Goal: Task Accomplishment & Management: Use online tool/utility

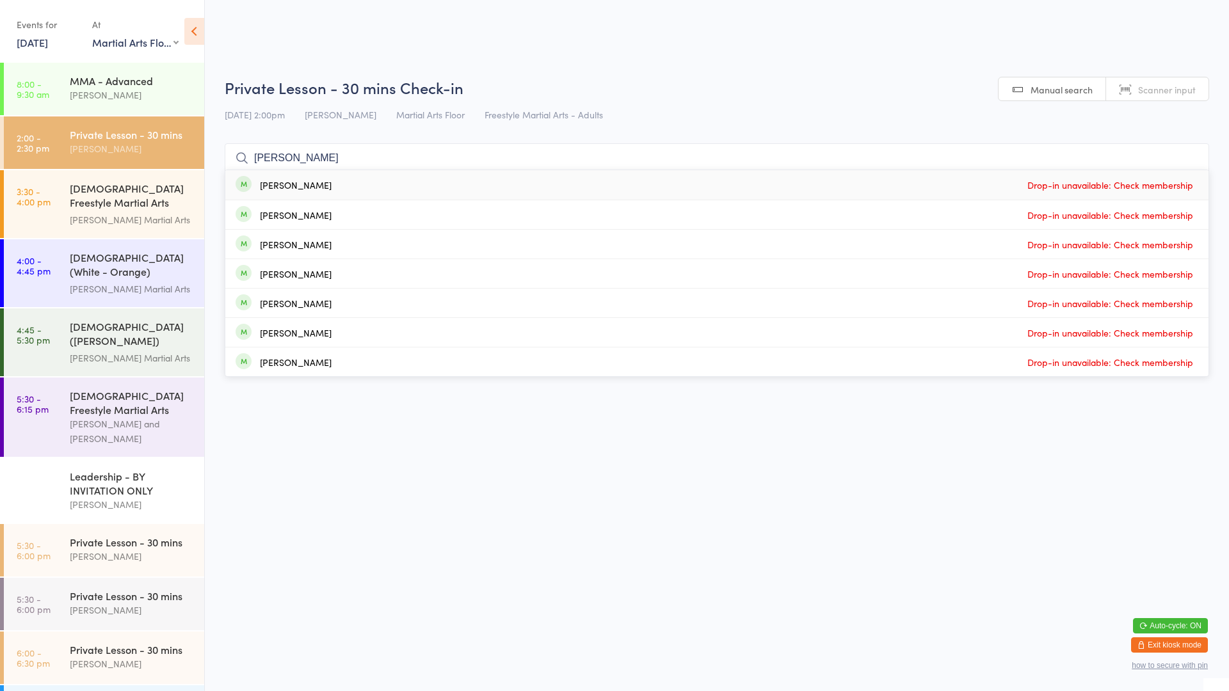
select select "0"
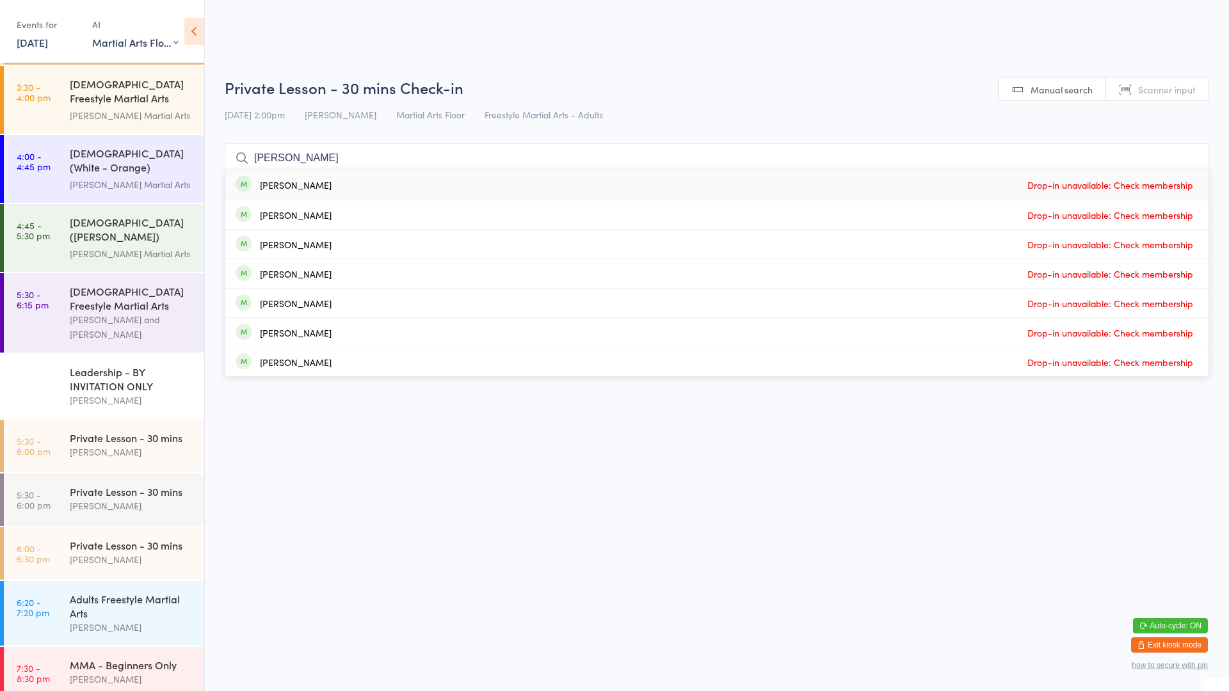
type input "[PERSON_NAME]"
click at [323, 185] on div "[PERSON_NAME] Drop-in unavailable: Check membership" at bounding box center [716, 184] width 983 height 29
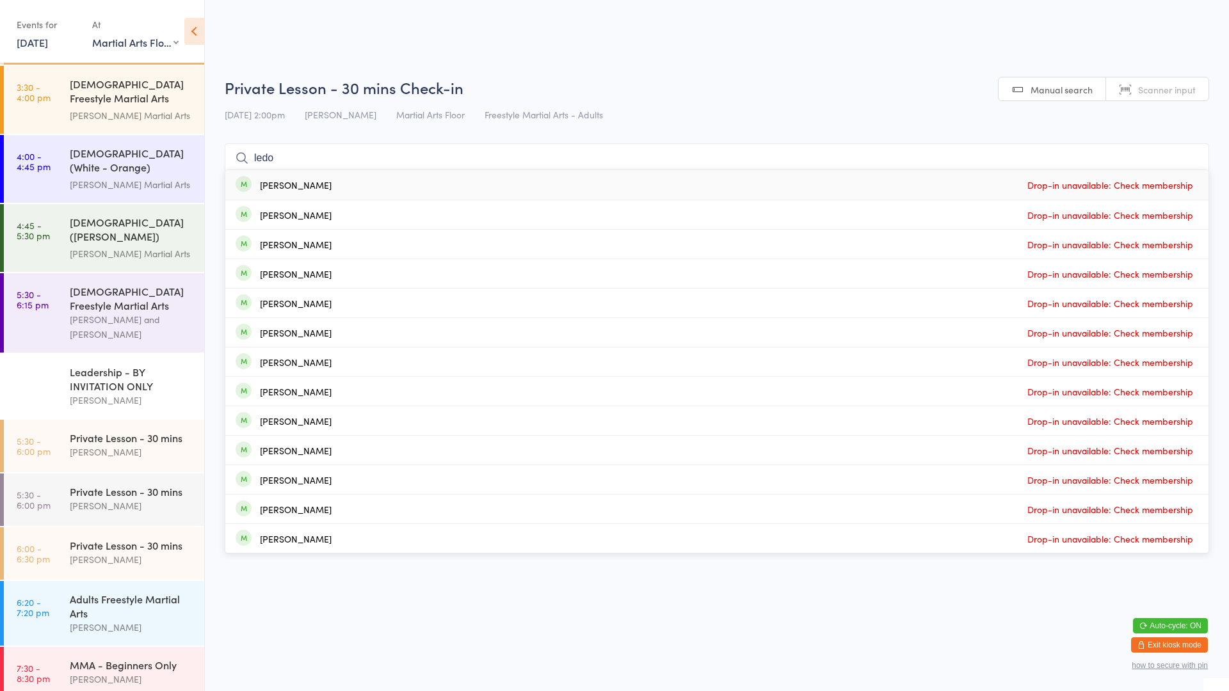
type input "ledo"
click at [323, 185] on div "[PERSON_NAME] Drop-in unavailable: Check membership" at bounding box center [716, 184] width 983 height 29
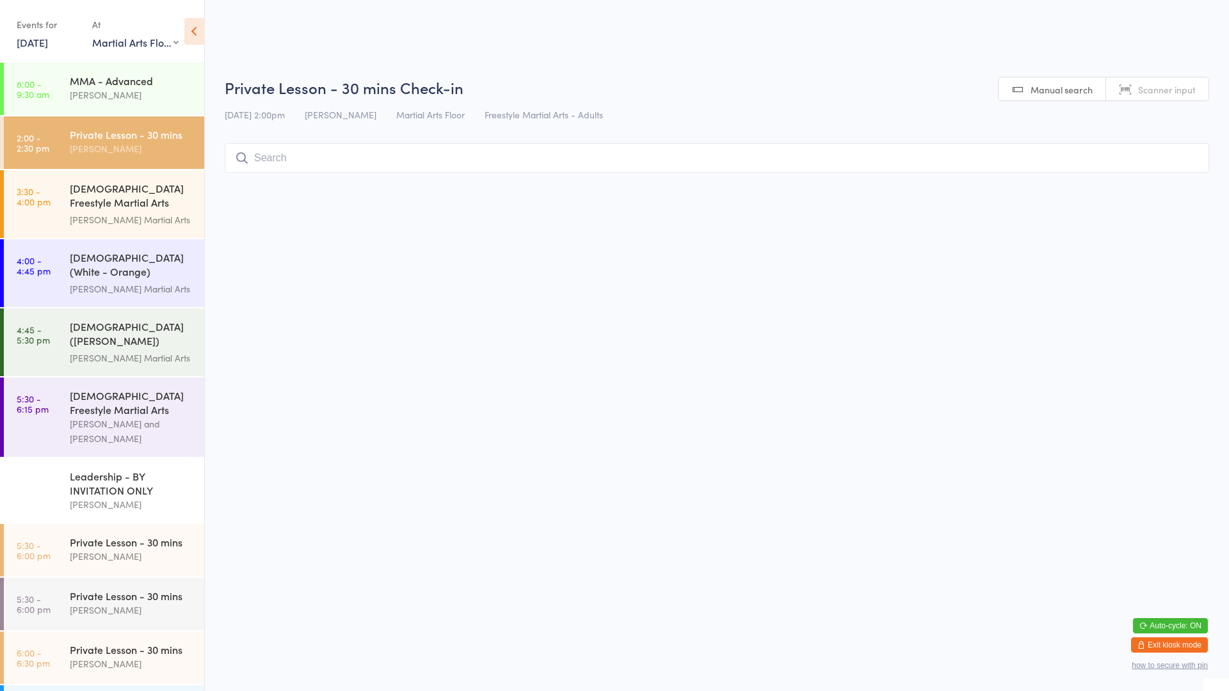
scroll to position [1, 0]
click at [132, 184] on div "[DEMOGRAPHIC_DATA] Freestyle Martial Arts (Little Heroes)" at bounding box center [132, 195] width 124 height 31
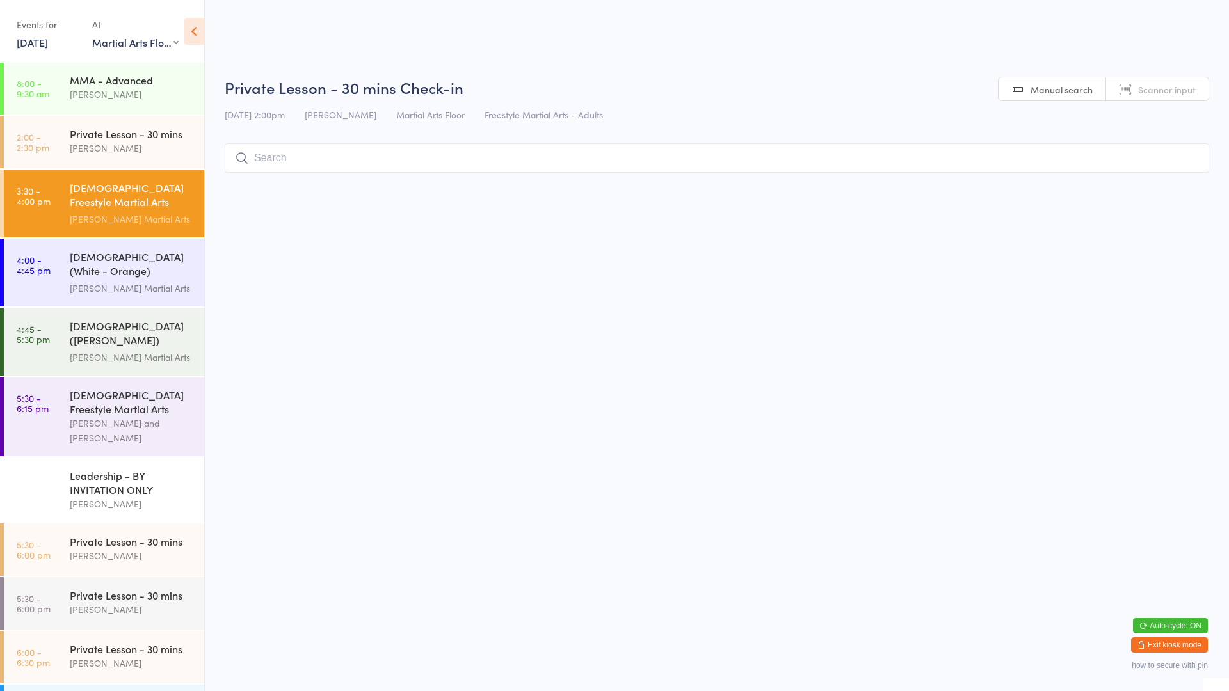
click at [280, 160] on input "search" at bounding box center [717, 157] width 984 height 29
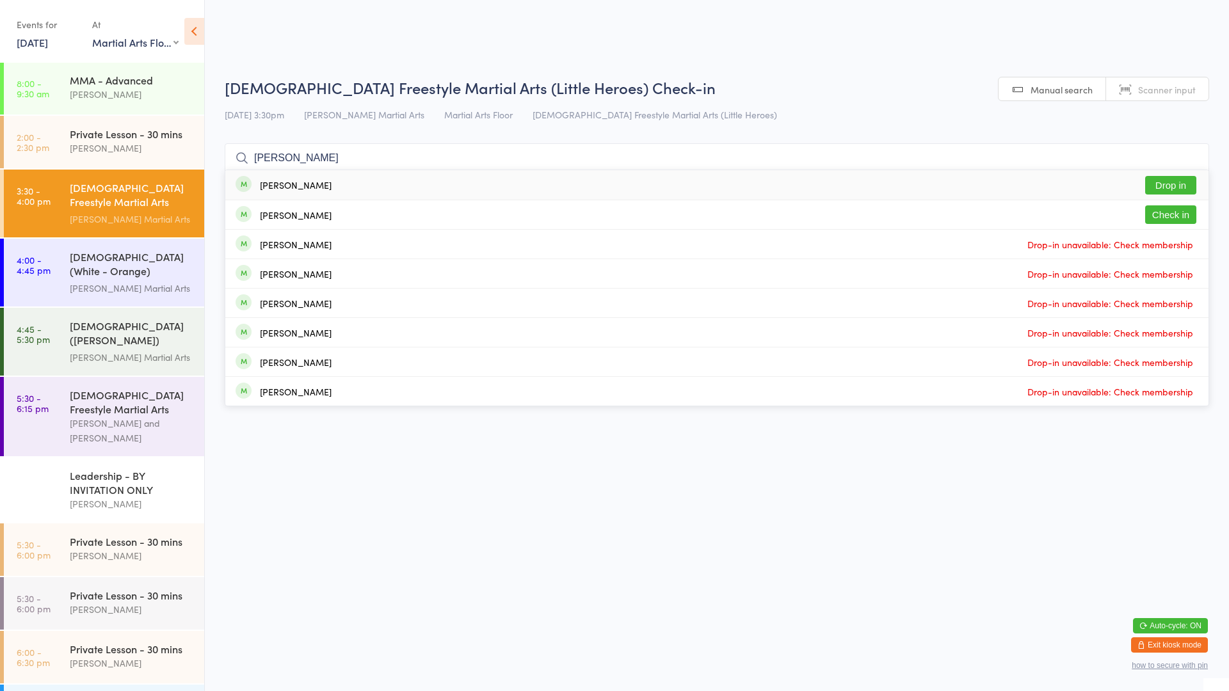
type input "[PERSON_NAME]"
click at [298, 181] on div "[PERSON_NAME]" at bounding box center [296, 185] width 72 height 10
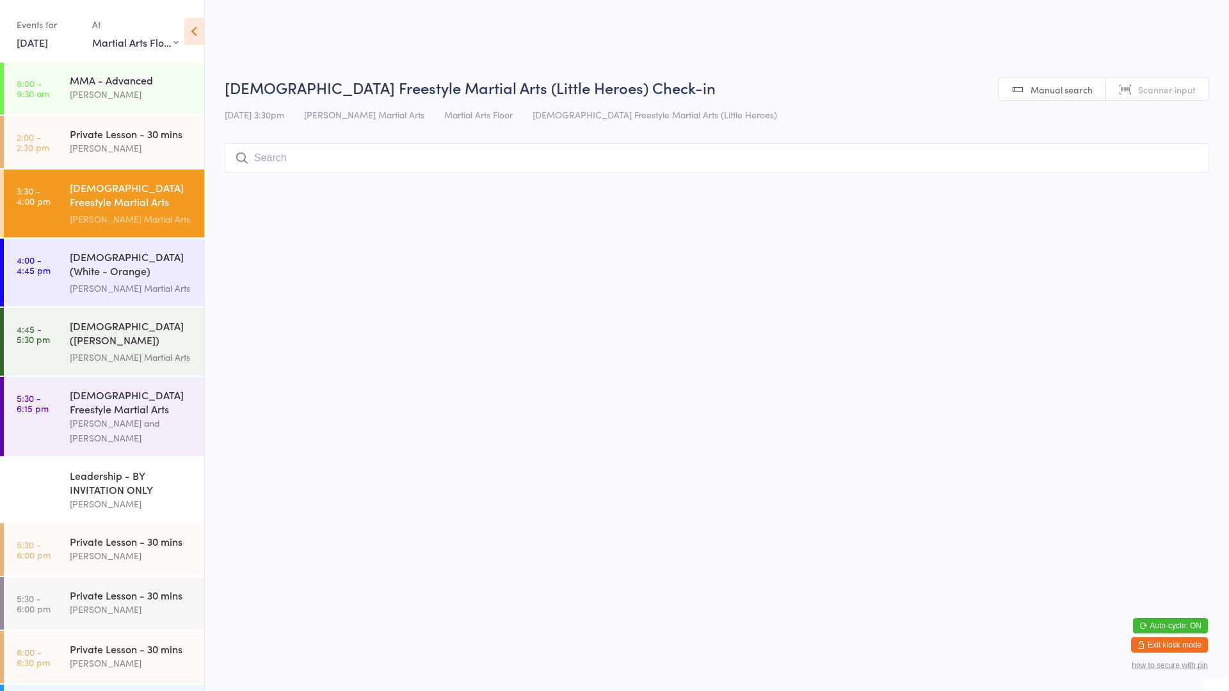
click at [257, 159] on input "search" at bounding box center [717, 157] width 984 height 29
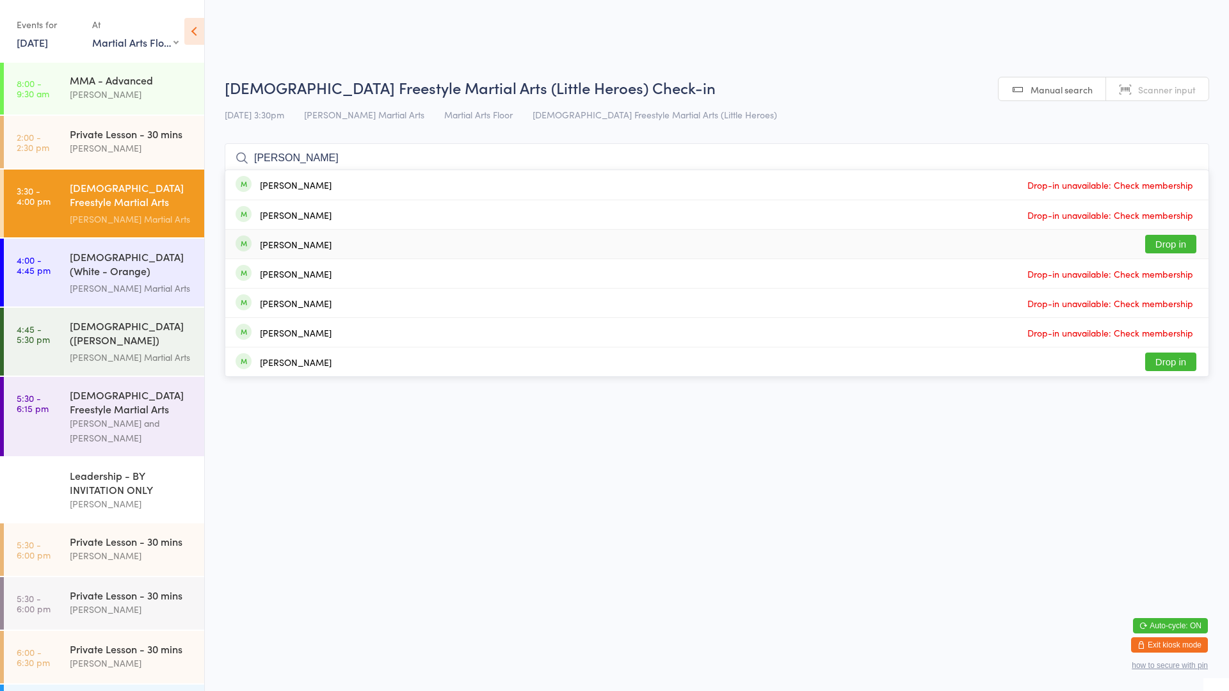
type input "[PERSON_NAME]"
click at [1163, 244] on button "Drop in" at bounding box center [1170, 244] width 51 height 19
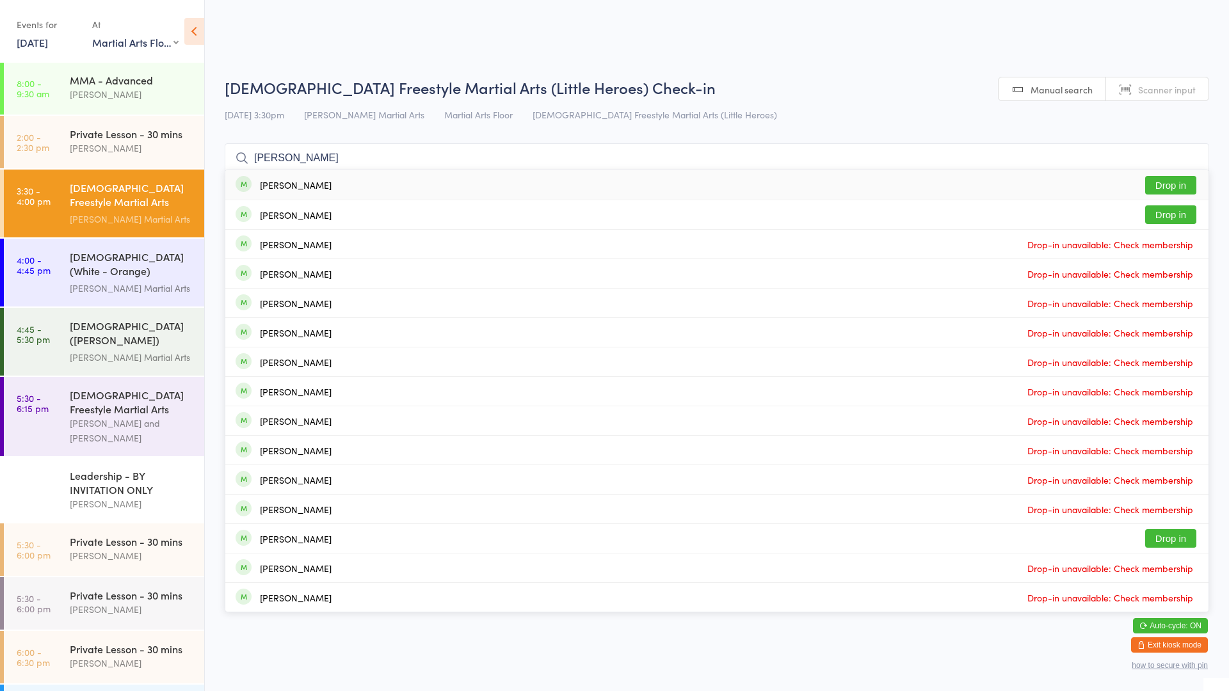
type input "[PERSON_NAME]"
click at [1173, 186] on button "Drop in" at bounding box center [1170, 185] width 51 height 19
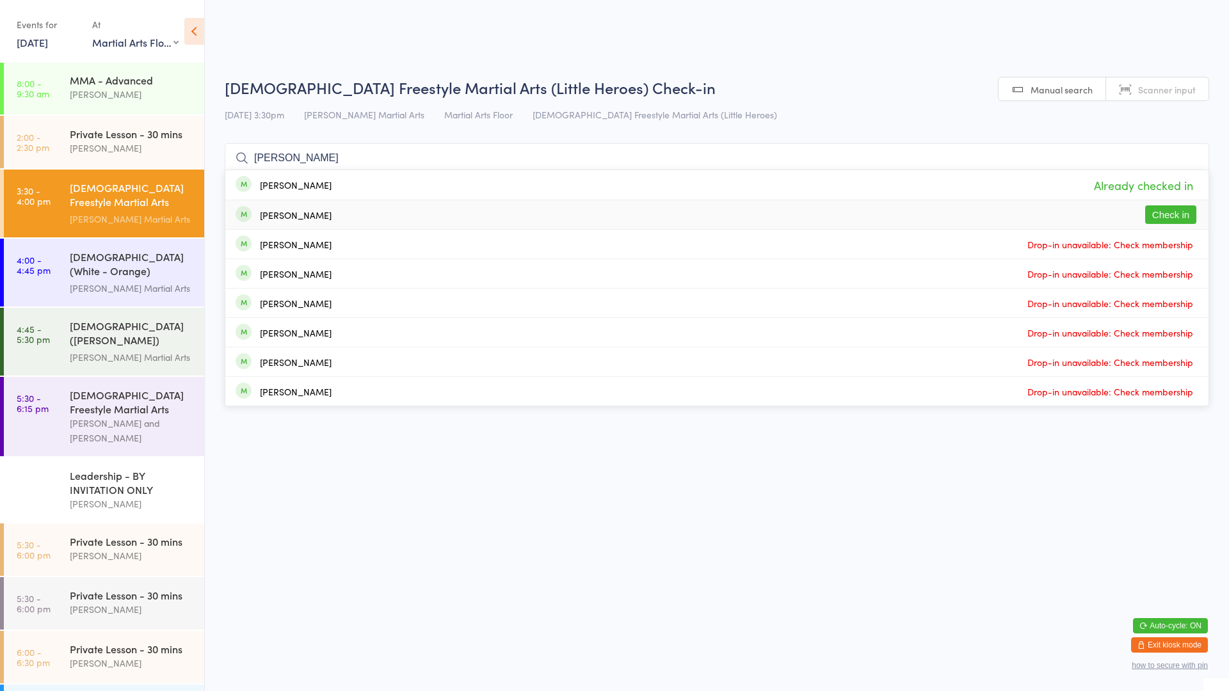
type input "[PERSON_NAME]"
click at [1158, 212] on button "Check in" at bounding box center [1170, 214] width 51 height 19
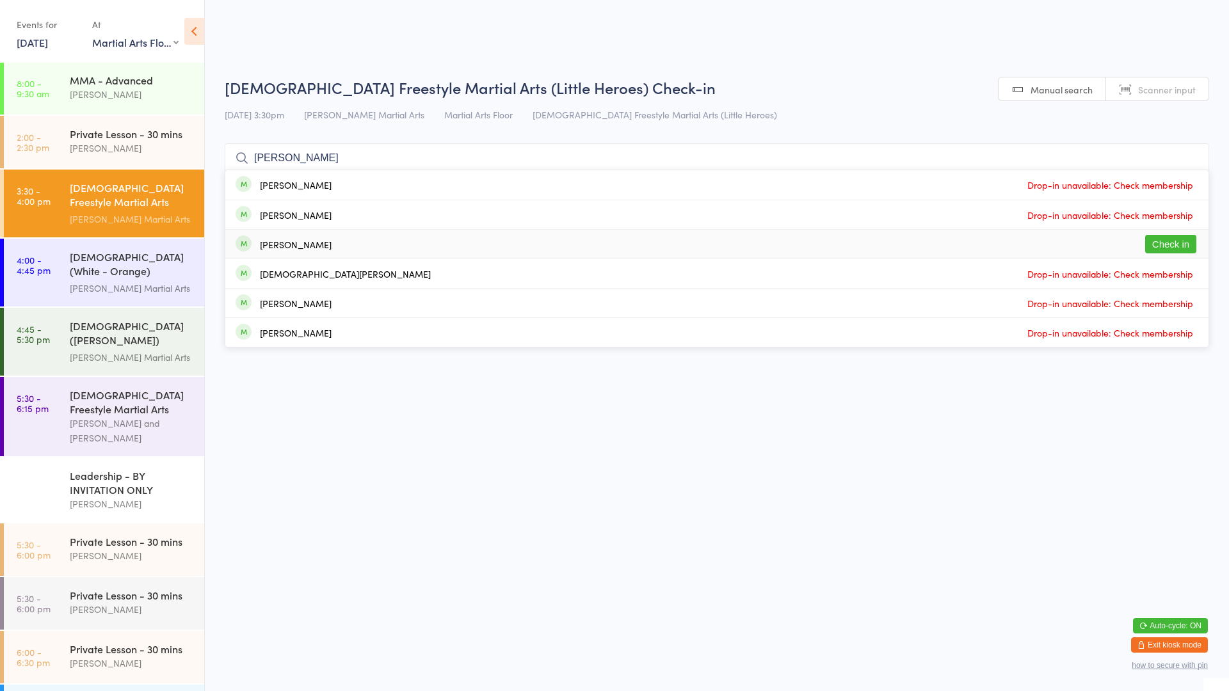
type input "[PERSON_NAME]"
click at [1186, 248] on button "Check in" at bounding box center [1170, 244] width 51 height 19
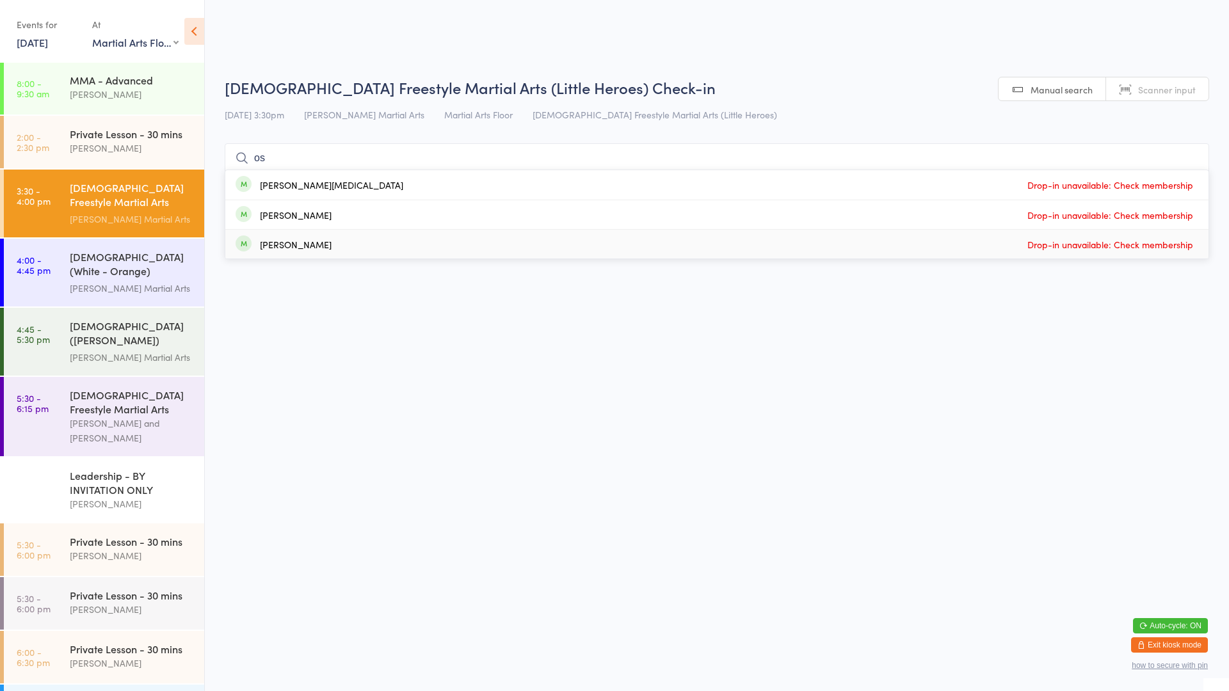
type input "o"
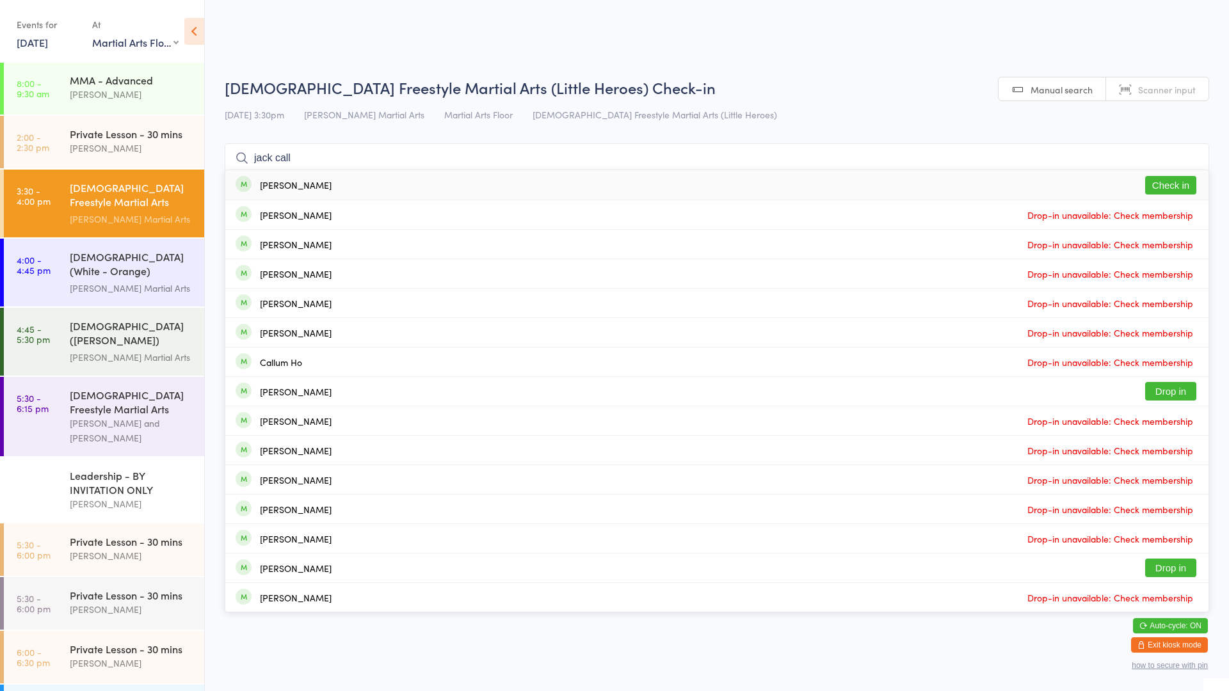
type input "jack call"
click at [1164, 186] on button "Check in" at bounding box center [1170, 185] width 51 height 19
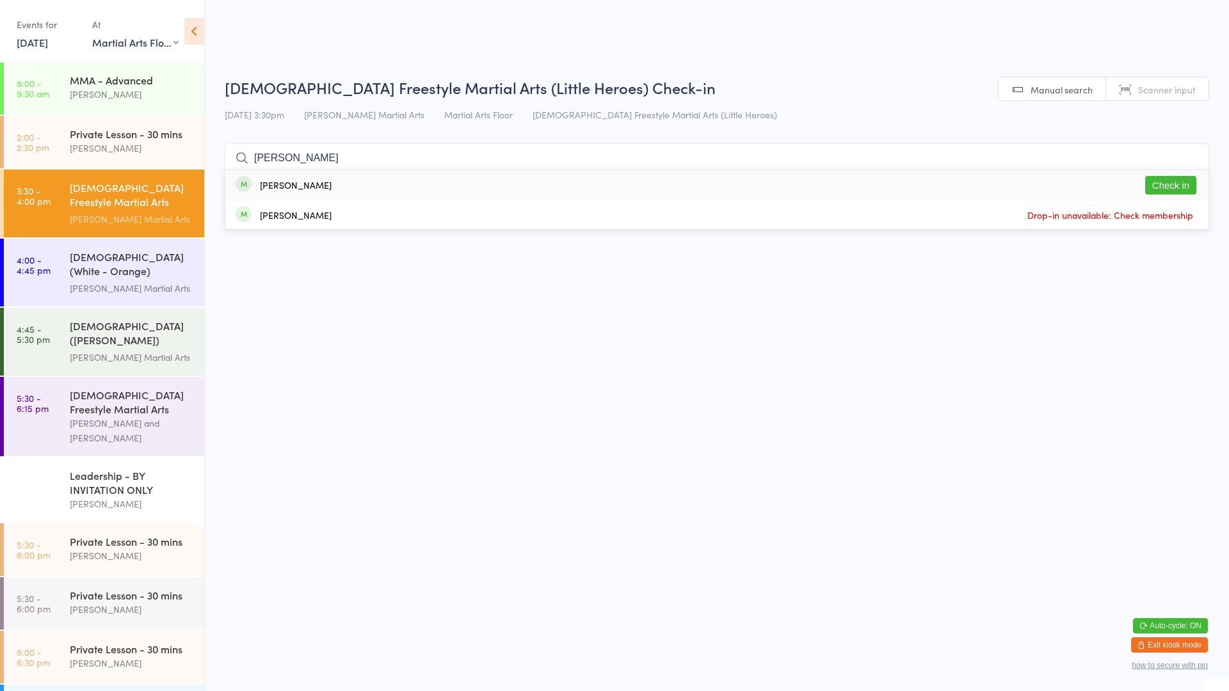
type input "[PERSON_NAME]"
click at [1174, 184] on button "Check in" at bounding box center [1170, 185] width 51 height 19
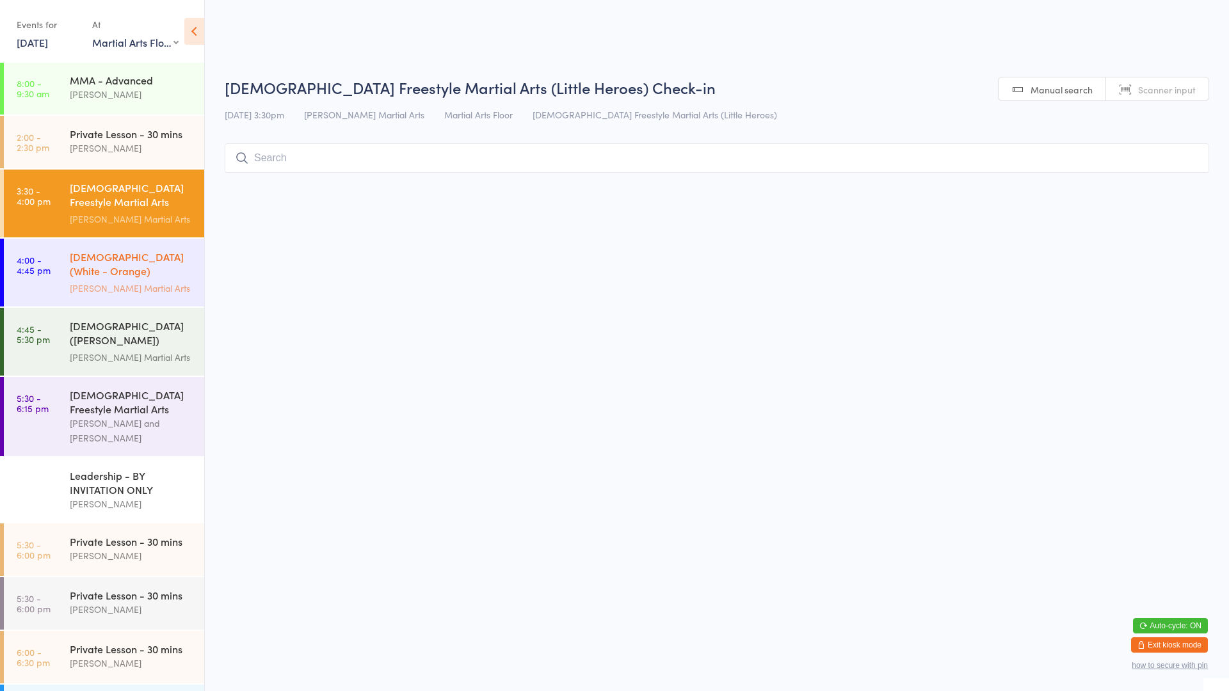
click at [103, 273] on div "[DEMOGRAPHIC_DATA] (White - Orange) Freestyle Martial Arts" at bounding box center [132, 265] width 124 height 31
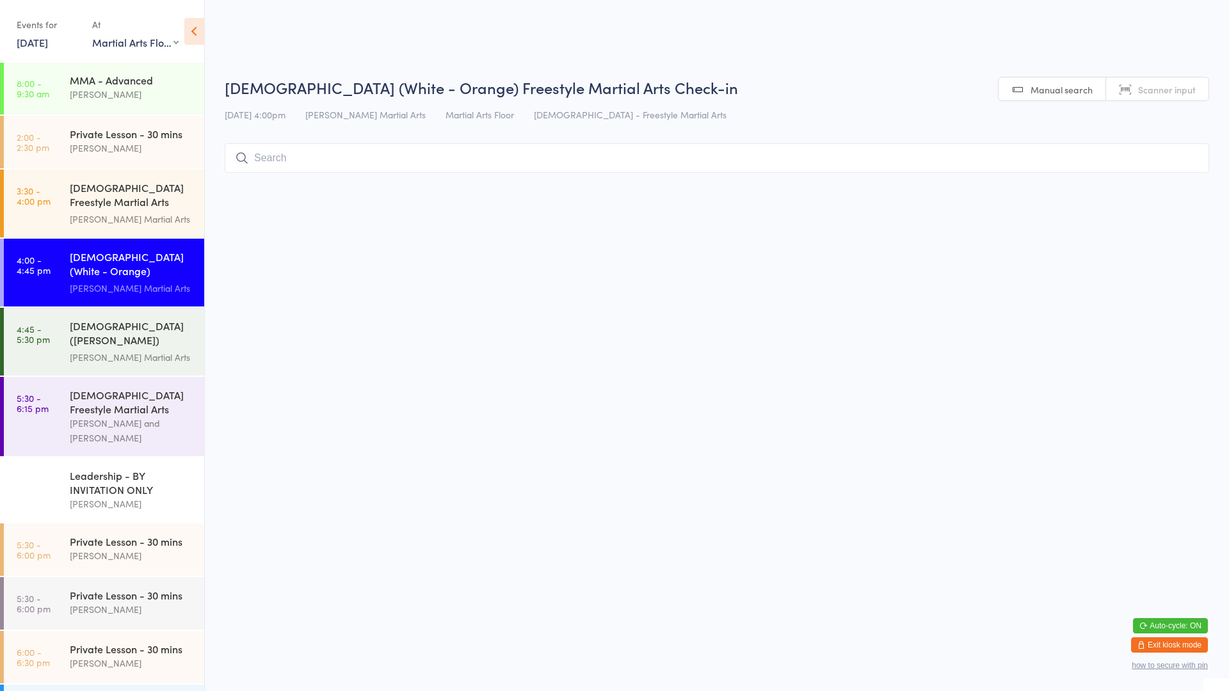
click at [358, 152] on input "search" at bounding box center [717, 157] width 984 height 29
type input "gat"
click at [1170, 189] on button "Check in" at bounding box center [1170, 185] width 51 height 19
type input "zayde"
click at [385, 188] on div "[PERSON_NAME] Drop-in unavailable: Check membership" at bounding box center [716, 184] width 983 height 29
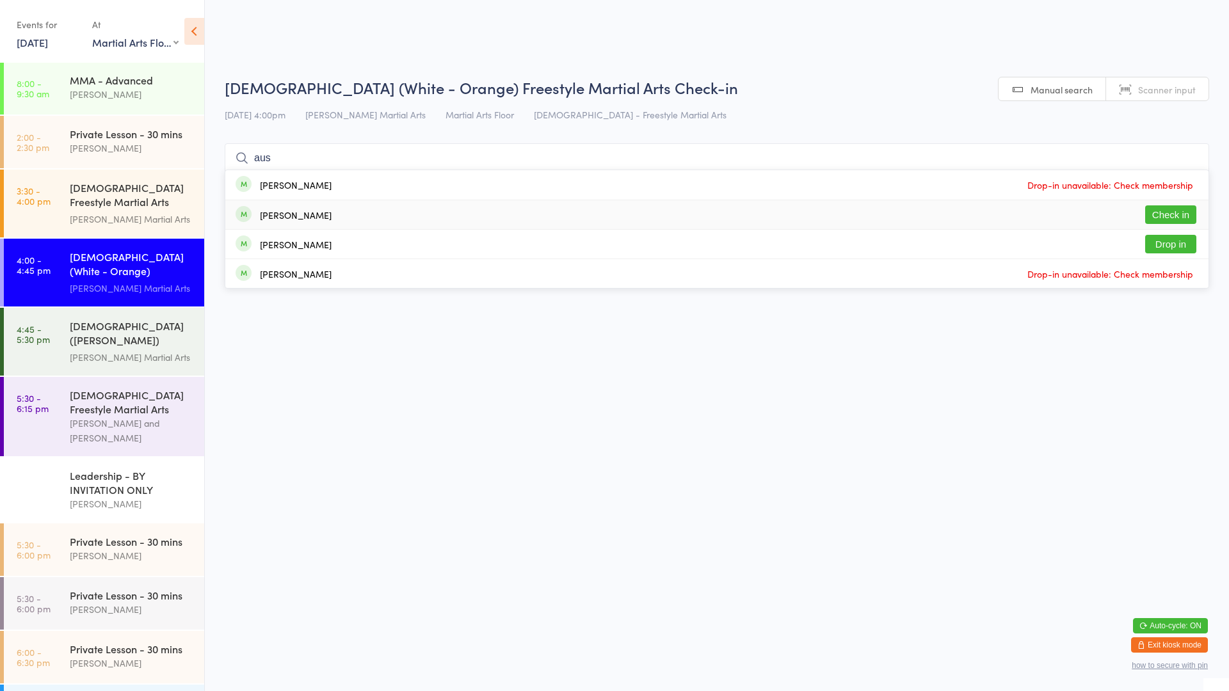
type input "aus"
click at [1164, 217] on button "Check in" at bounding box center [1170, 214] width 51 height 19
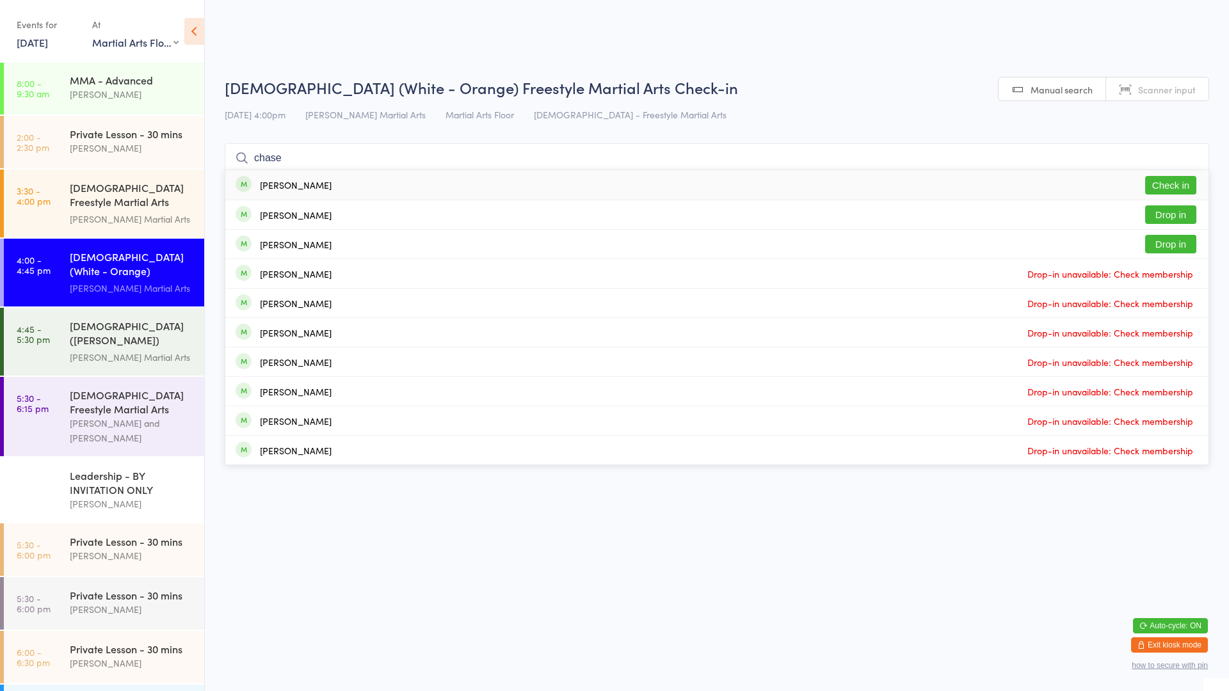
type input "chase"
click at [1150, 179] on button "Check in" at bounding box center [1170, 185] width 51 height 19
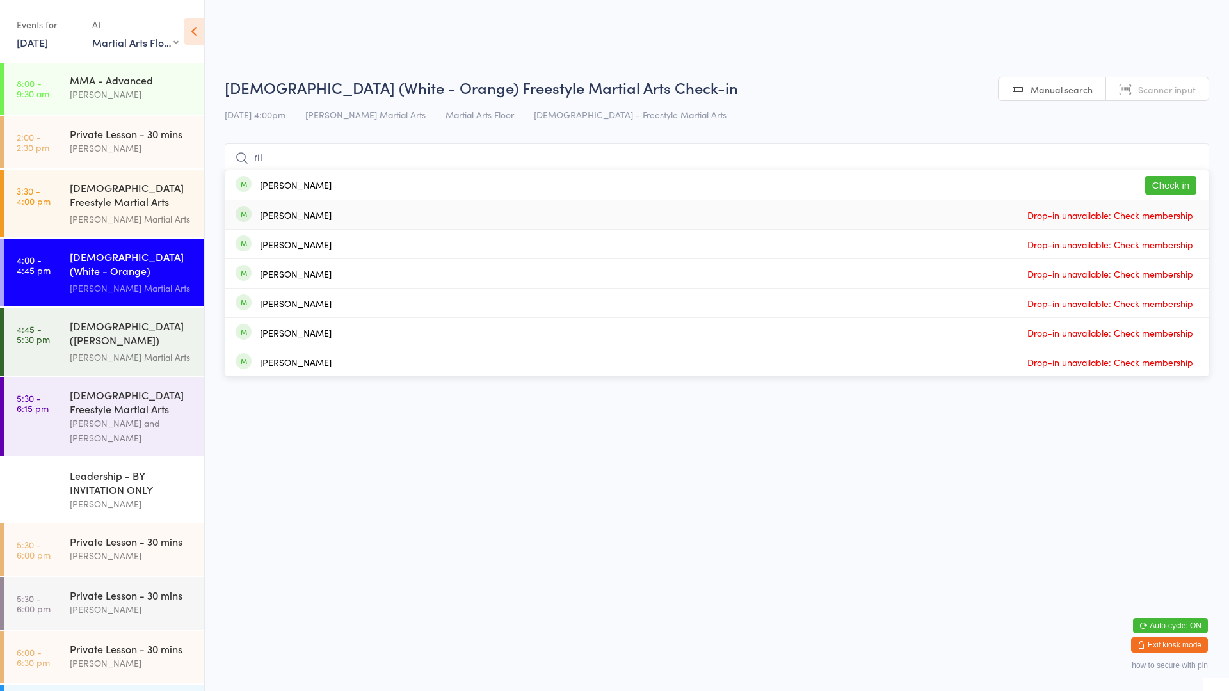
type input "ril"
click at [322, 190] on div "[PERSON_NAME] Check in" at bounding box center [716, 184] width 983 height 29
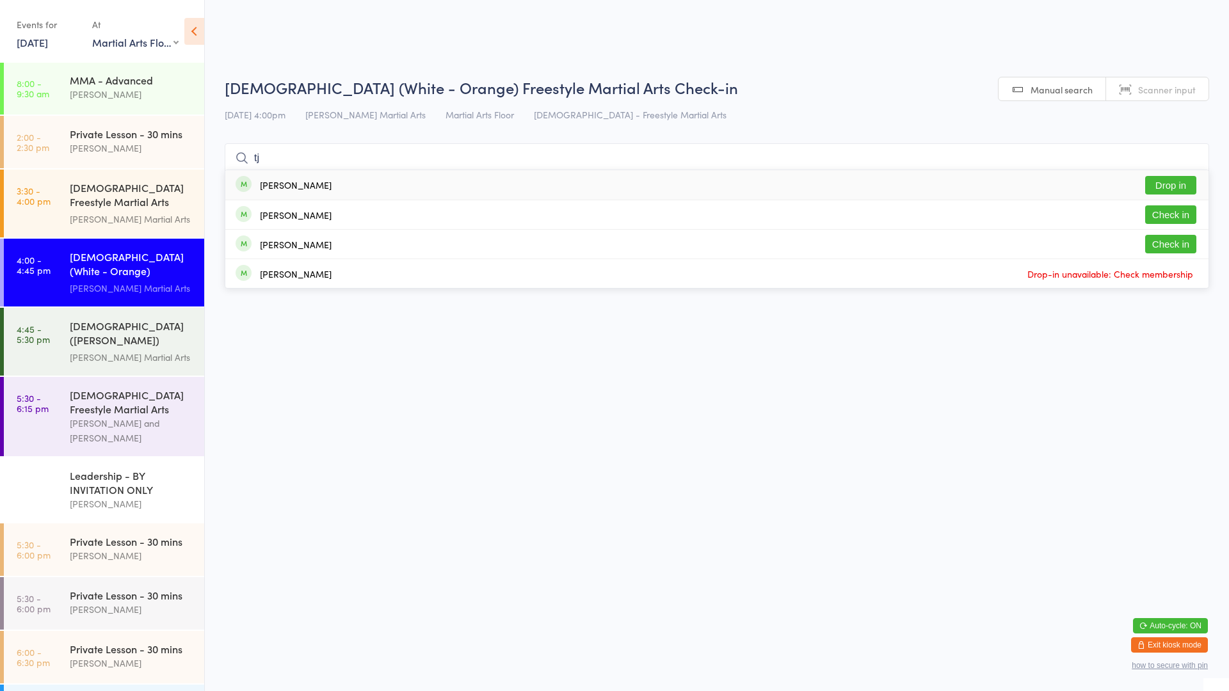
type input "t"
type input "[PERSON_NAME]"
click at [1190, 218] on button "Drop in" at bounding box center [1170, 214] width 51 height 19
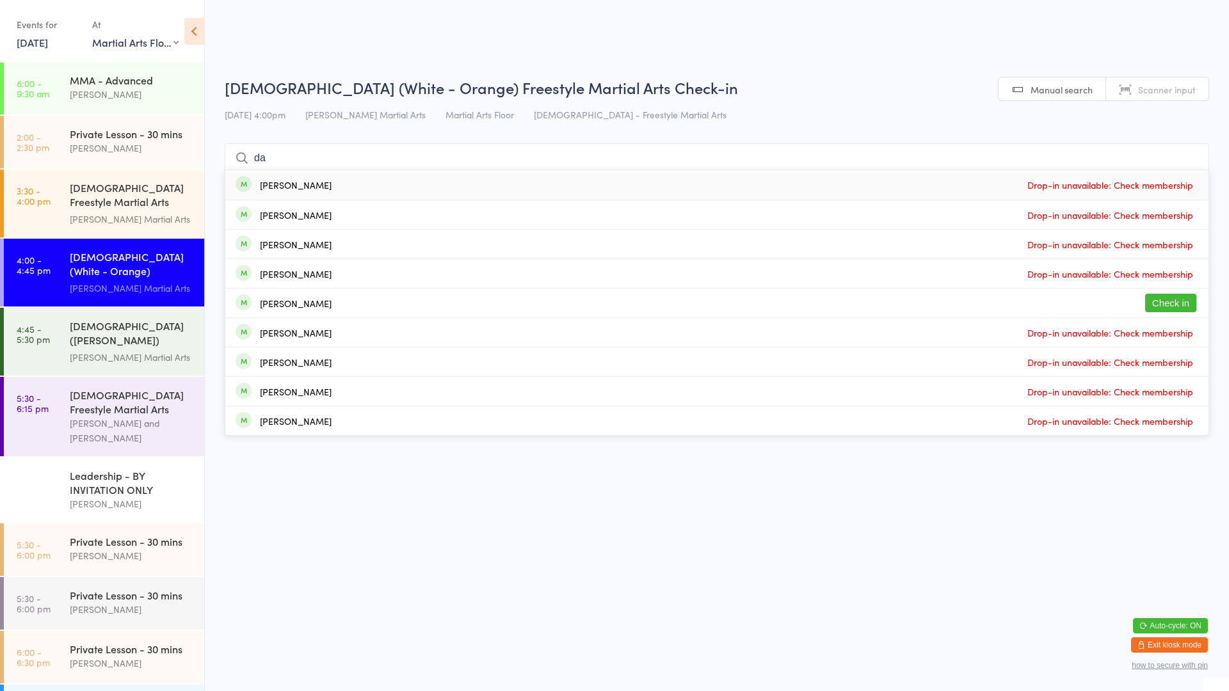
type input "da"
click at [1175, 305] on button "Check in" at bounding box center [1170, 303] width 51 height 19
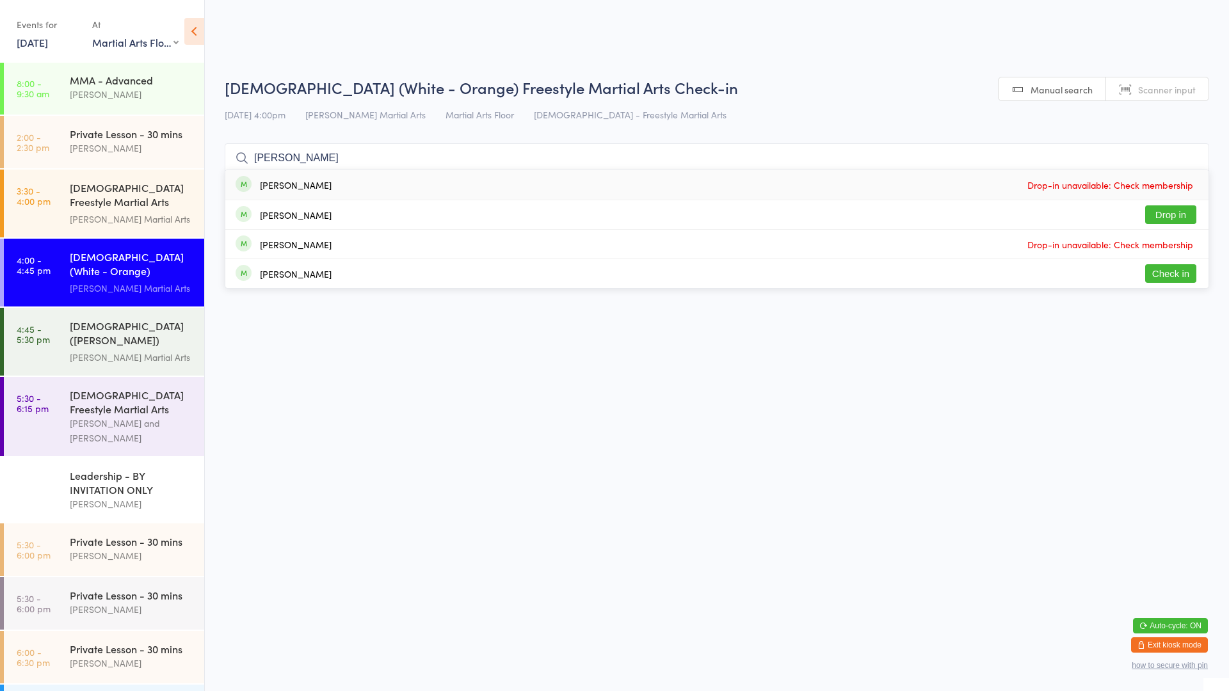
type input "[PERSON_NAME]"
click at [1185, 278] on button "Check in" at bounding box center [1170, 273] width 51 height 19
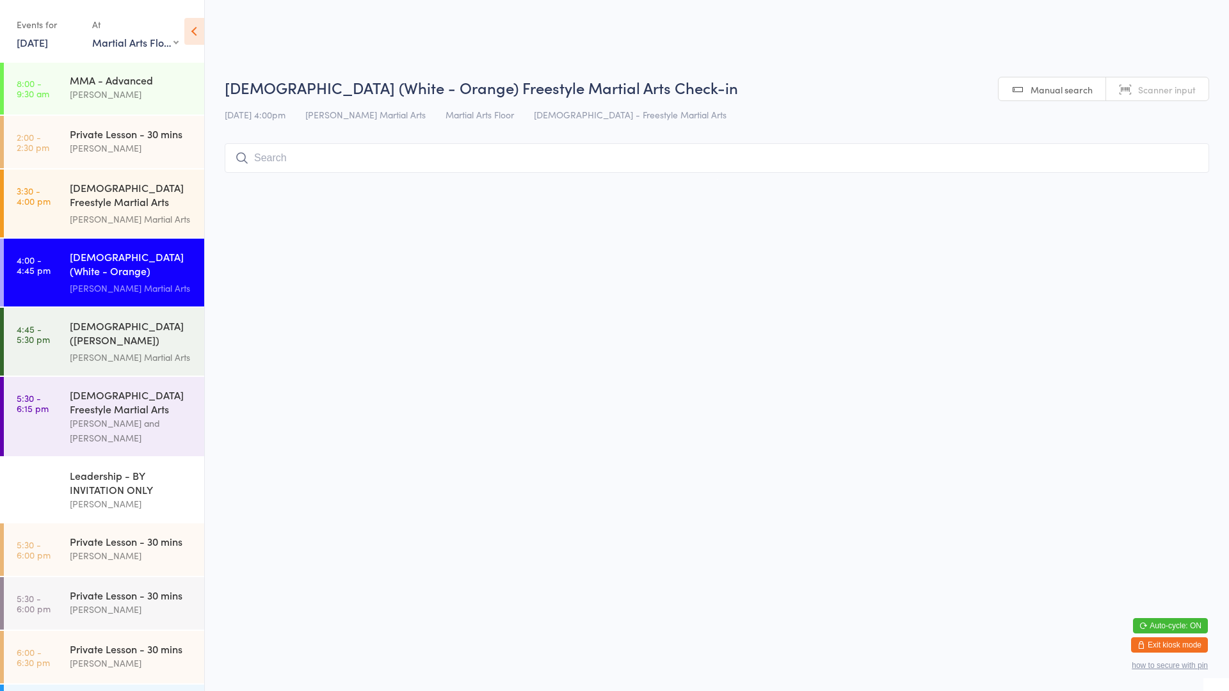
type input "a"
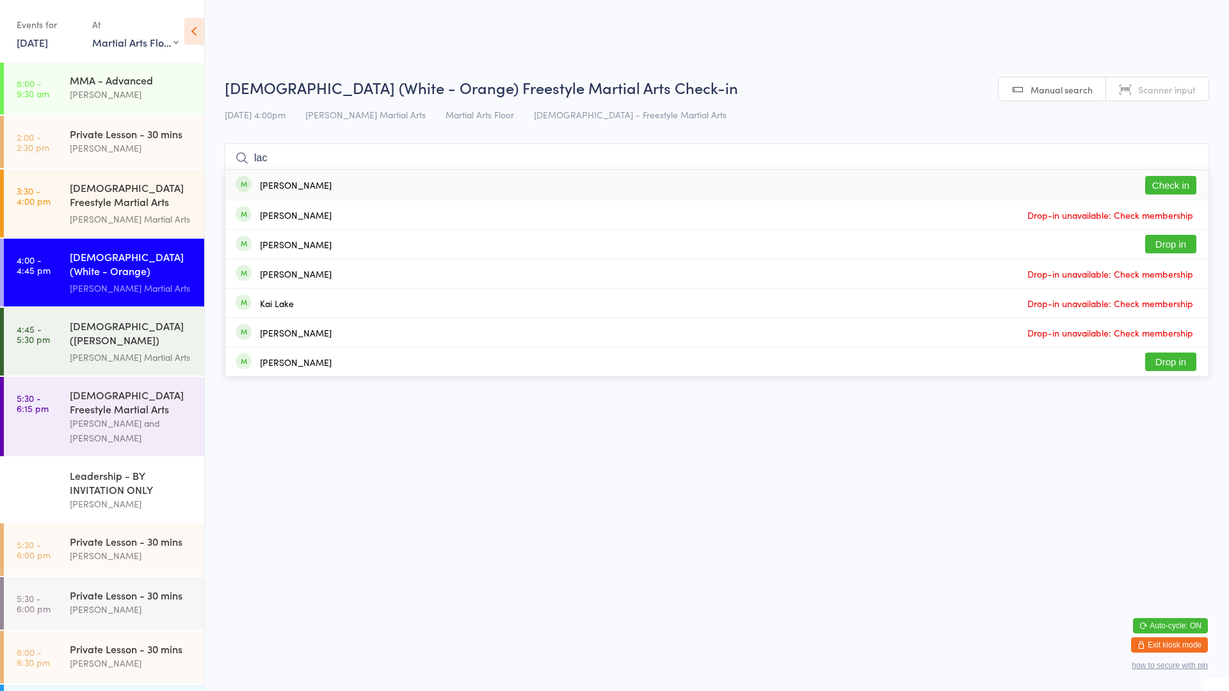
type input "lac"
click at [1174, 179] on button "Check in" at bounding box center [1170, 185] width 51 height 19
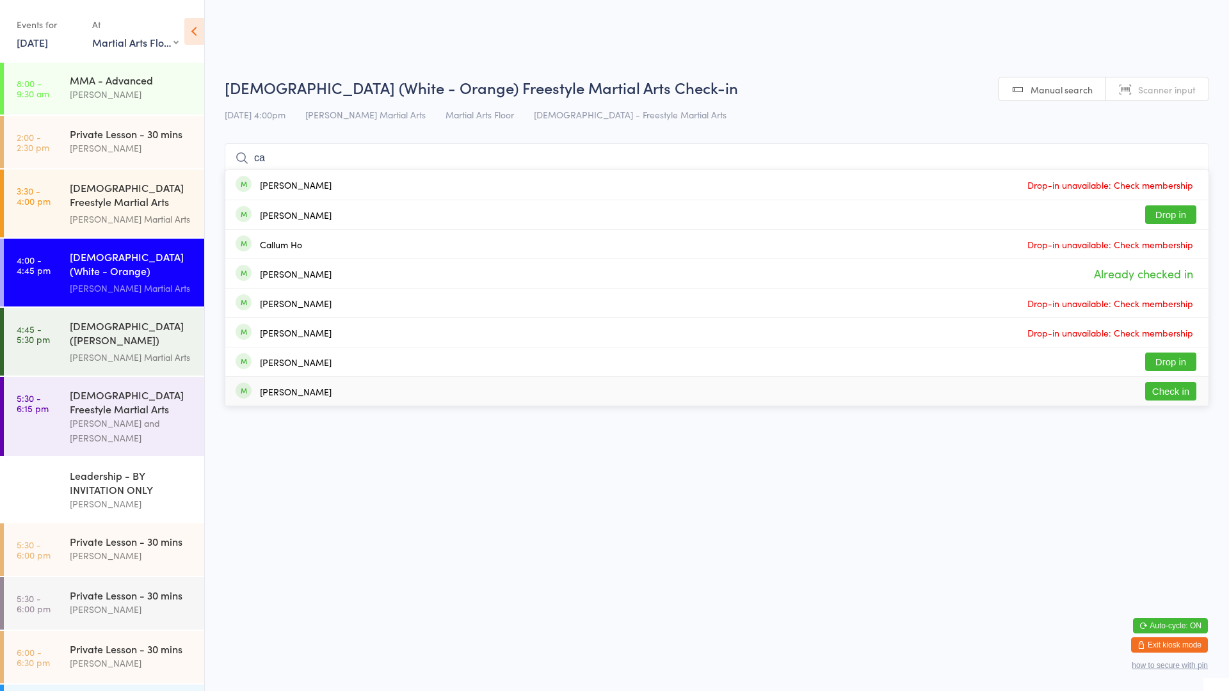
type input "ca"
click at [984, 387] on div "[PERSON_NAME] Check in" at bounding box center [716, 391] width 983 height 29
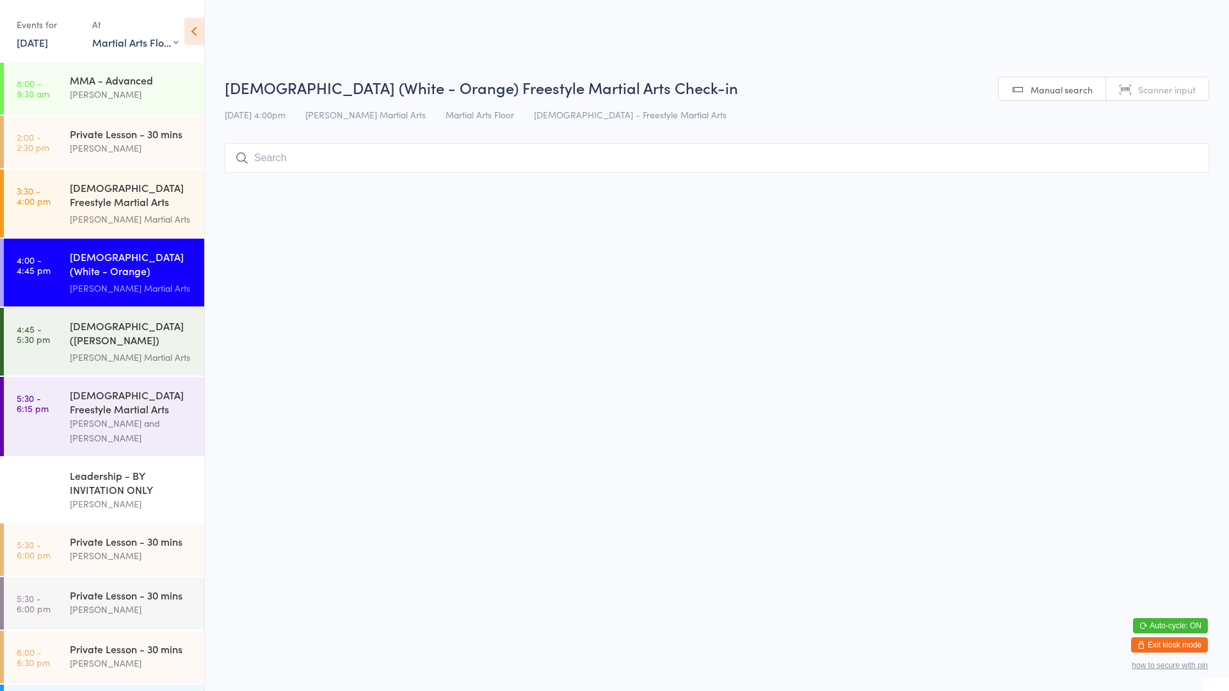
type input "."
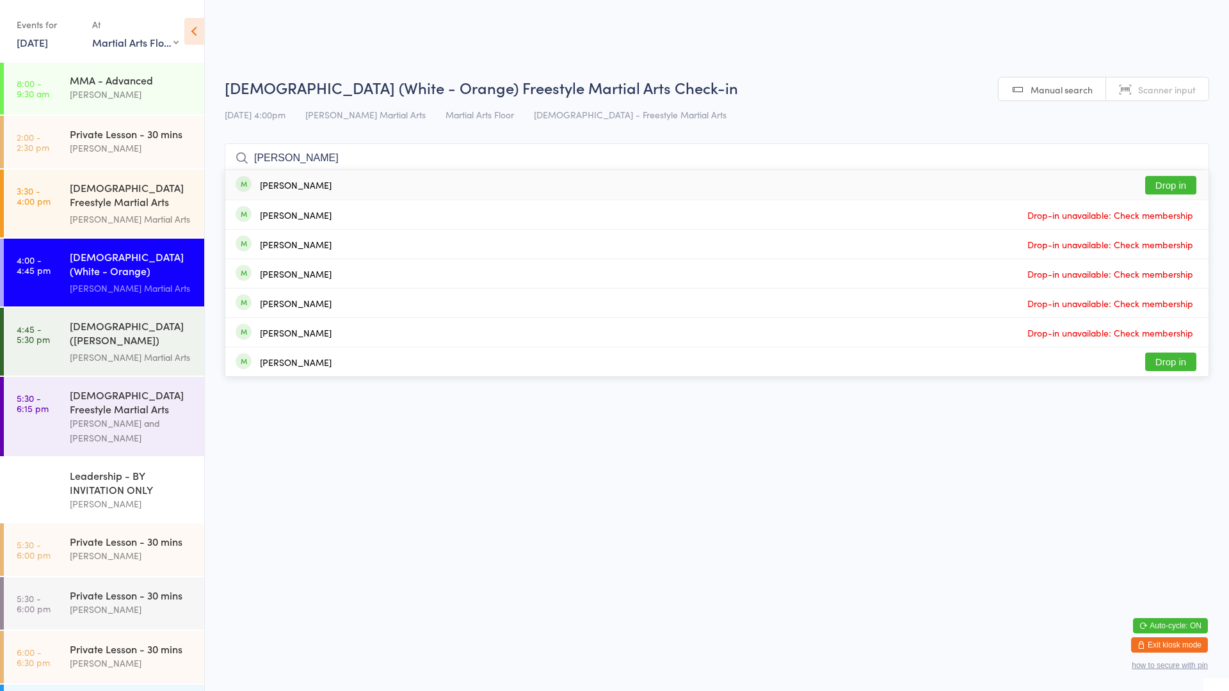
type input "[PERSON_NAME]"
click at [972, 182] on div "[PERSON_NAME] Drop in" at bounding box center [716, 184] width 983 height 29
type input "hana"
click at [1182, 187] on button "Drop in" at bounding box center [1170, 185] width 51 height 19
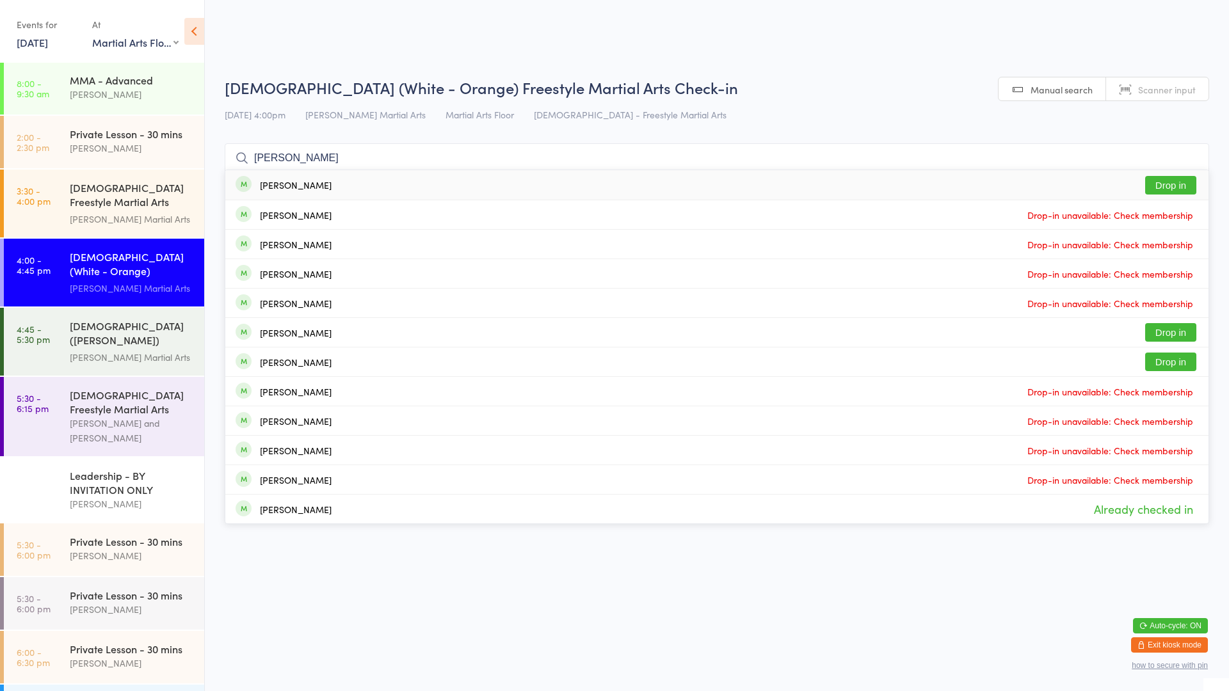
type input "[PERSON_NAME]"
click at [1160, 185] on button "Drop in" at bounding box center [1170, 185] width 51 height 19
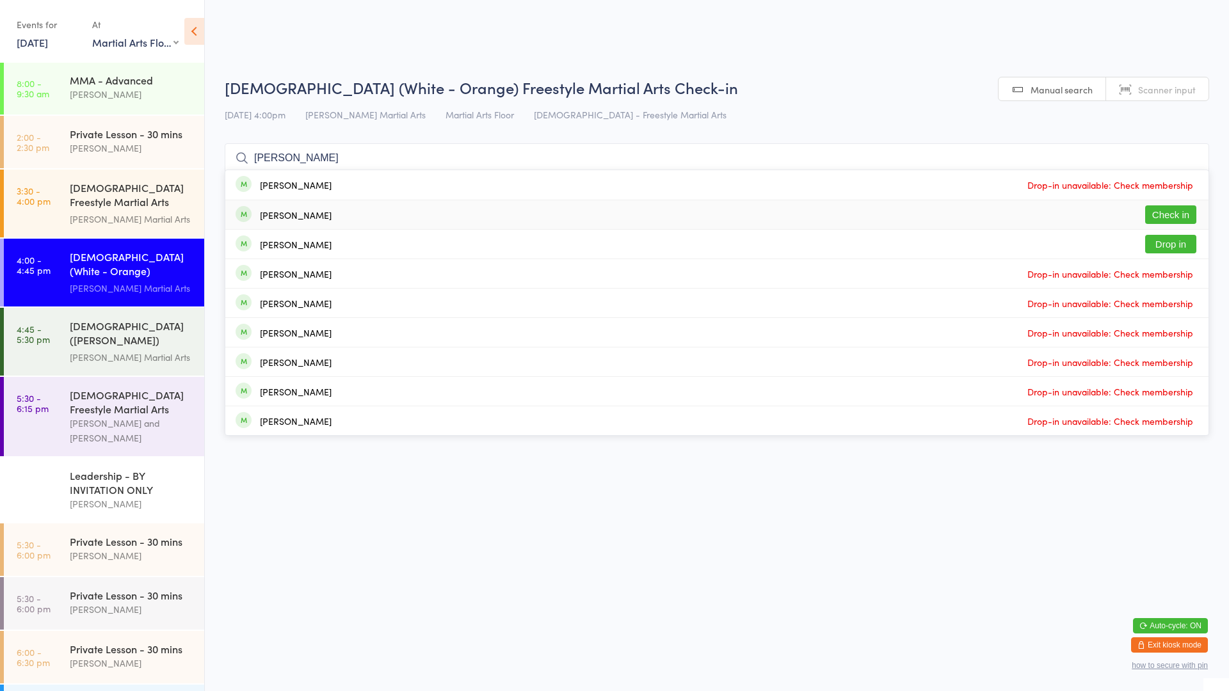
type input "[PERSON_NAME]"
click at [1167, 213] on button "Check in" at bounding box center [1170, 214] width 51 height 19
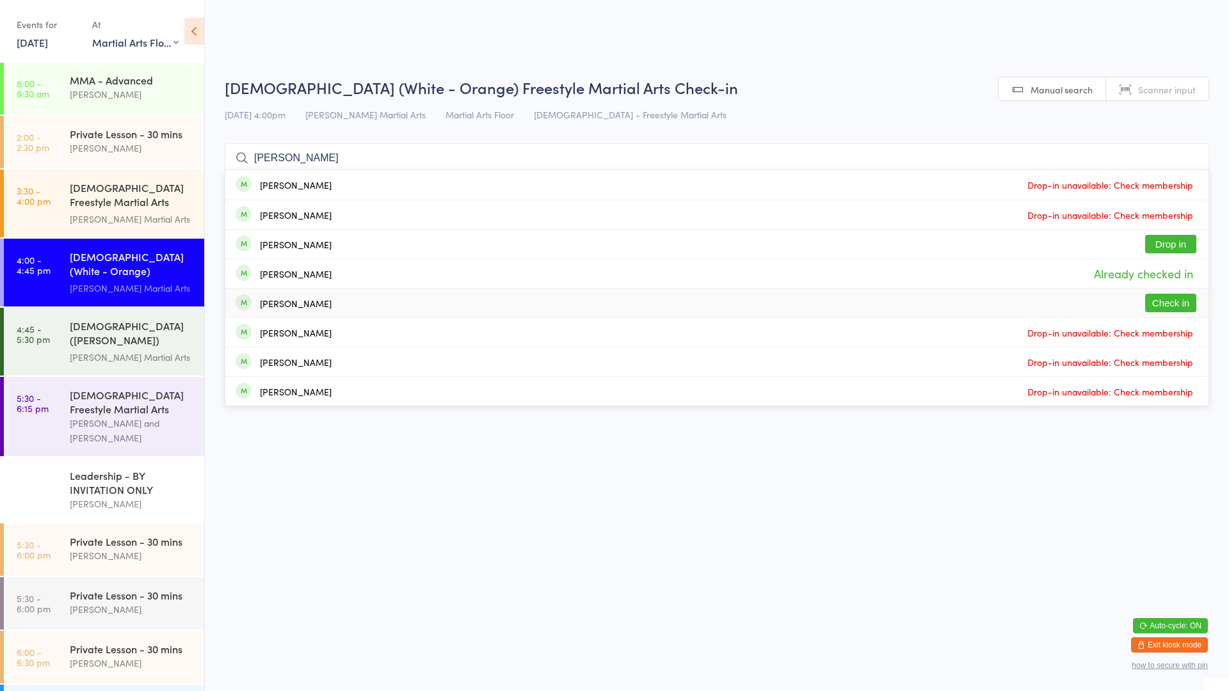
type input "[PERSON_NAME]"
click at [1179, 301] on button "Check in" at bounding box center [1170, 303] width 51 height 19
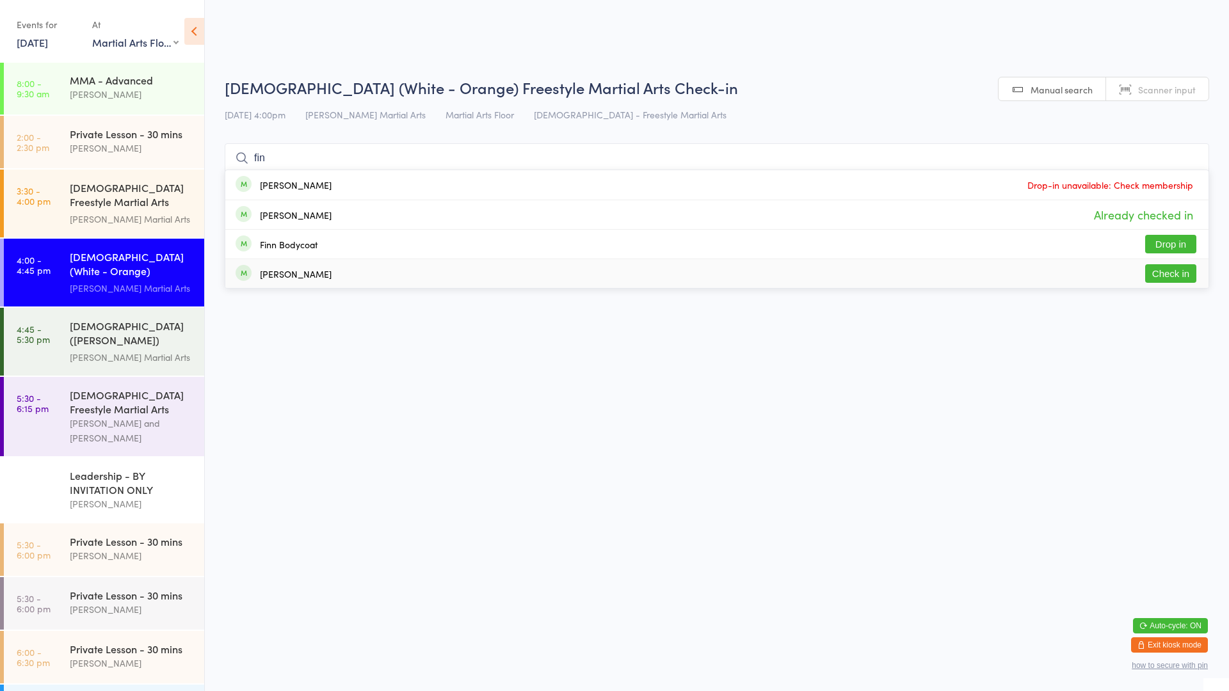
type input "fin"
click at [1167, 269] on button "Check in" at bounding box center [1170, 273] width 51 height 19
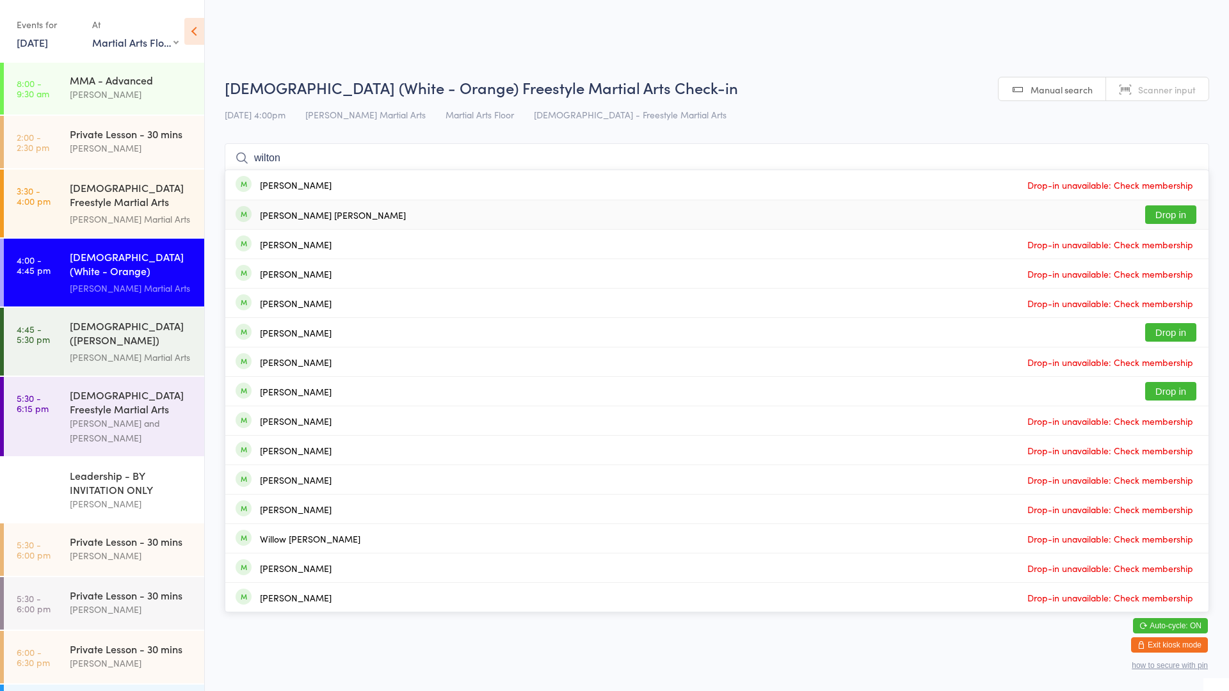
type input "wilton"
click at [1152, 215] on button "Drop in" at bounding box center [1170, 214] width 51 height 19
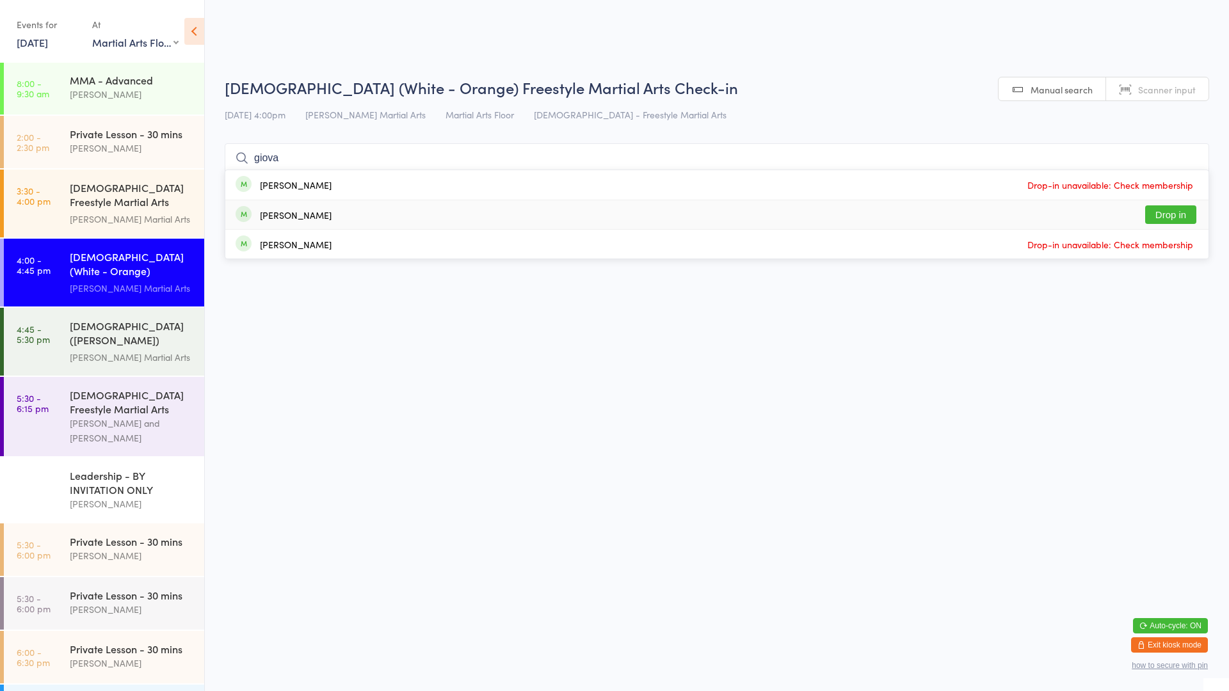
type input "giova"
click at [298, 219] on div "[PERSON_NAME]" at bounding box center [296, 215] width 72 height 10
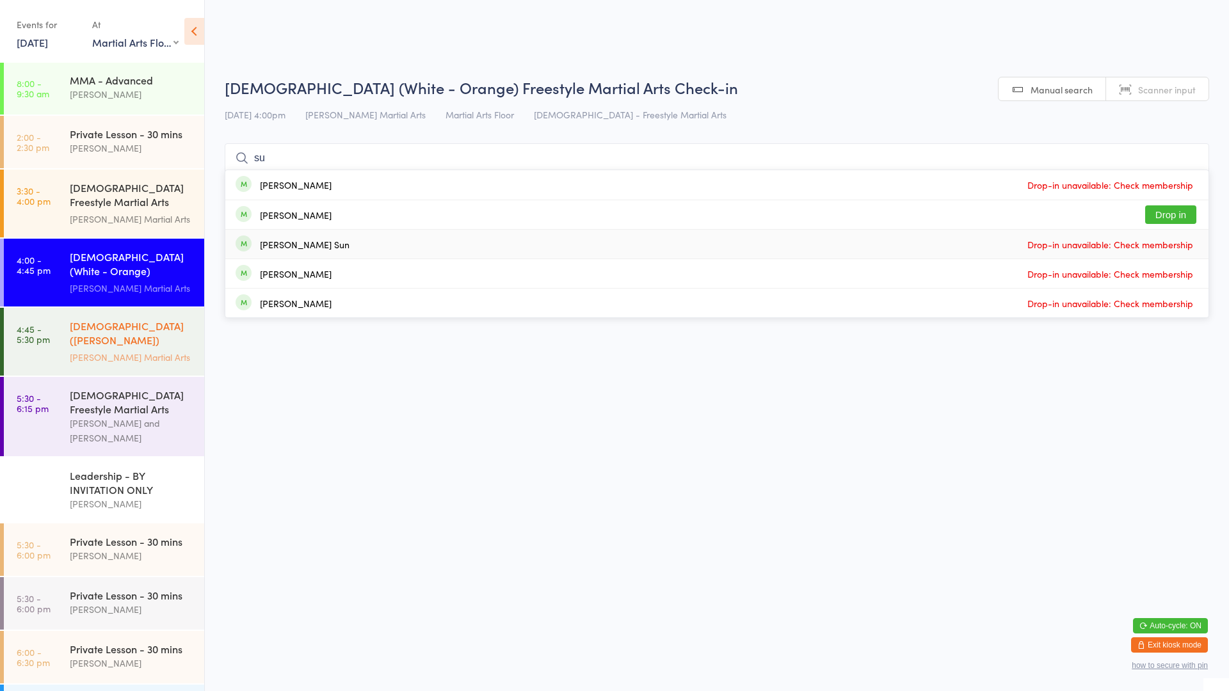
type input "su"
click at [131, 350] on div "[PERSON_NAME] Martial Arts" at bounding box center [132, 357] width 124 height 15
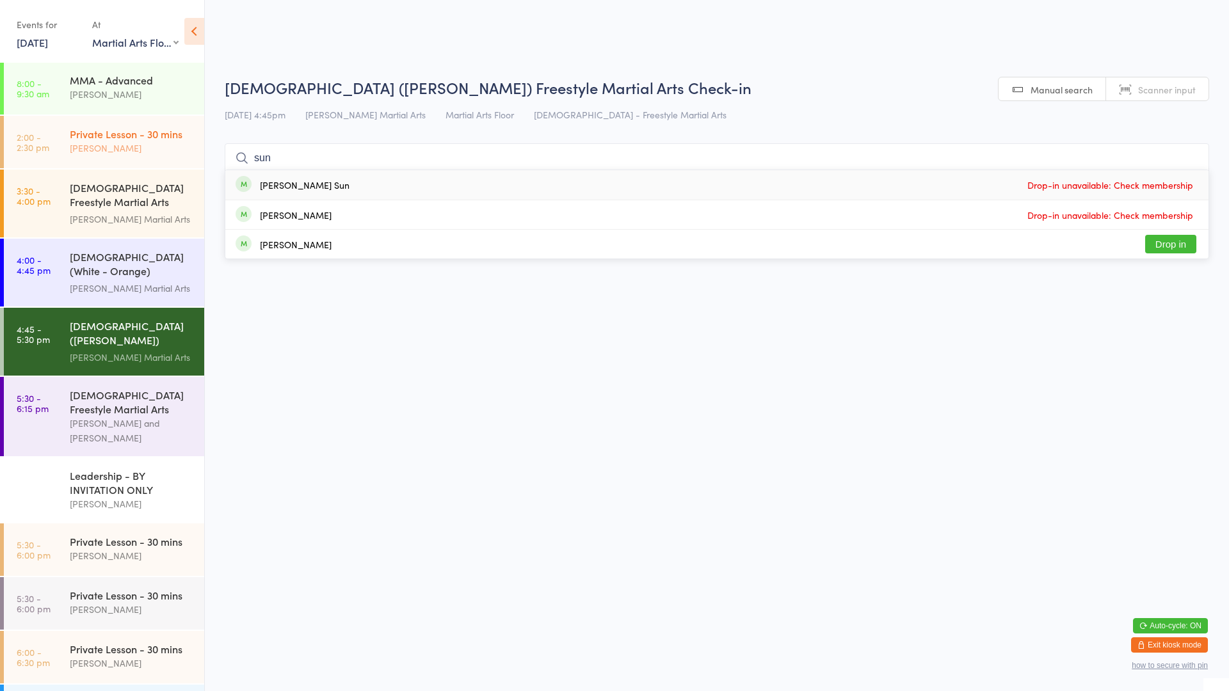
type input "sun"
click at [127, 159] on div "Private Lesson - 30 mins [PERSON_NAME]" at bounding box center [137, 141] width 134 height 51
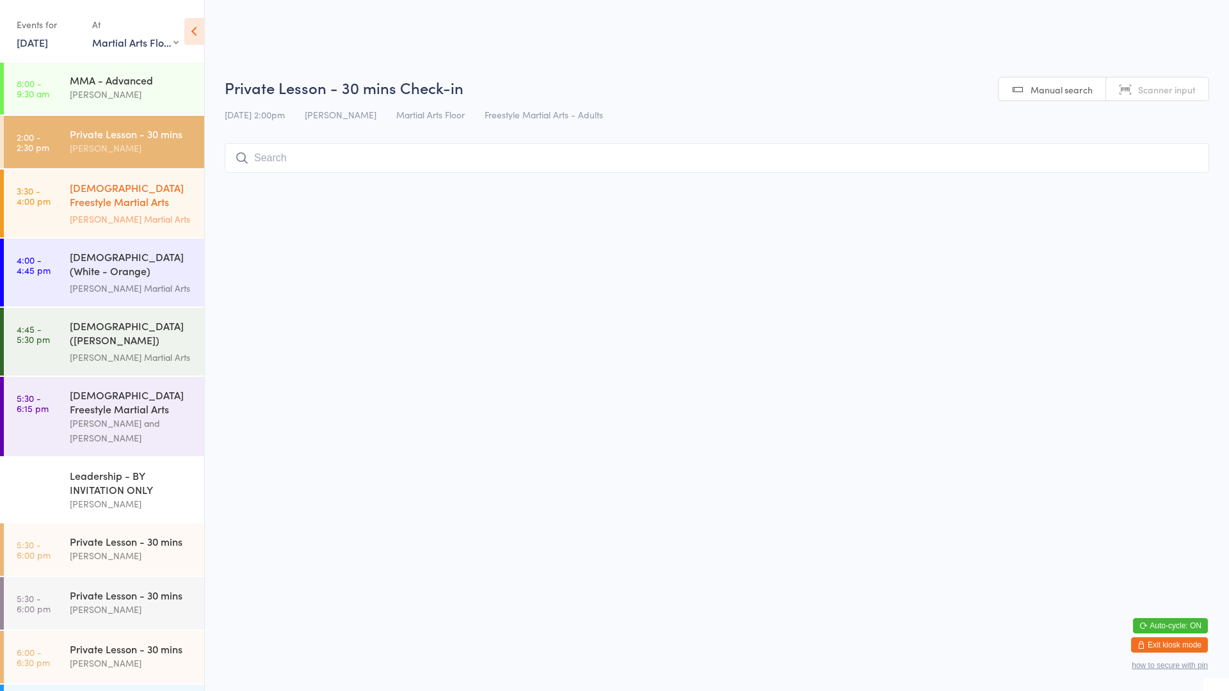
click at [129, 179] on div "[DEMOGRAPHIC_DATA] Freestyle Martial Arts (Little Heroes) [PERSON_NAME] Martial…" at bounding box center [137, 204] width 134 height 68
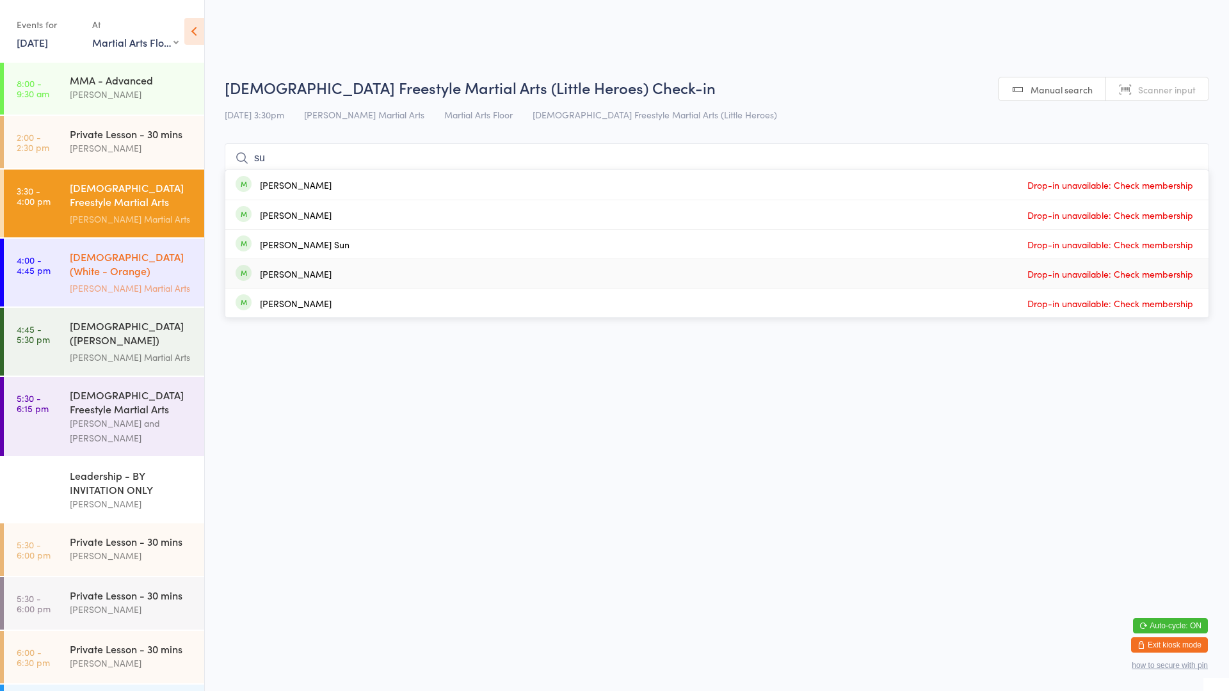
type input "su"
click at [77, 261] on div "[DEMOGRAPHIC_DATA] (White - Orange) Freestyle Martial Arts" at bounding box center [132, 265] width 124 height 31
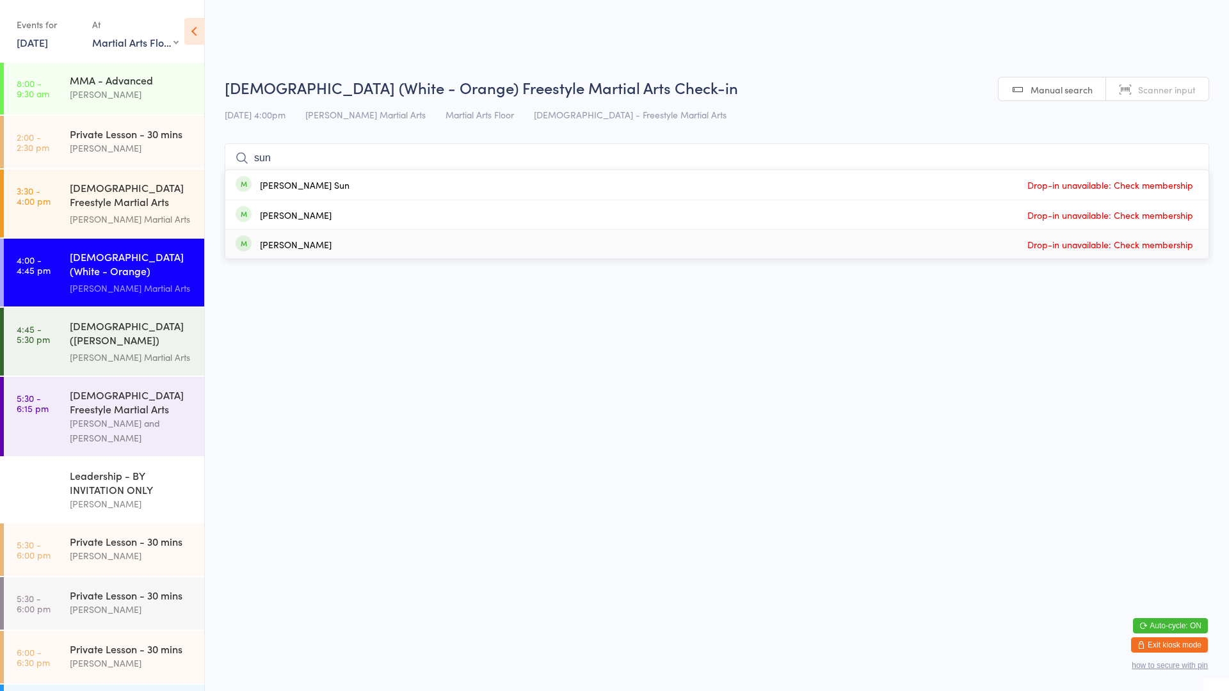
type input "sun"
click at [1008, 346] on html "You have now entered Kiosk Mode. Members will be able to check themselves in us…" at bounding box center [614, 345] width 1229 height 691
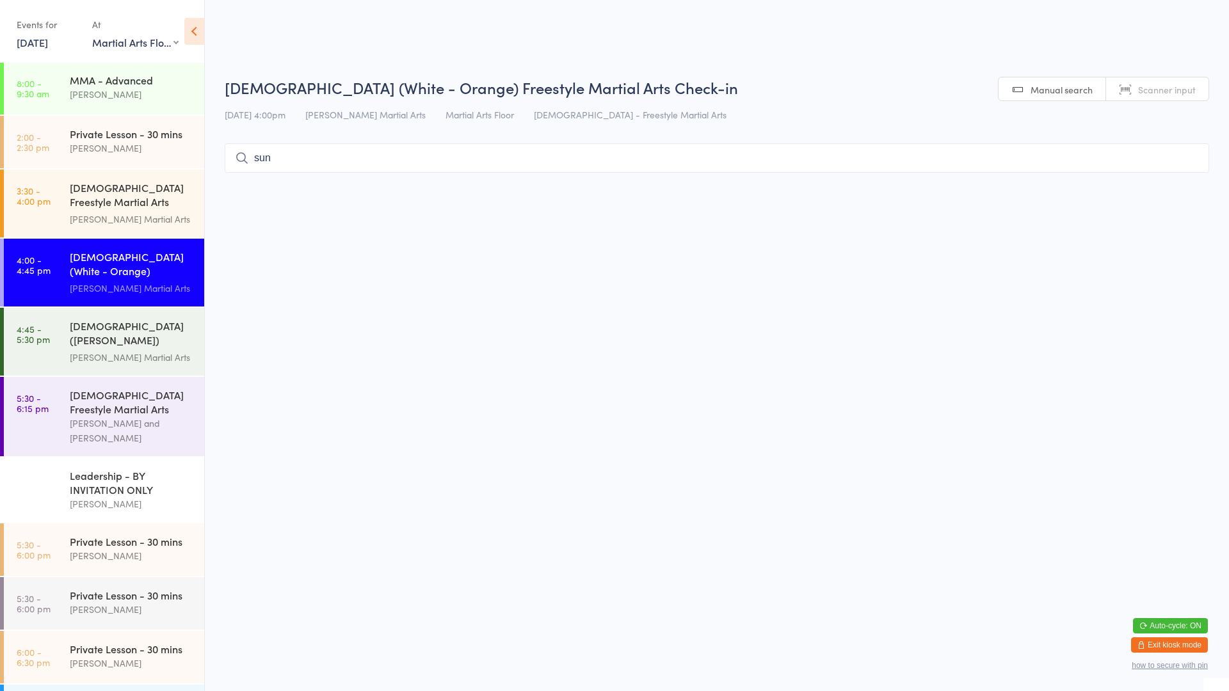
click at [448, 160] on input "sun" at bounding box center [717, 157] width 984 height 29
click at [1186, 166] on input "sun" at bounding box center [717, 157] width 984 height 29
click at [1190, 159] on input "sun" at bounding box center [717, 157] width 984 height 29
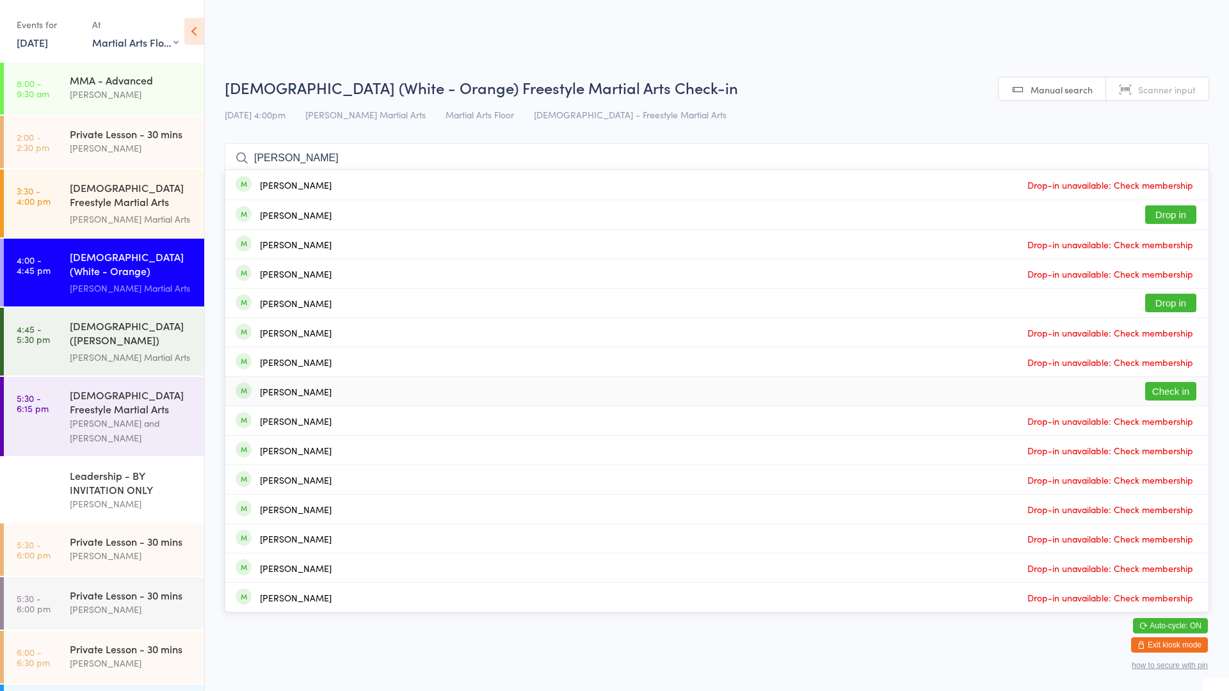
type input "[PERSON_NAME]"
click at [1169, 393] on button "Check in" at bounding box center [1170, 391] width 51 height 19
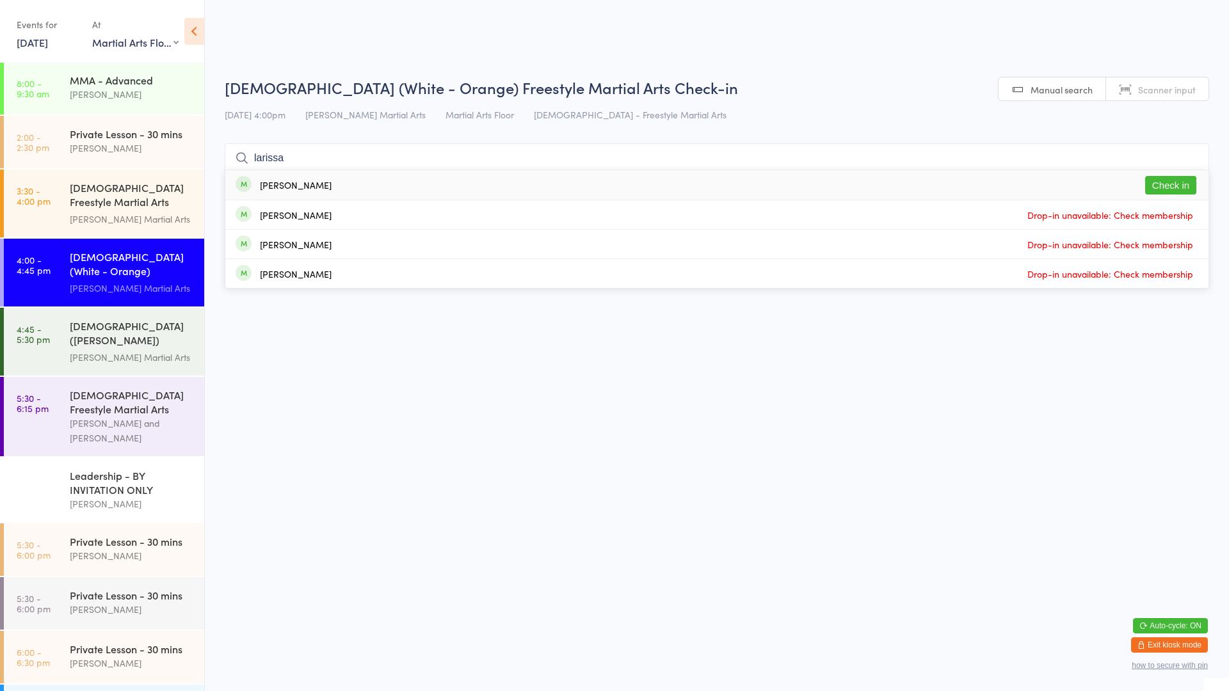
type input "larissa"
click at [1183, 187] on button "Check in" at bounding box center [1170, 185] width 51 height 19
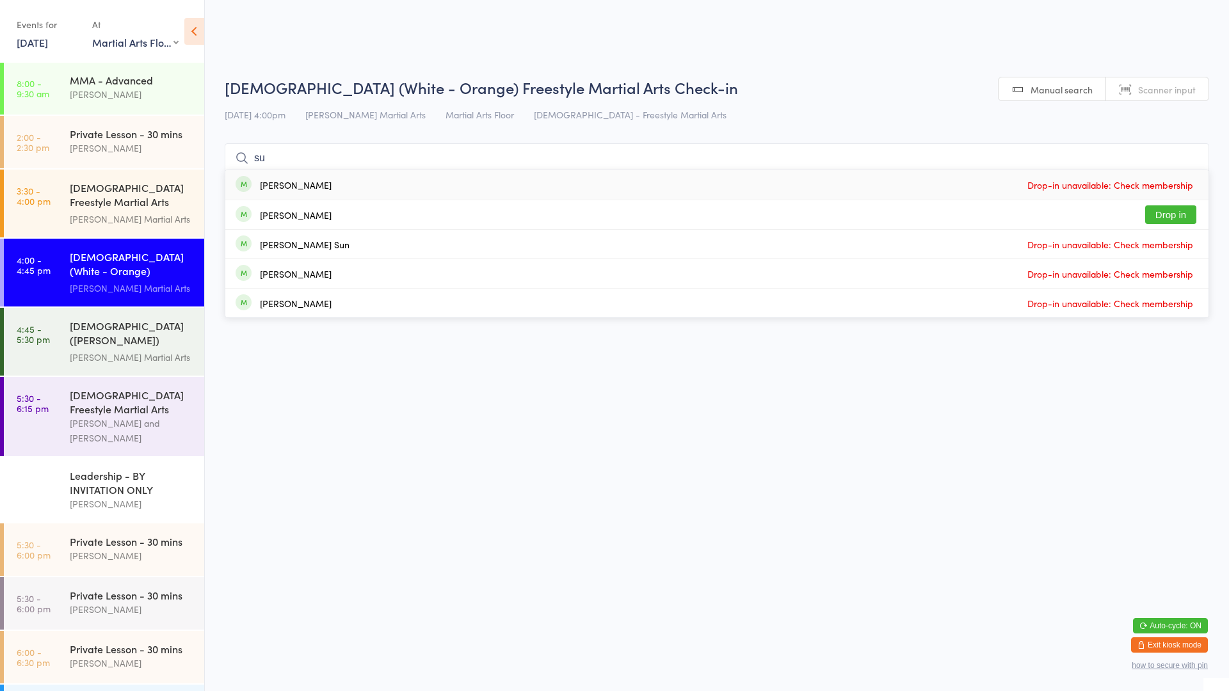
click at [512, 388] on html "You have now entered Kiosk Mode. Members will be able to check themselves in us…" at bounding box center [614, 345] width 1229 height 691
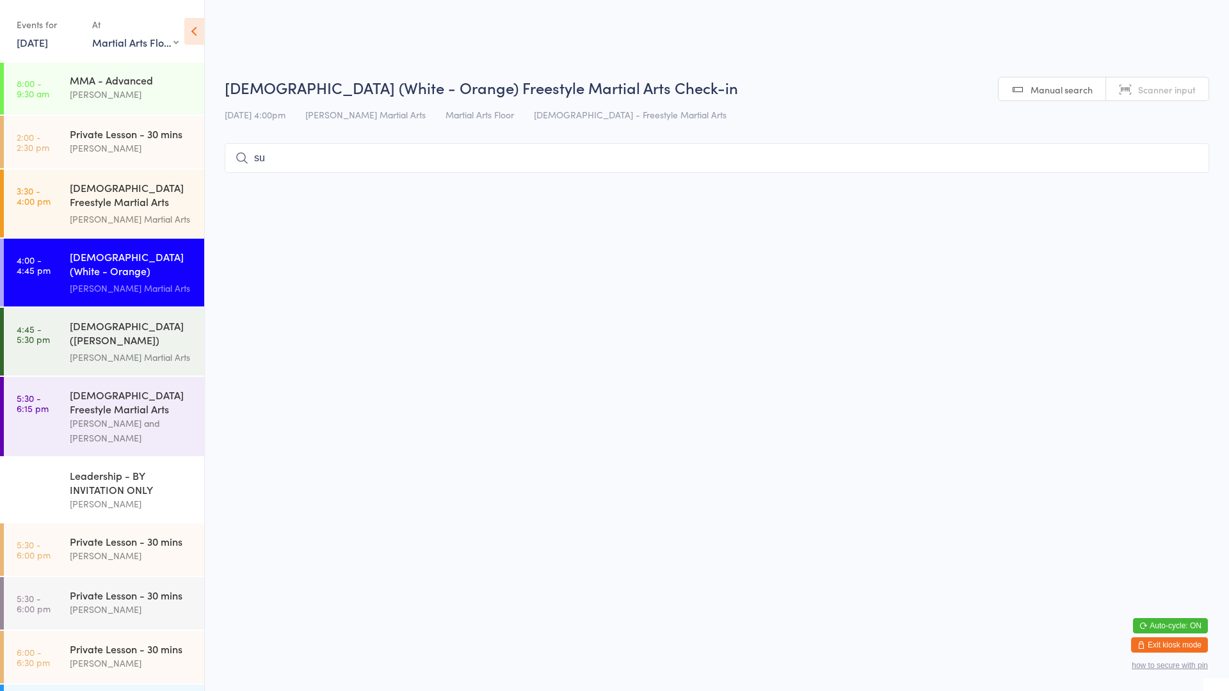
click at [441, 152] on input "su" at bounding box center [717, 157] width 984 height 29
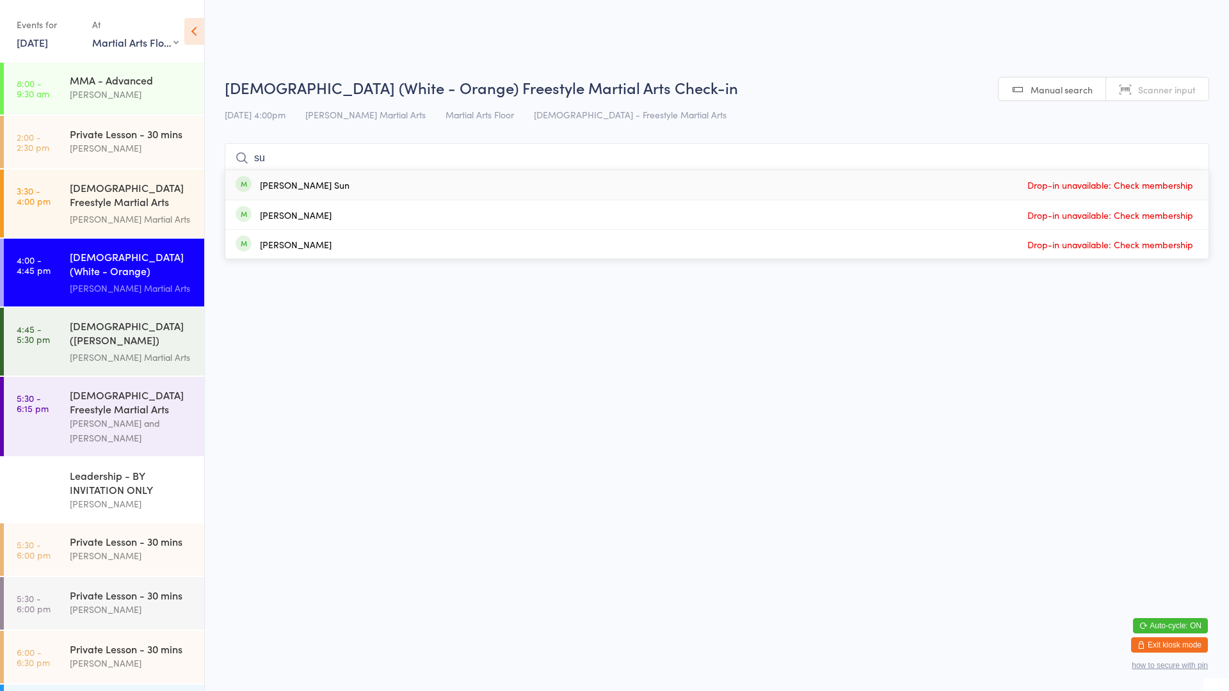
type input "s"
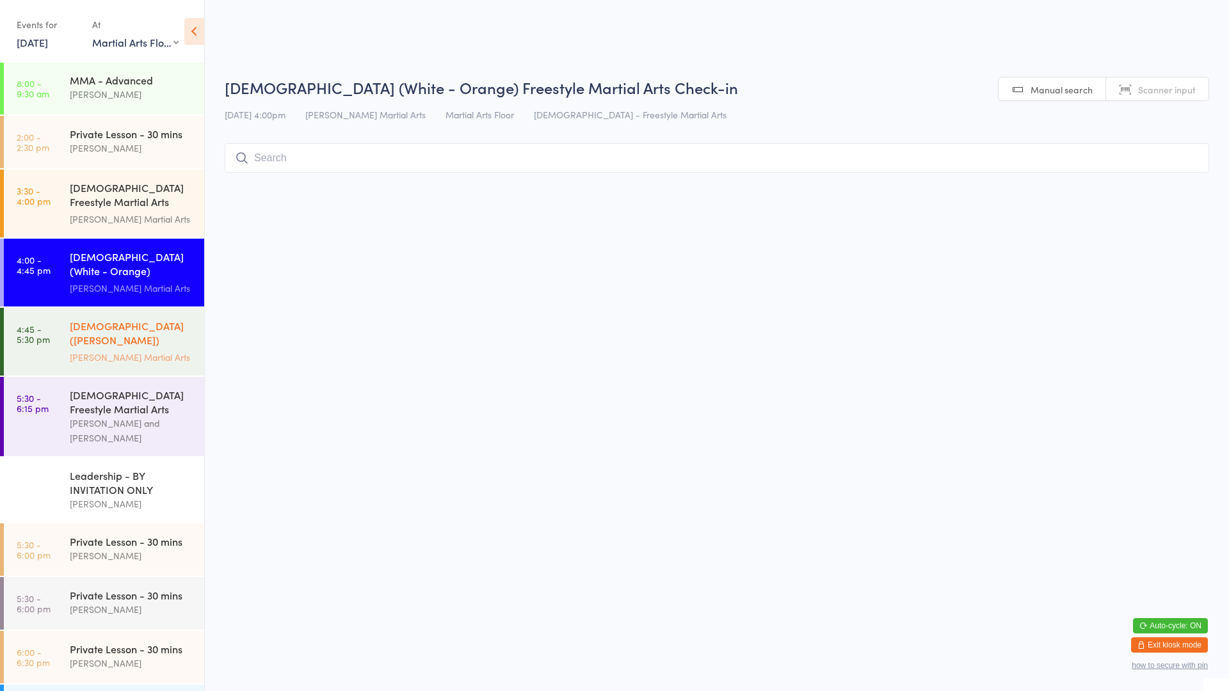
click at [115, 331] on div "[DEMOGRAPHIC_DATA] ([PERSON_NAME]) Freestyle Martial Arts" at bounding box center [132, 334] width 124 height 31
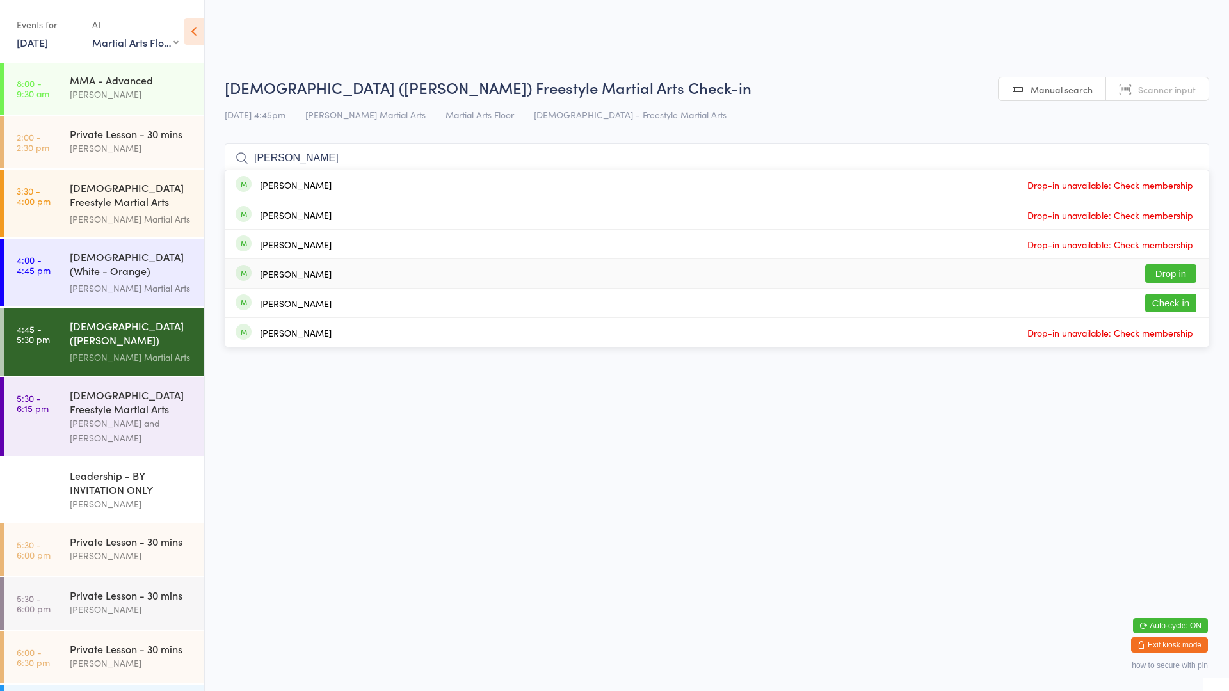
type input "[PERSON_NAME]"
click at [1173, 283] on div "[PERSON_NAME] Drop in" at bounding box center [716, 273] width 983 height 29
type input "r"
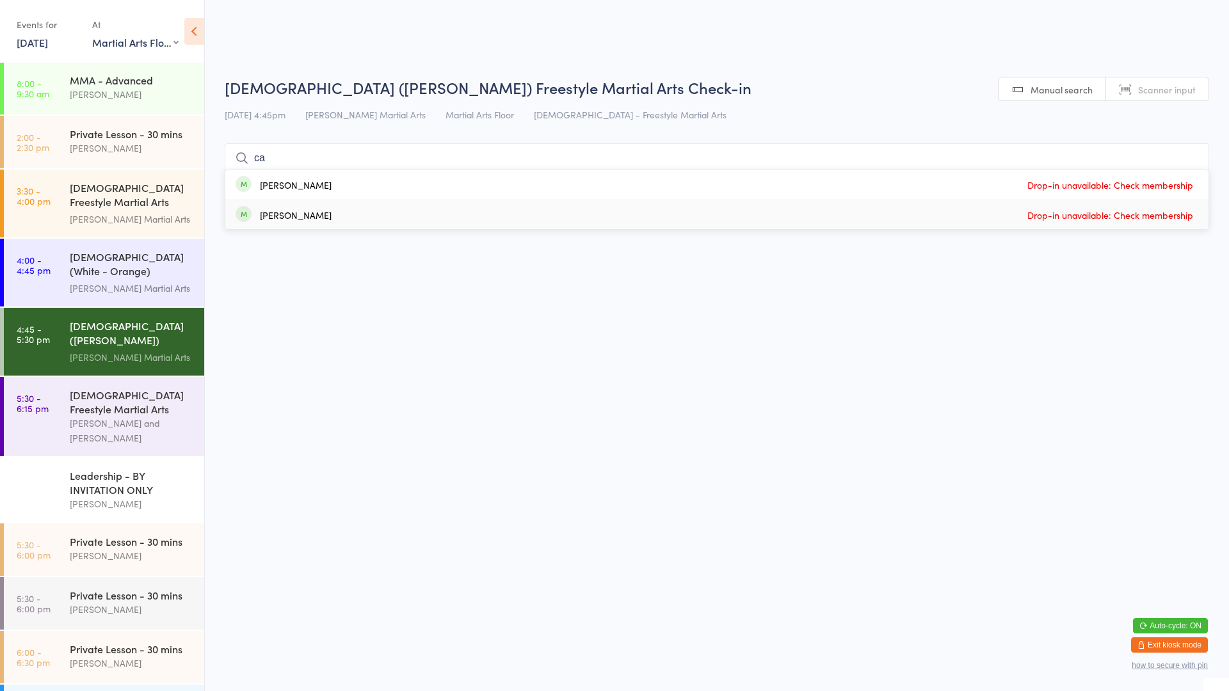
type input "c"
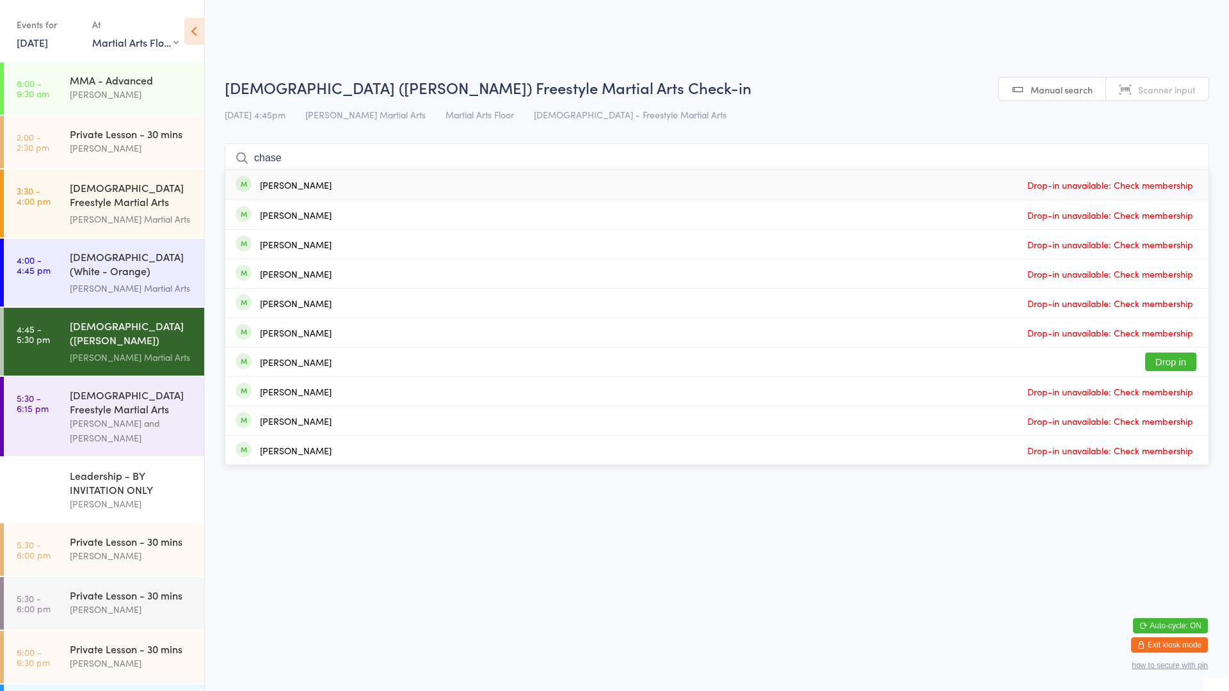
click at [1185, 157] on input "chase" at bounding box center [717, 157] width 984 height 29
type input "chase"
click at [918, 86] on h2 "[DEMOGRAPHIC_DATA] ([PERSON_NAME]) Freestyle Martial Arts Check-in" at bounding box center [717, 87] width 984 height 21
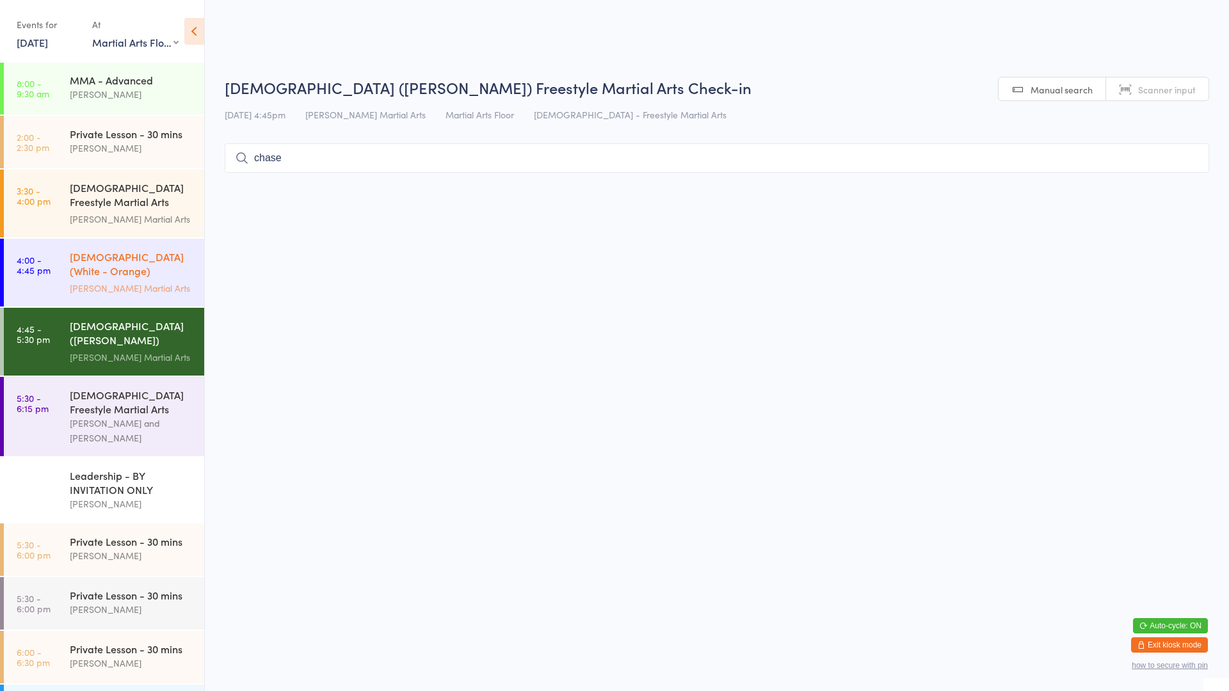
click at [55, 281] on link "4:00 - 4:45 pm [DEMOGRAPHIC_DATA] (White - Orange) Freestyle Martial Arts [PERS…" at bounding box center [104, 273] width 200 height 68
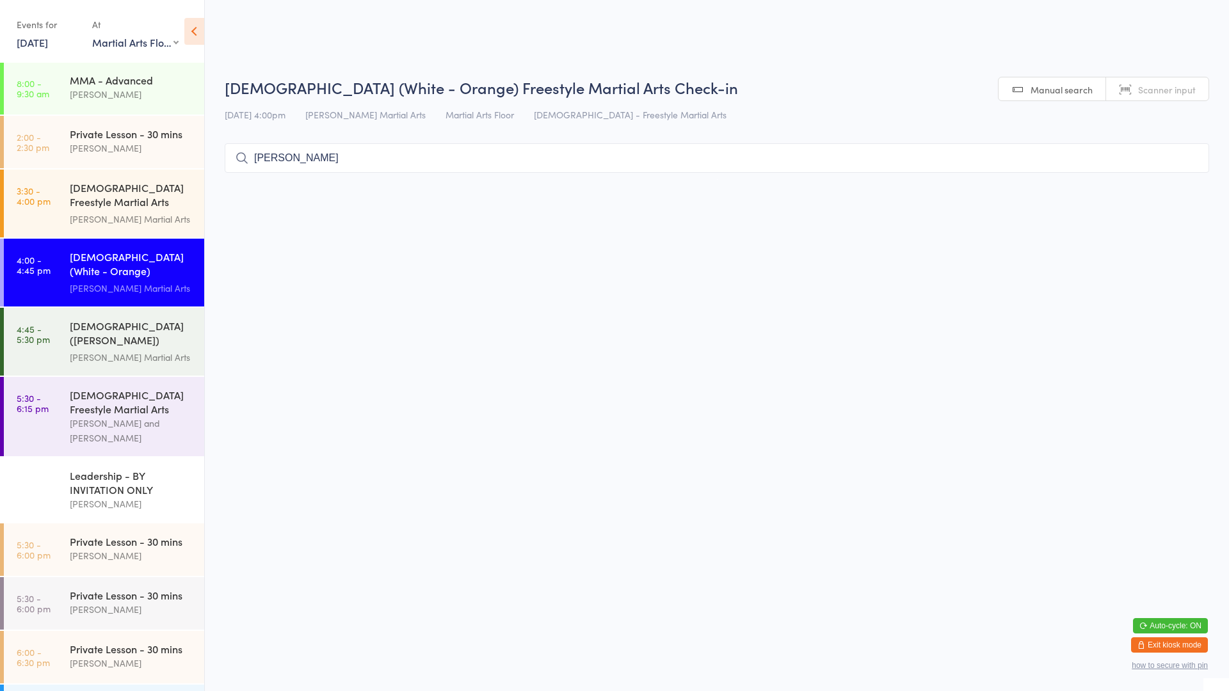
type input "chase"
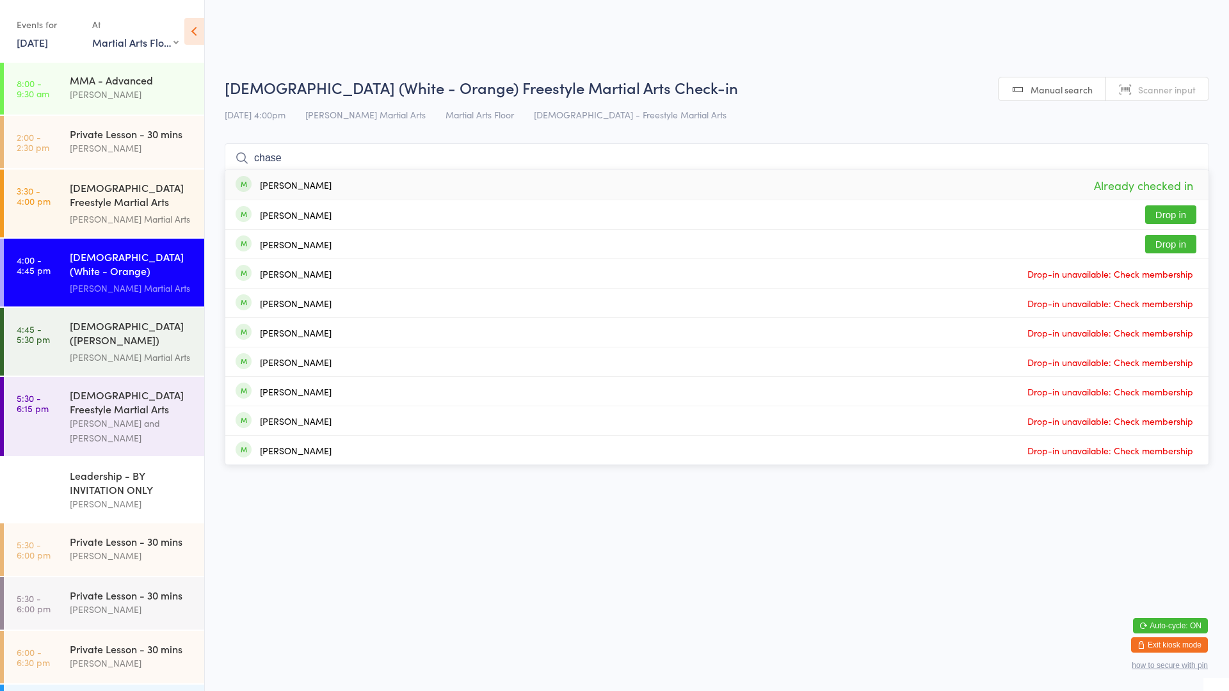
click at [1188, 149] on input "chase" at bounding box center [717, 157] width 984 height 29
click at [1200, 166] on input "chase" at bounding box center [717, 157] width 984 height 29
click at [1190, 154] on input "chase" at bounding box center [717, 157] width 984 height 29
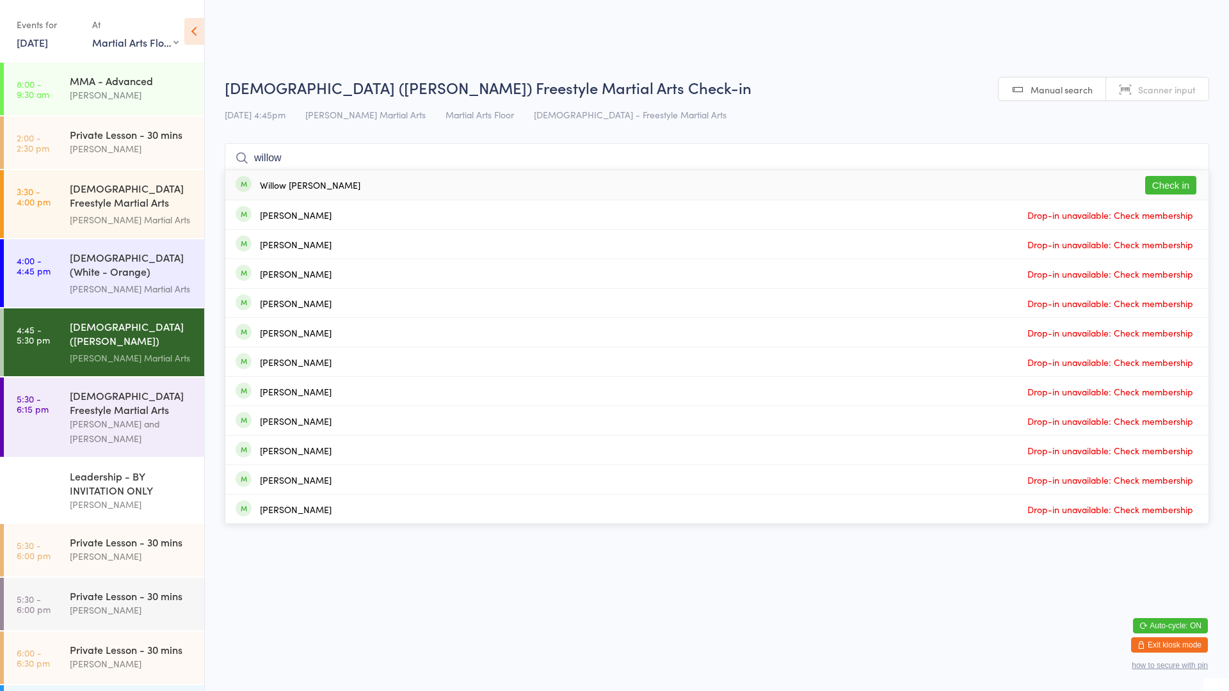
type input "willow"
click at [1184, 186] on button "Check in" at bounding box center [1170, 185] width 51 height 19
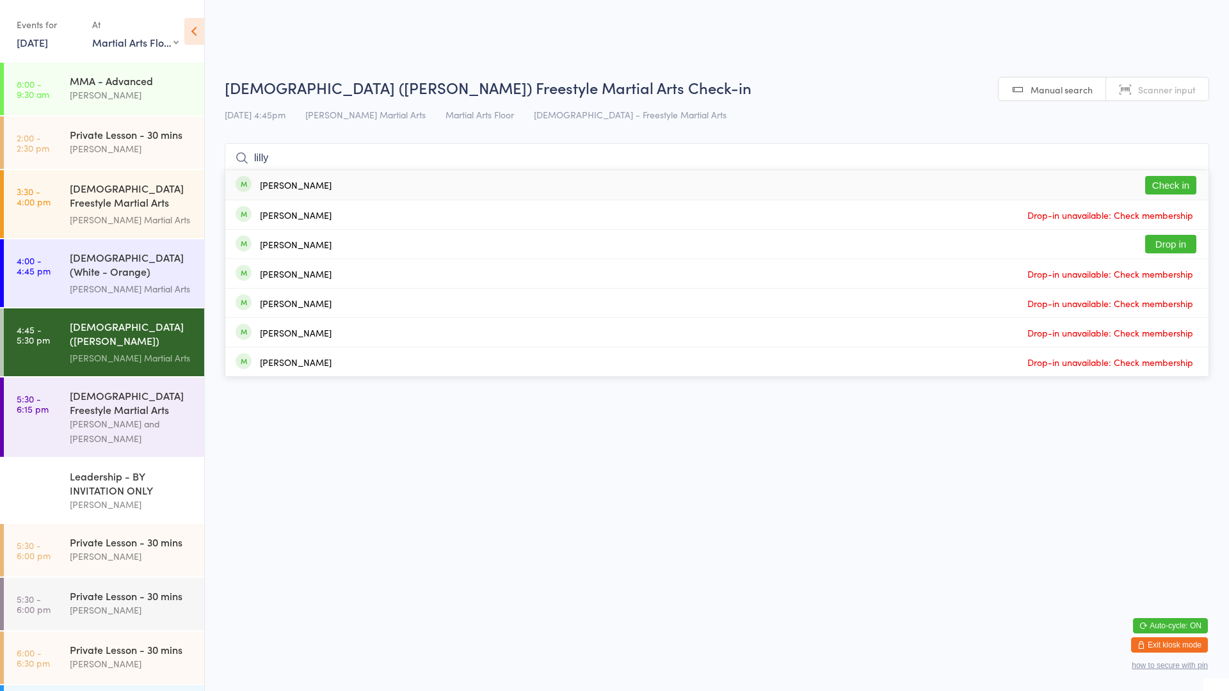
type input "lilly"
click at [1174, 189] on button "Check in" at bounding box center [1170, 185] width 51 height 19
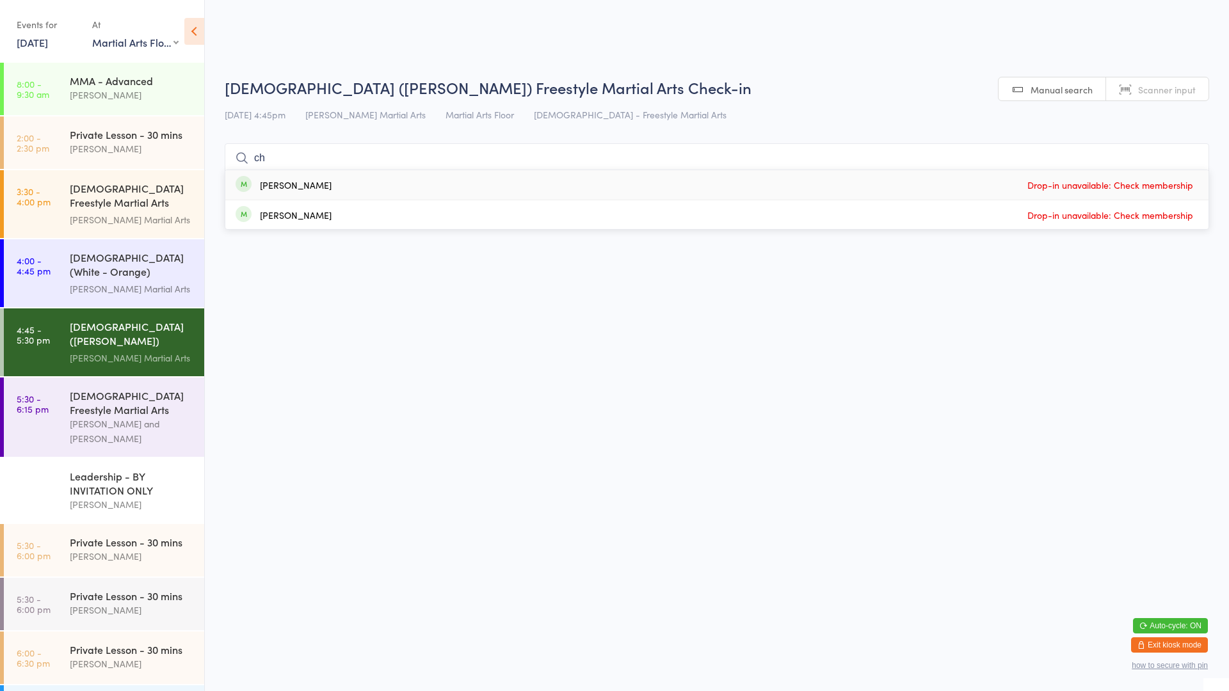
type input "c"
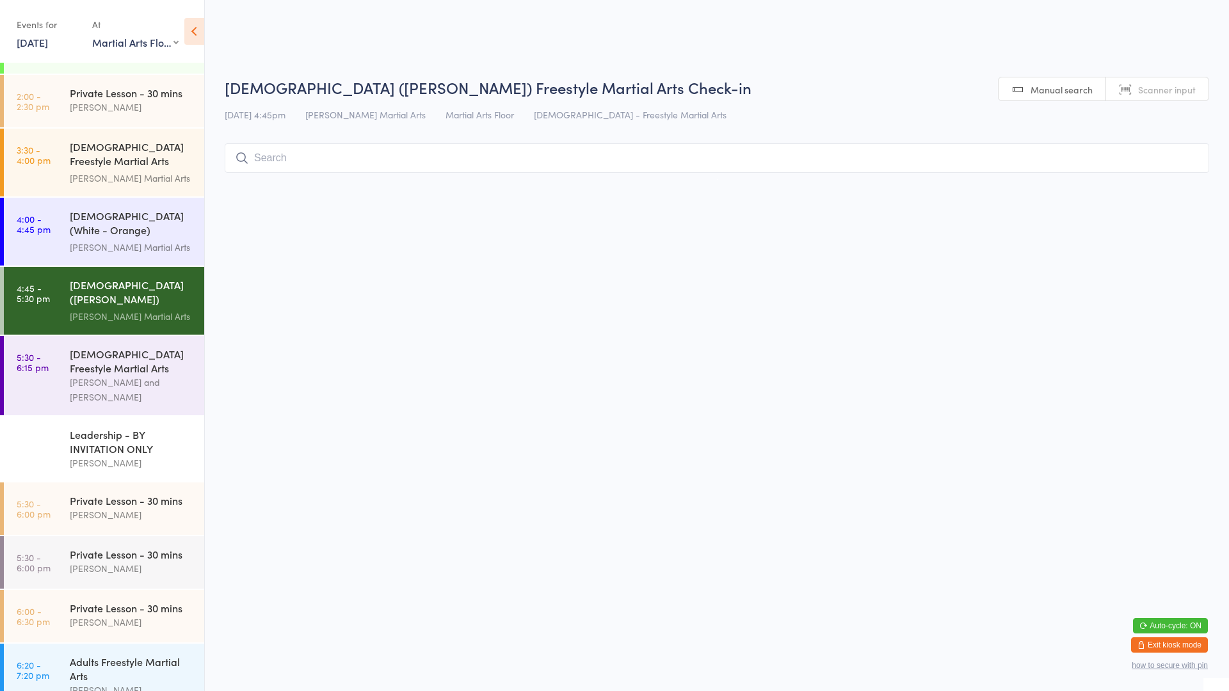
scroll to position [64, 0]
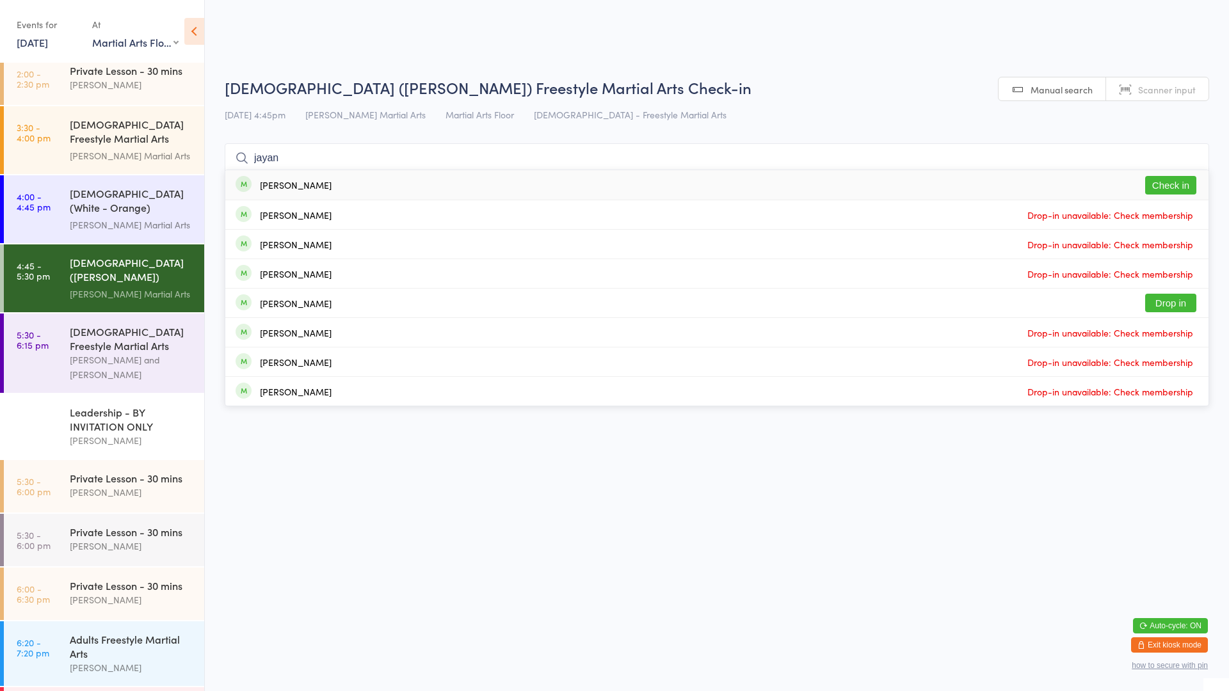
type input "jayan"
click at [320, 198] on div "[PERSON_NAME] Check in" at bounding box center [716, 184] width 983 height 29
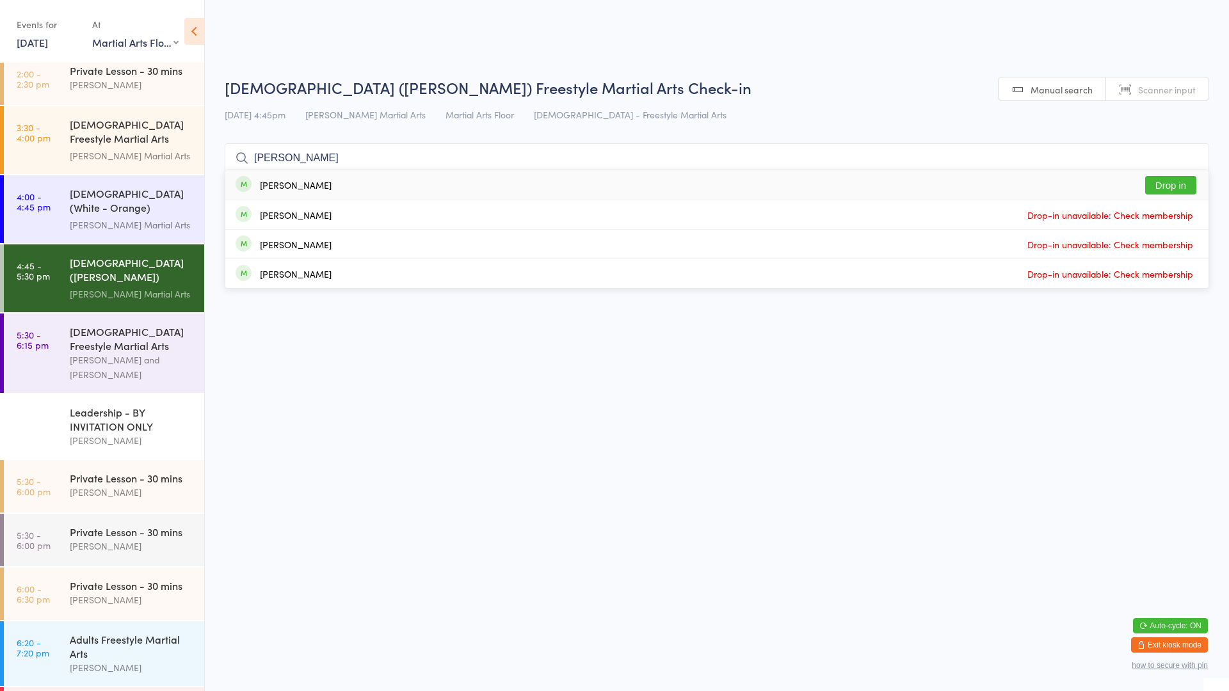
type input "[PERSON_NAME]"
click at [1148, 185] on button "Drop in" at bounding box center [1170, 185] width 51 height 19
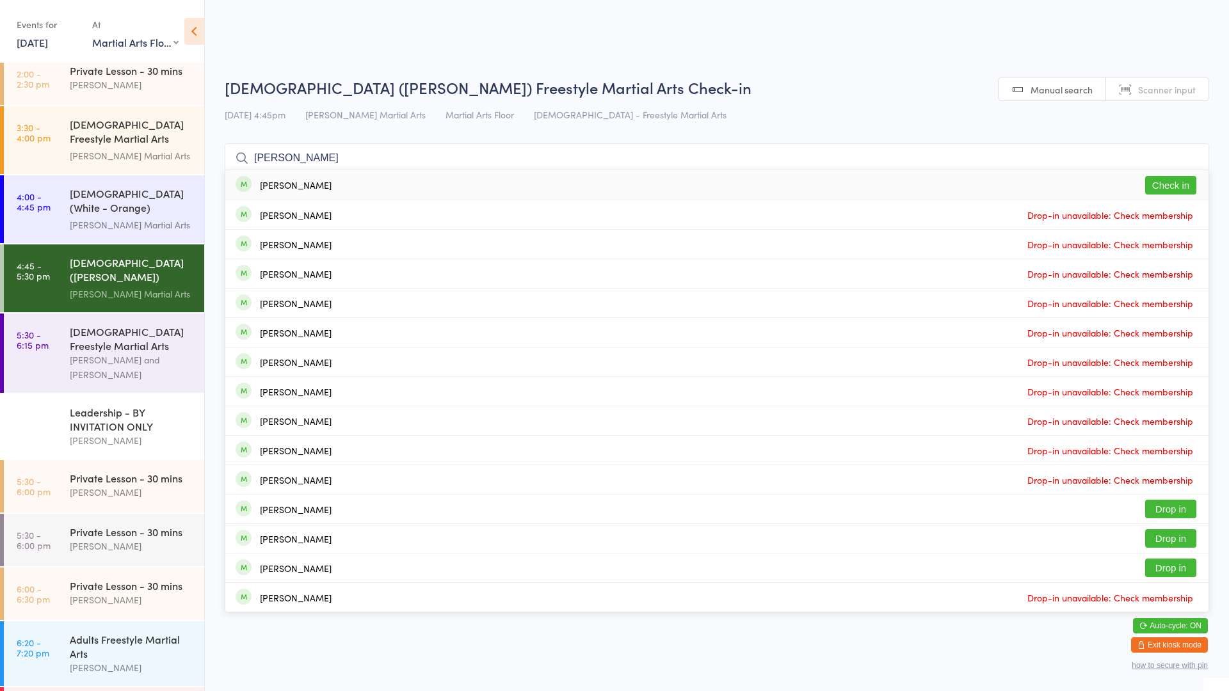
type input "[PERSON_NAME]"
click at [1176, 181] on button "Check in" at bounding box center [1170, 185] width 51 height 19
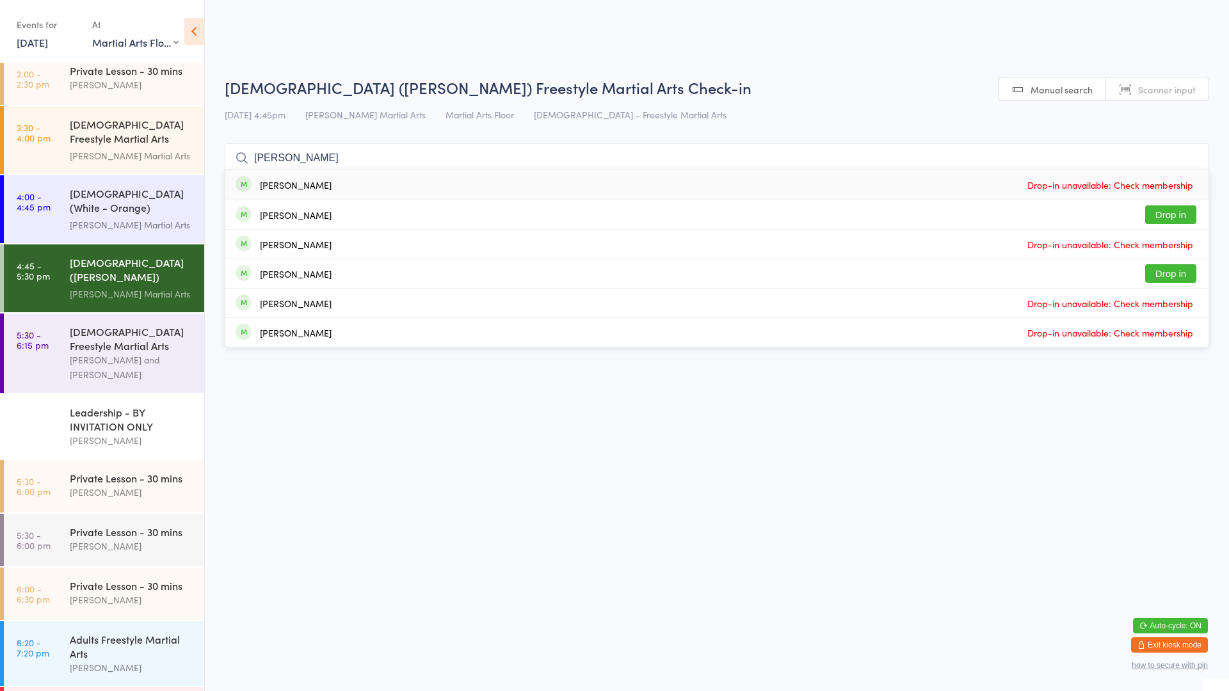
drag, startPoint x: 337, startPoint y: 166, endPoint x: 294, endPoint y: 156, distance: 43.9
click at [294, 156] on input "[PERSON_NAME]" at bounding box center [717, 157] width 984 height 29
type input "j"
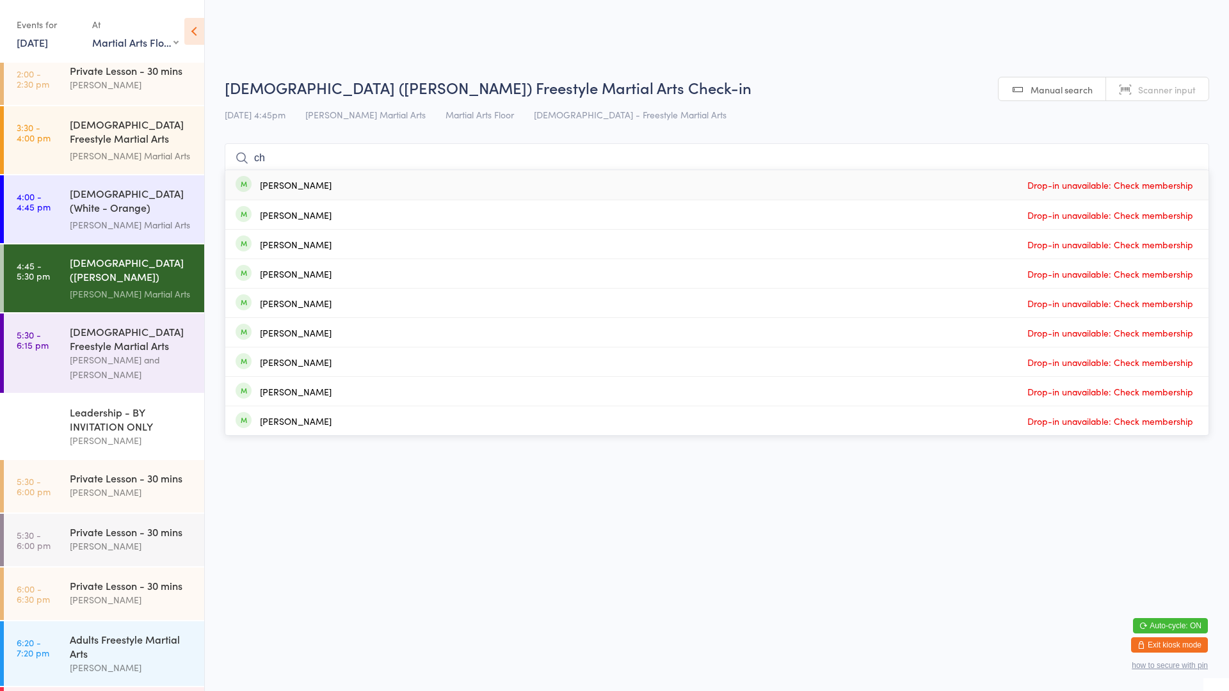
type input "c"
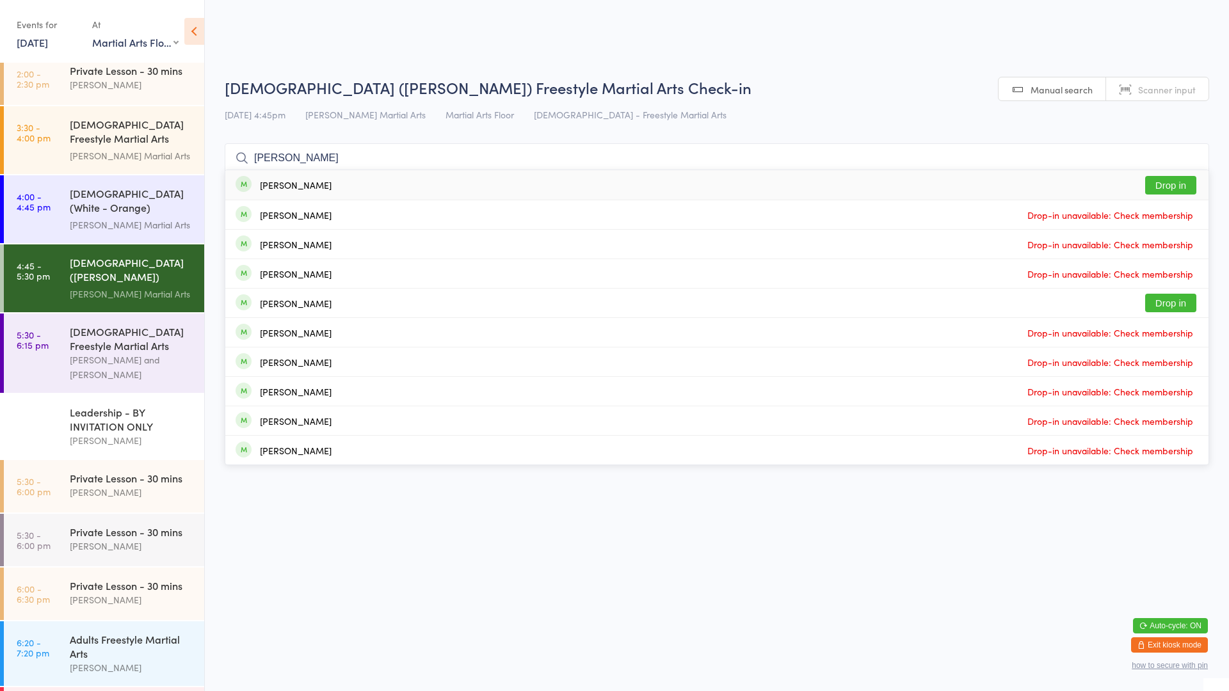
type input "[PERSON_NAME]"
click at [1170, 187] on button "Drop in" at bounding box center [1170, 185] width 51 height 19
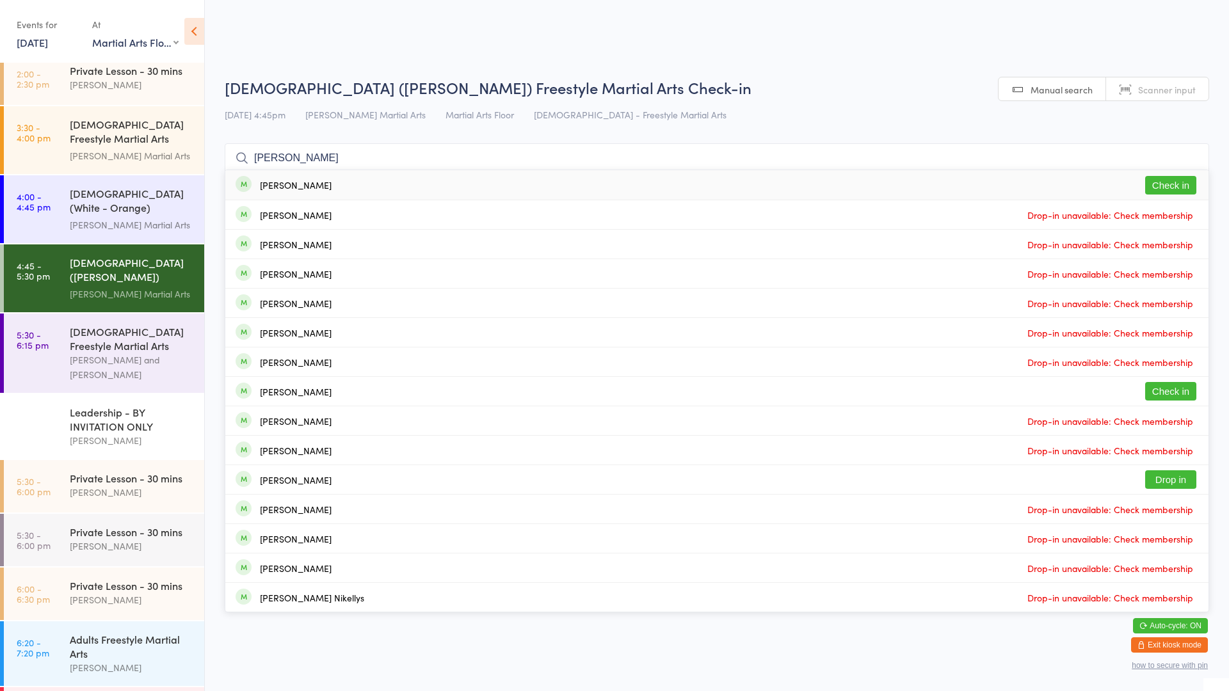
type input "[PERSON_NAME]"
click at [1170, 187] on button "Check in" at bounding box center [1170, 185] width 51 height 19
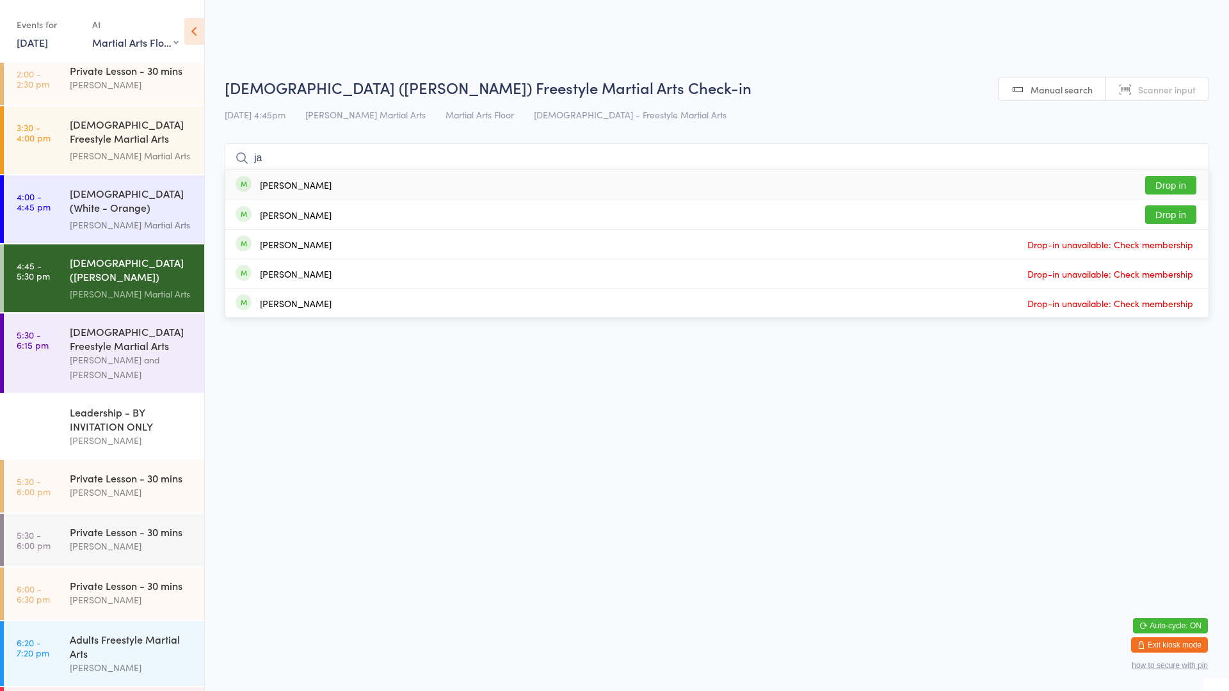
type input "j"
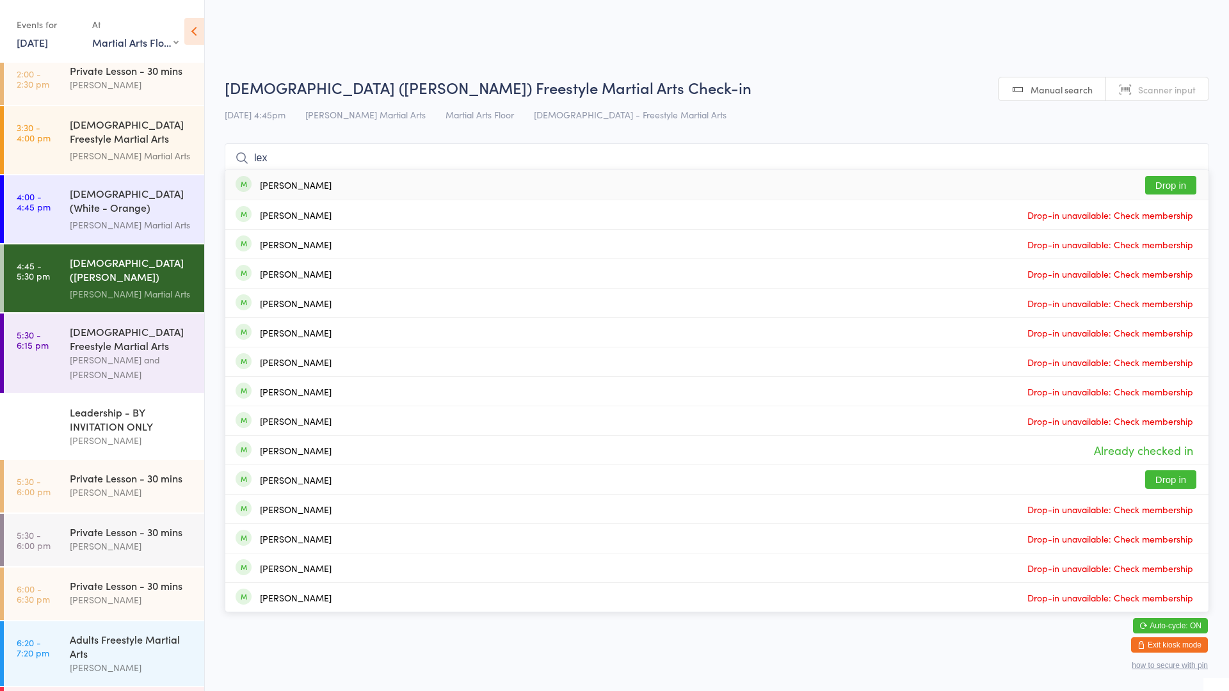
type input "lex"
click at [1170, 185] on button "Drop in" at bounding box center [1170, 185] width 51 height 19
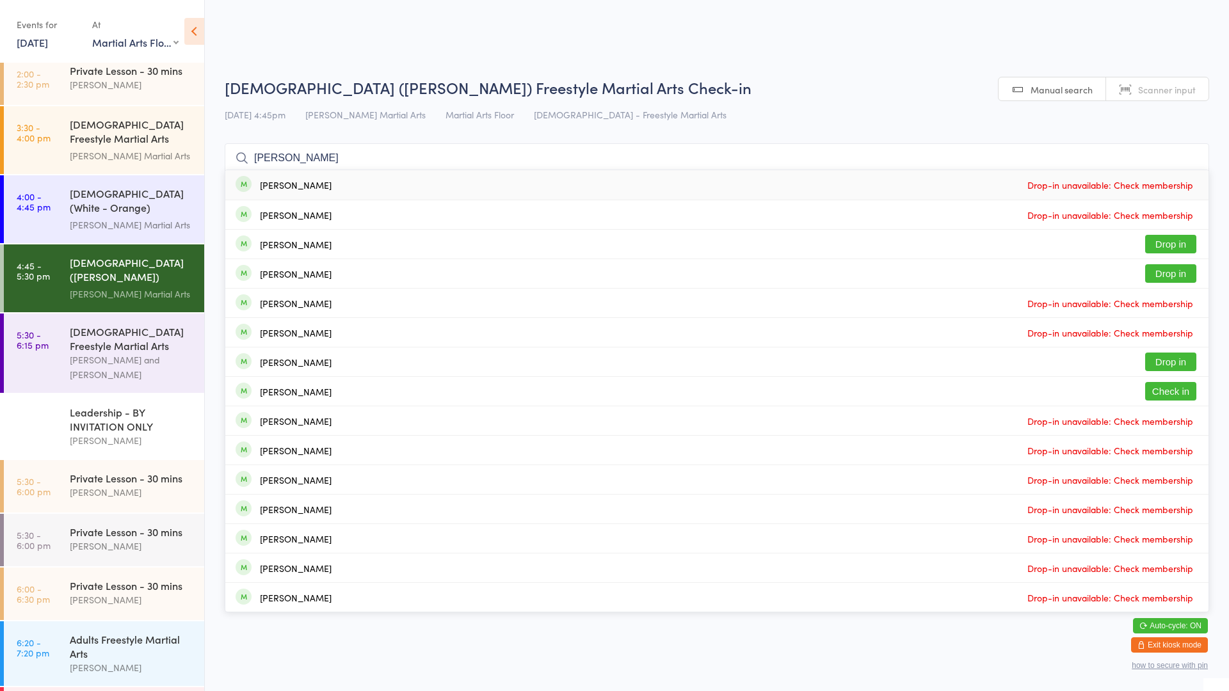
type input "[PERSON_NAME]"
click at [1170, 392] on button "Check in" at bounding box center [1170, 391] width 51 height 19
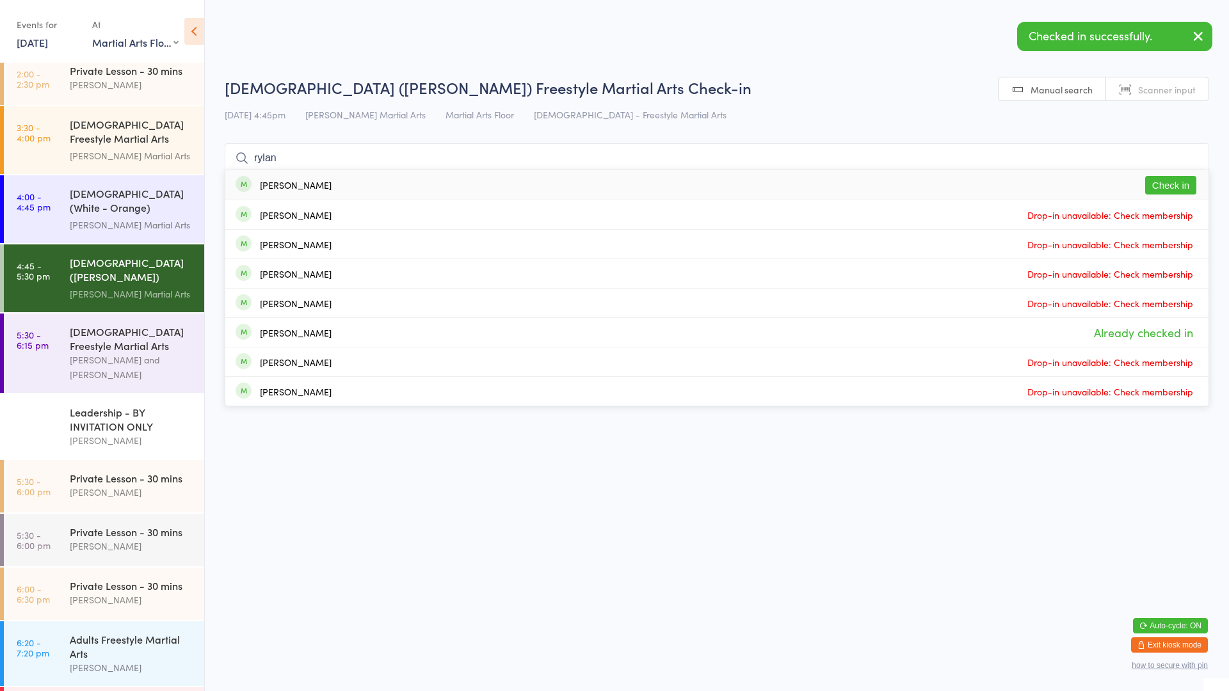
type input "rylan"
click at [1174, 188] on button "Check in" at bounding box center [1170, 185] width 51 height 19
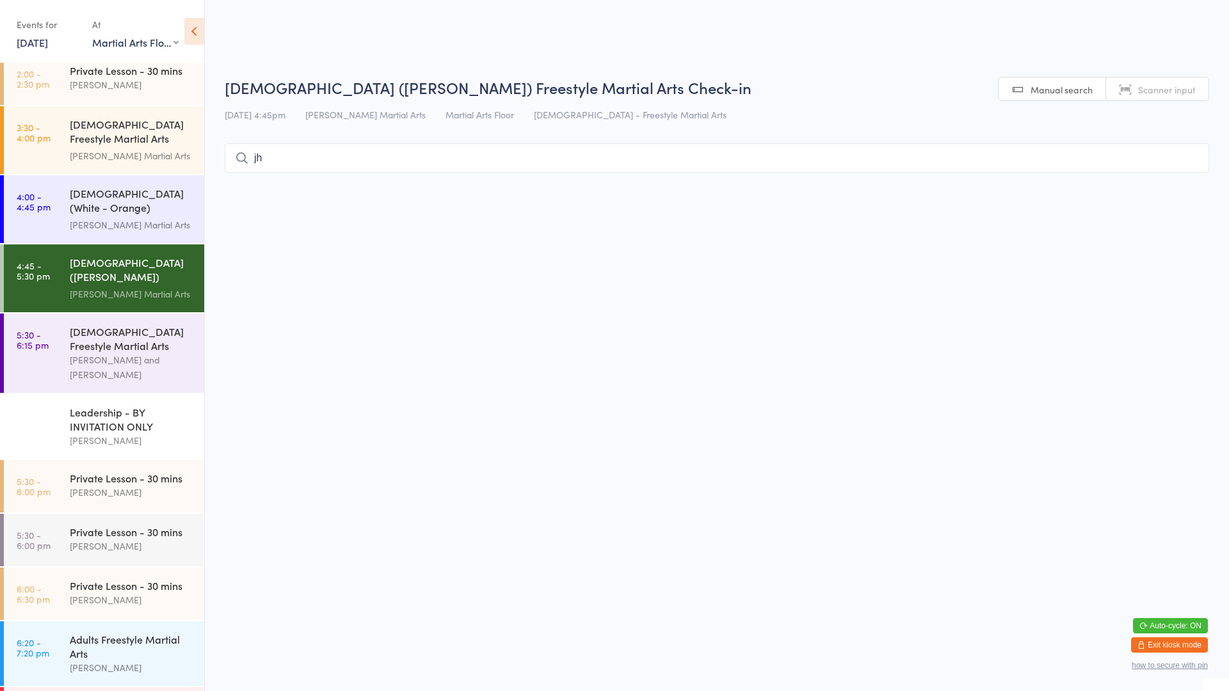
type input "j"
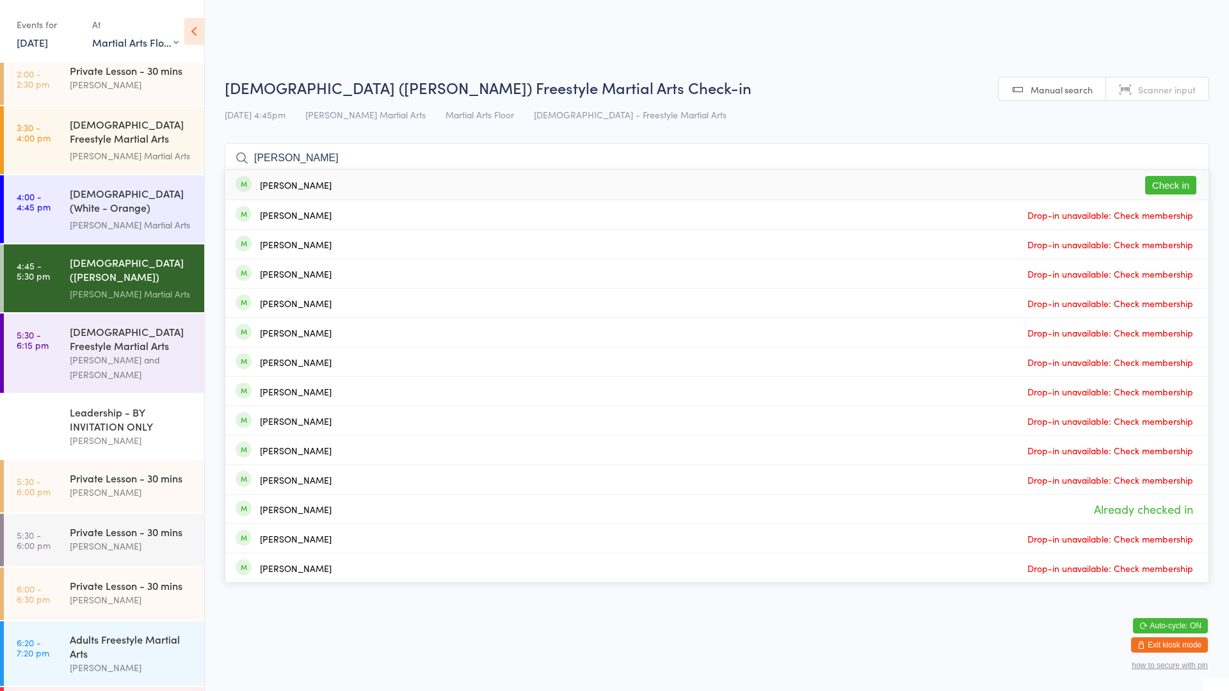
type input "[PERSON_NAME]"
click at [600, 175] on div "[PERSON_NAME] Check in" at bounding box center [716, 184] width 983 height 29
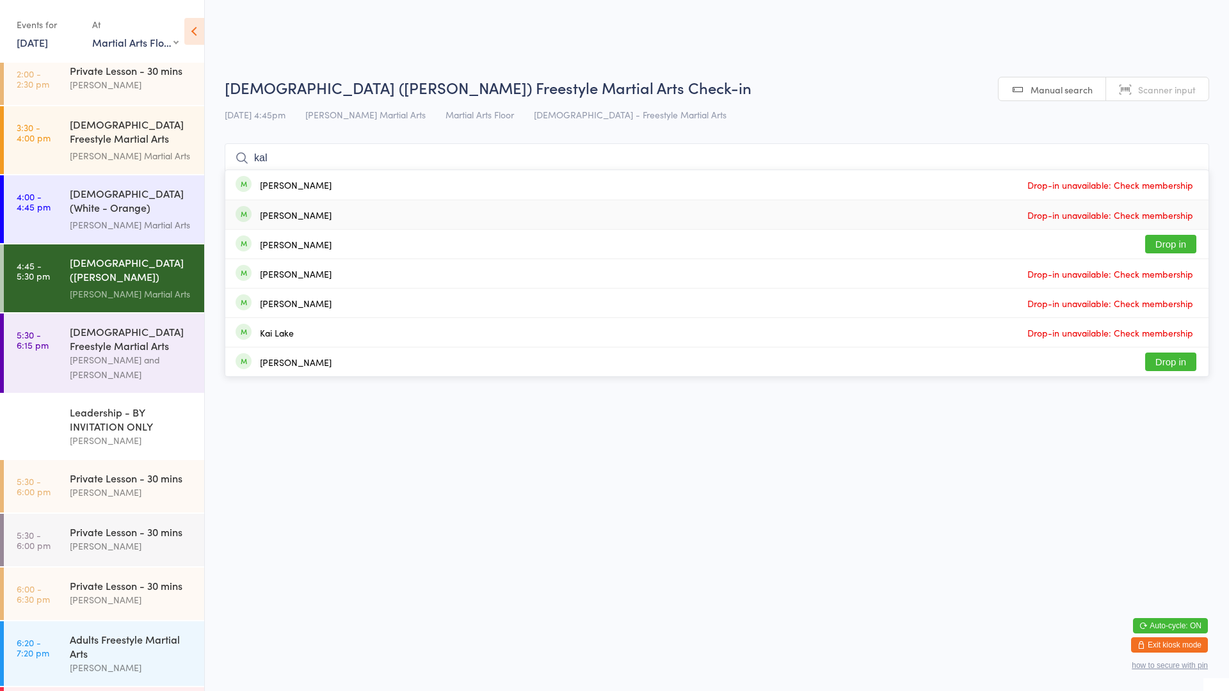
type input "kal"
click at [640, 225] on div "[PERSON_NAME] Drop-in unavailable: Check membership" at bounding box center [716, 214] width 983 height 29
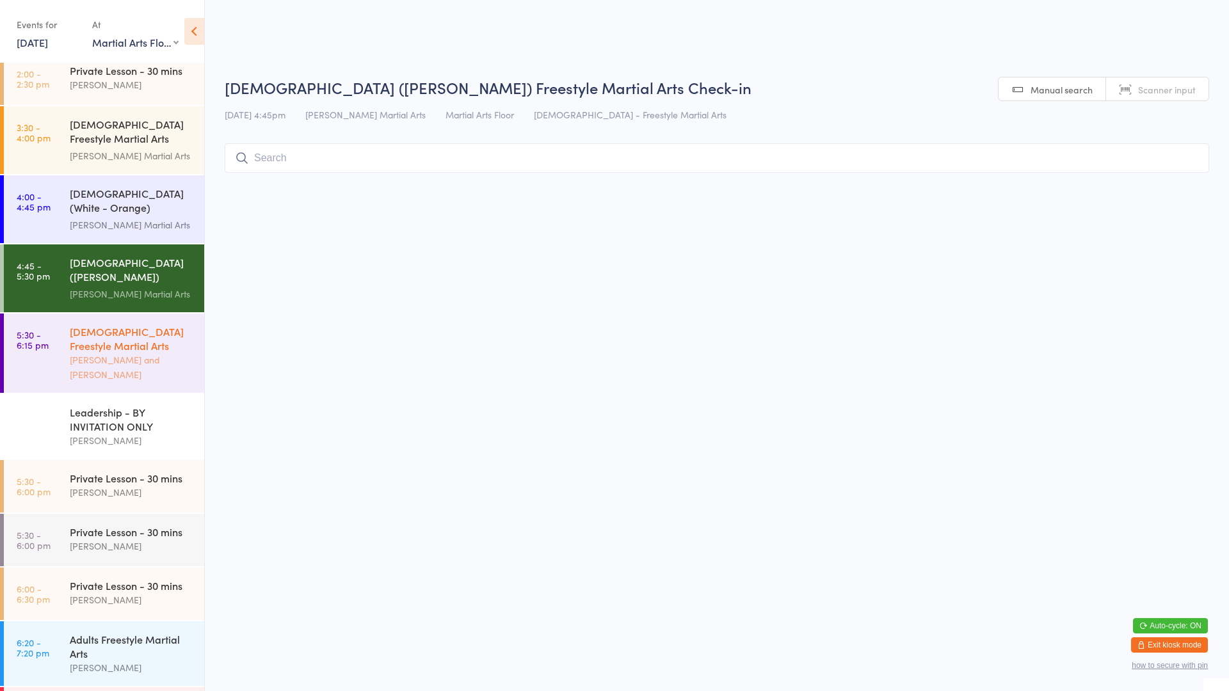
click at [99, 326] on div "[DEMOGRAPHIC_DATA] Freestyle Martial Arts" at bounding box center [132, 338] width 124 height 28
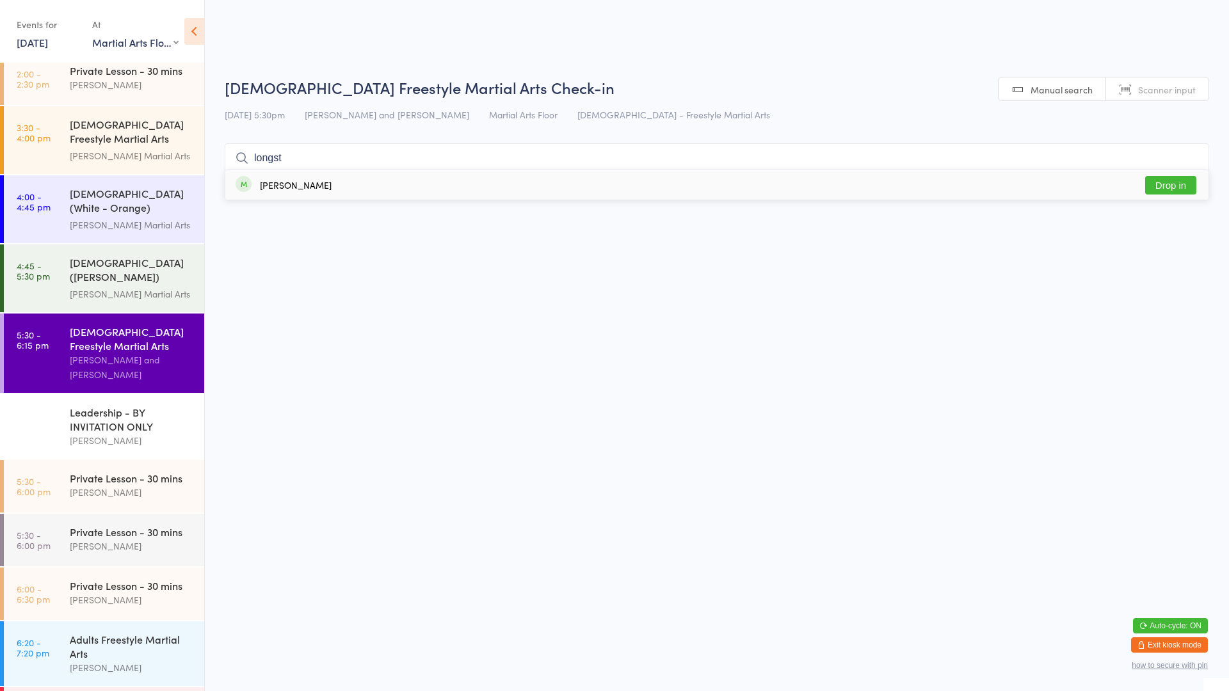
type input "longst"
click at [1181, 189] on button "Drop in" at bounding box center [1170, 185] width 51 height 19
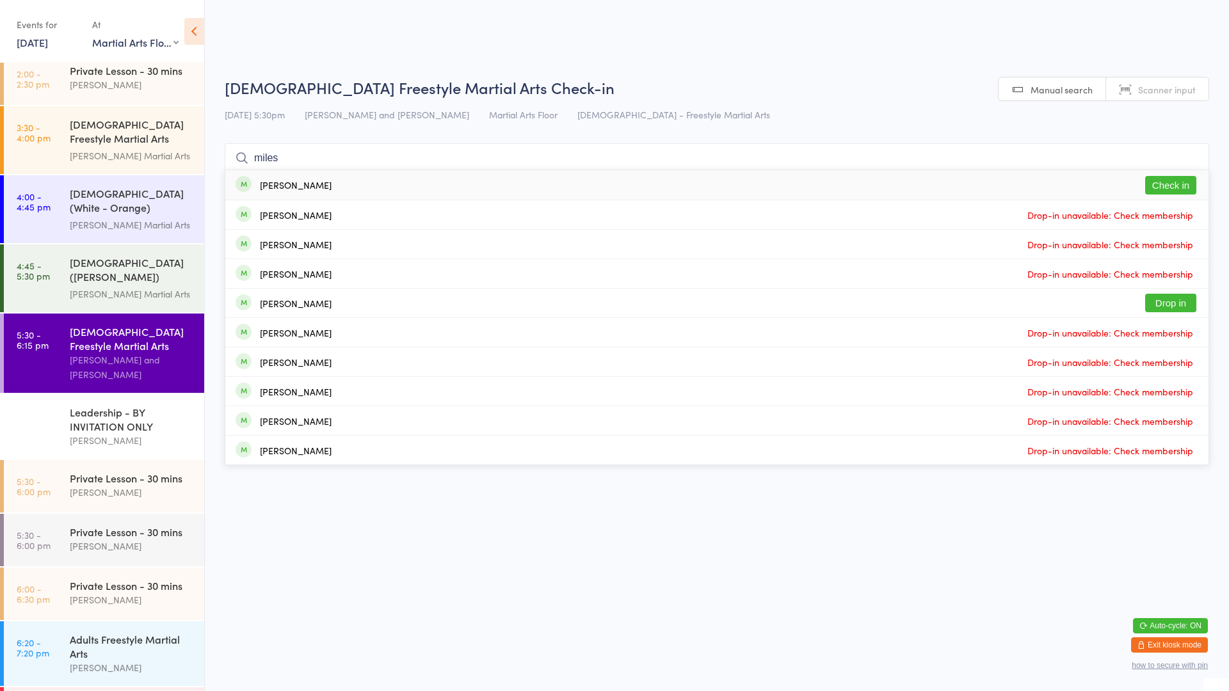
type input "miles"
click at [1159, 183] on button "Check in" at bounding box center [1170, 185] width 51 height 19
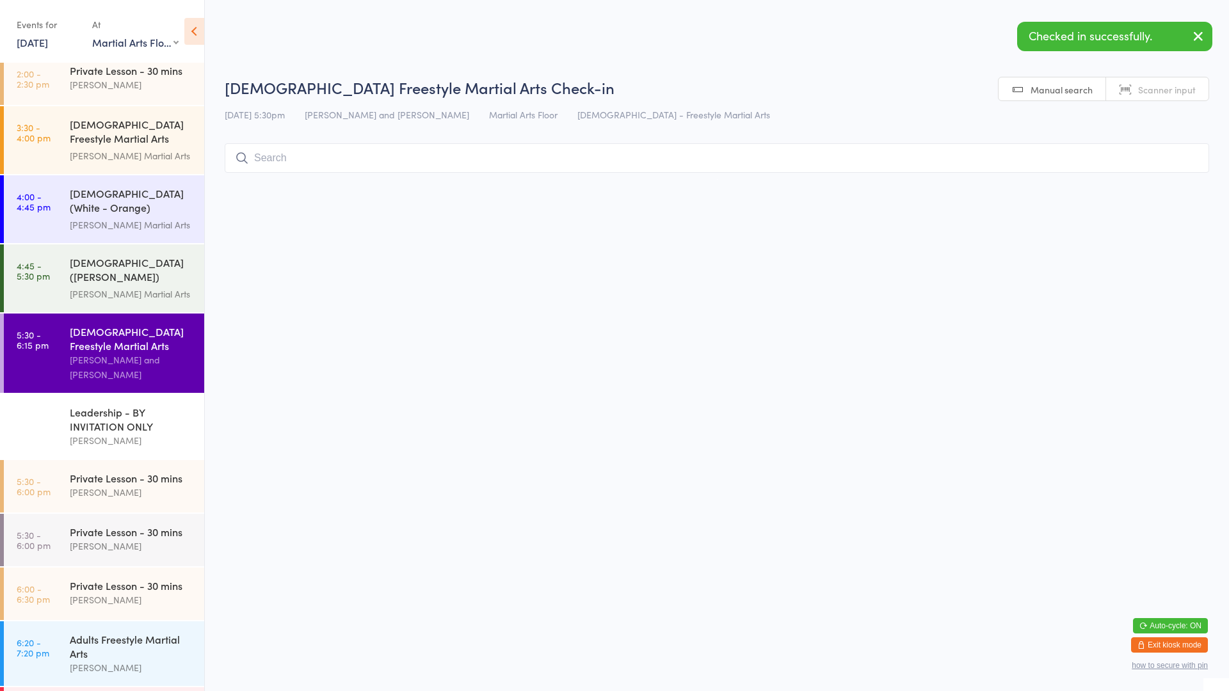
click at [164, 342] on div "[DEMOGRAPHIC_DATA] Freestyle Martial Arts" at bounding box center [132, 338] width 124 height 28
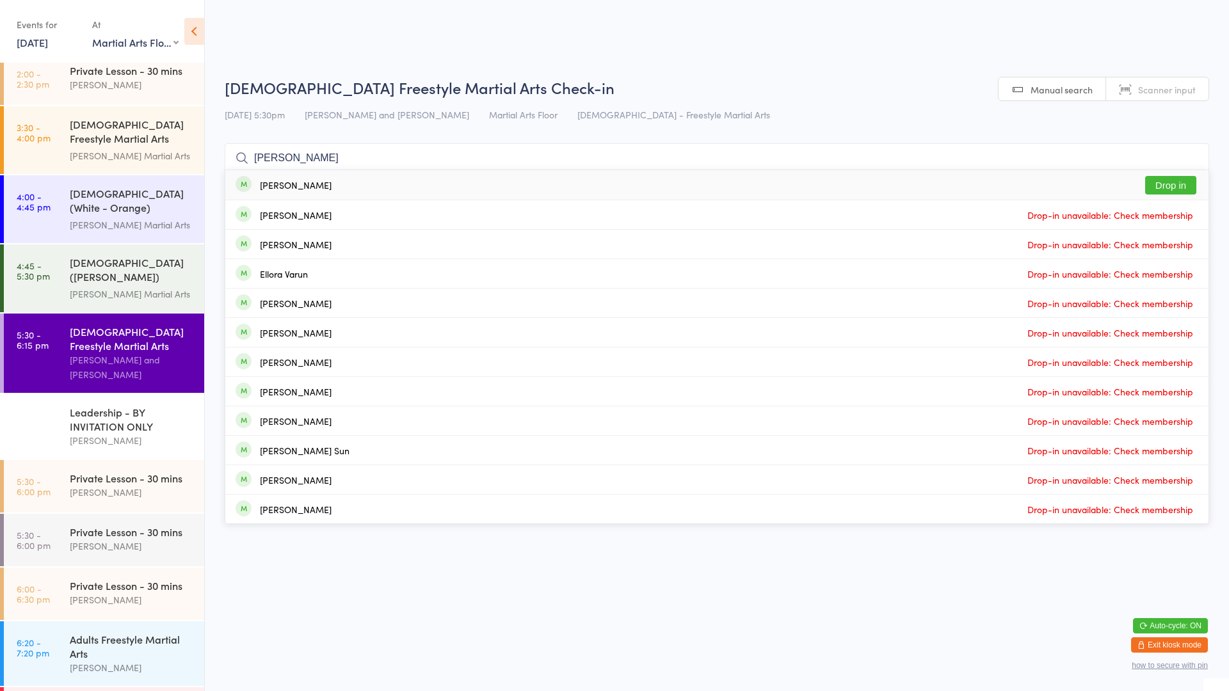
type input "[PERSON_NAME]"
click at [1184, 192] on button "Drop in" at bounding box center [1170, 185] width 51 height 19
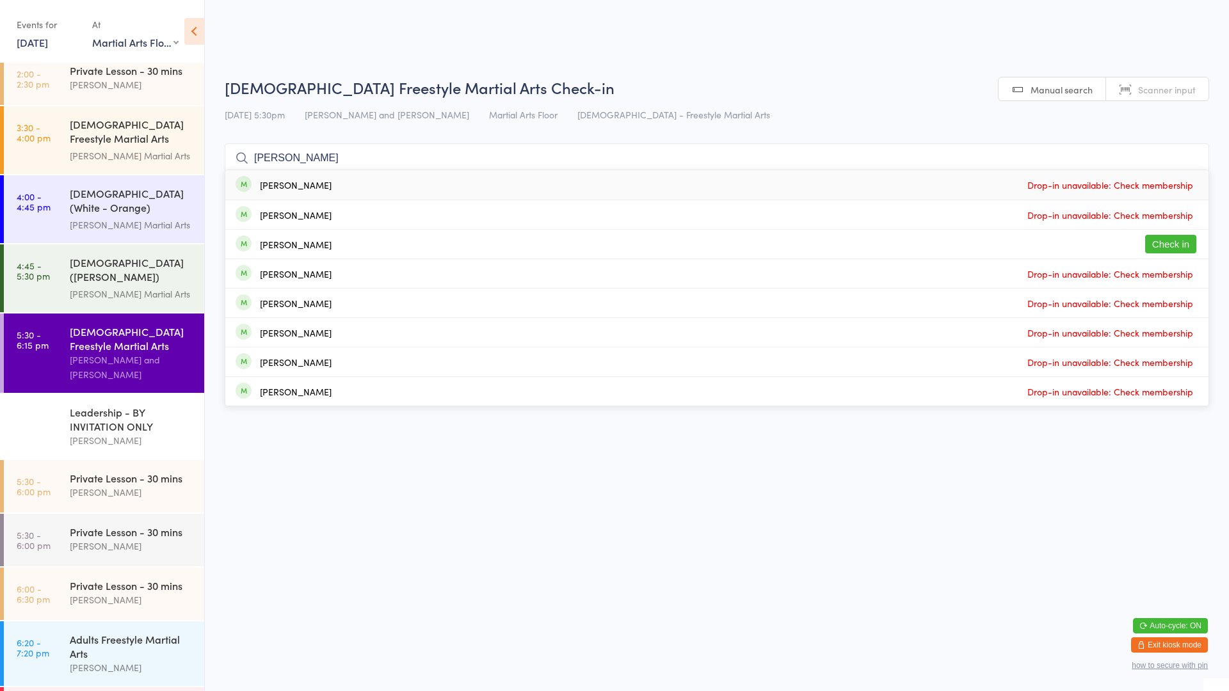
type input "[PERSON_NAME]"
click at [1167, 243] on button "Check in" at bounding box center [1170, 244] width 51 height 19
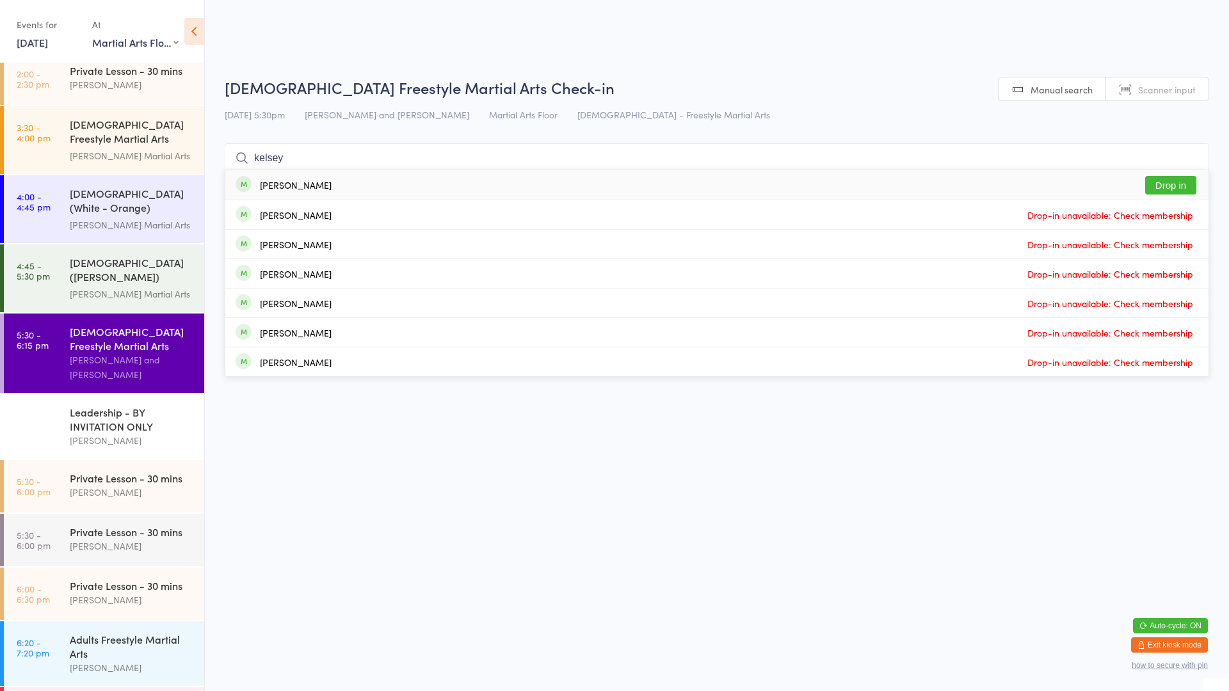
type input "kelsey"
click at [1166, 192] on button "Drop in" at bounding box center [1170, 185] width 51 height 19
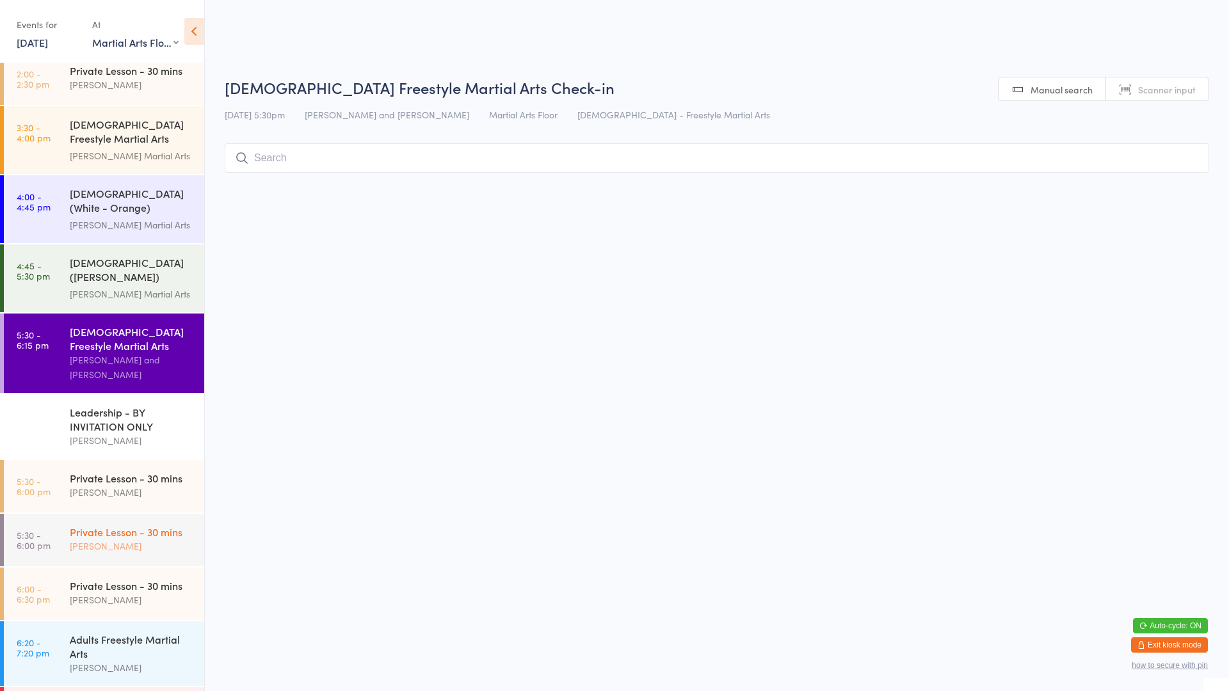
click at [121, 525] on div "Private Lesson - 30 mins" at bounding box center [132, 532] width 124 height 14
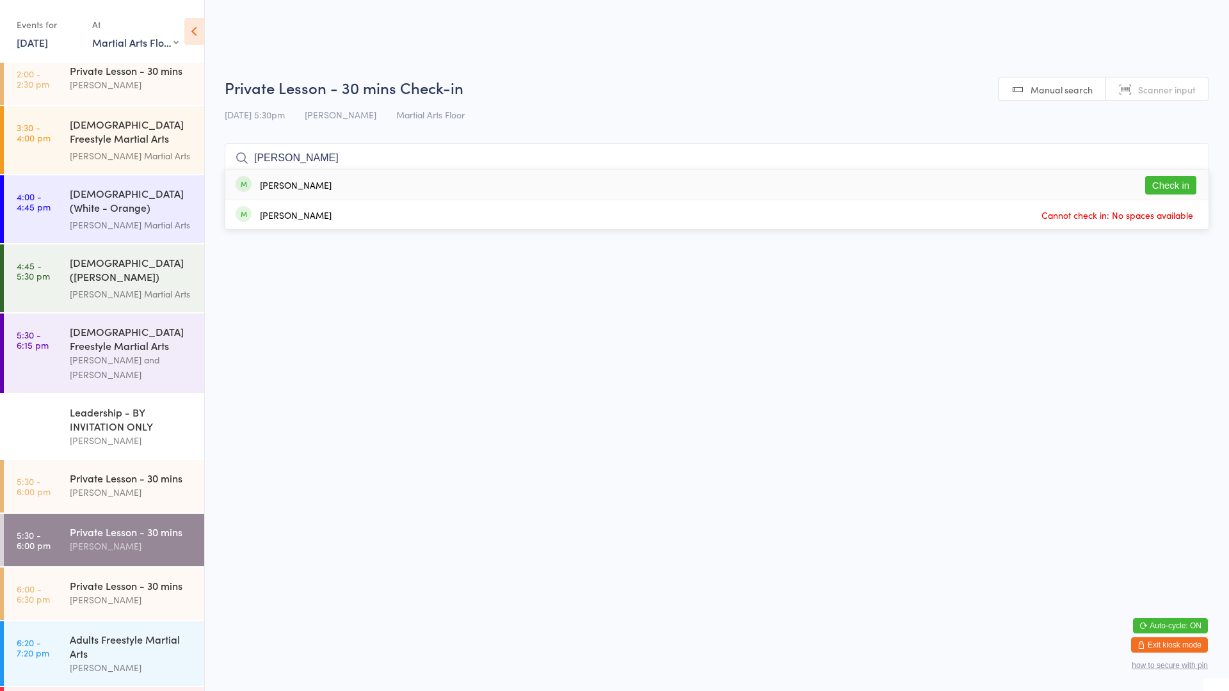
type input "[PERSON_NAME]"
click at [1168, 187] on button "Check in" at bounding box center [1170, 185] width 51 height 19
type input "mosa"
click at [1073, 475] on html "You have now entered Kiosk Mode. Members will be able to check themselves in us…" at bounding box center [614, 345] width 1229 height 691
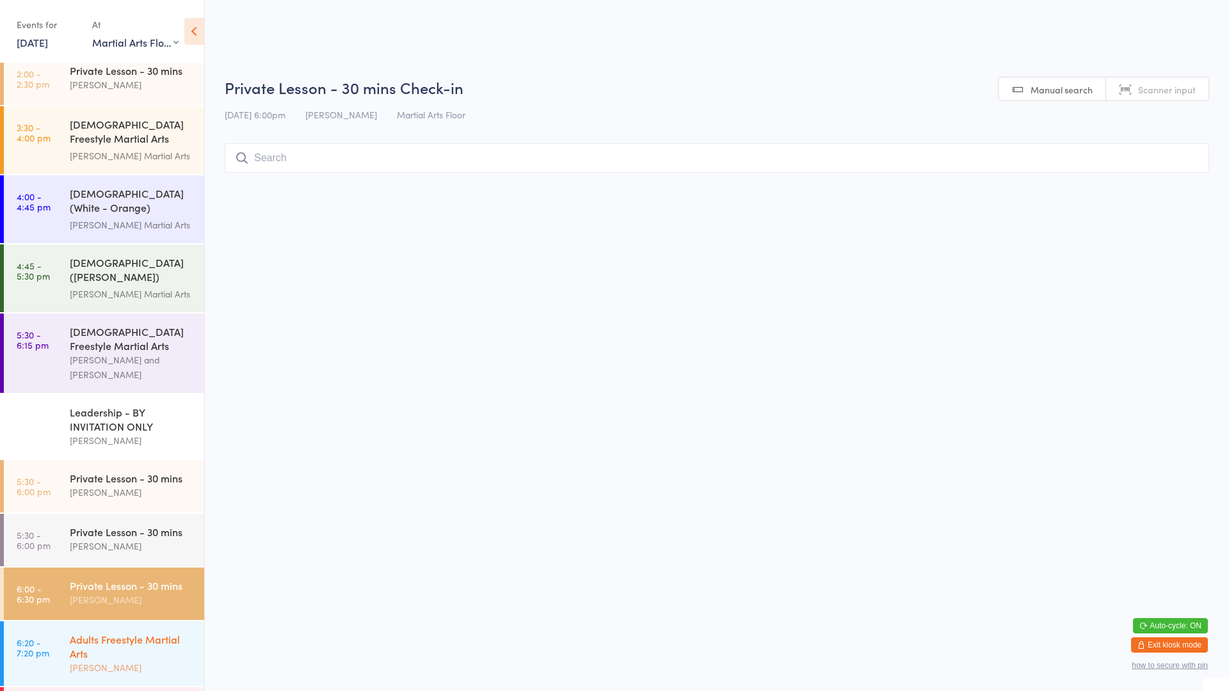
drag, startPoint x: 49, startPoint y: 643, endPoint x: 41, endPoint y: 657, distance: 15.8
click at [50, 643] on link "6:20 - 7:20 pm Adults Freestyle Martial Arts [PERSON_NAME]" at bounding box center [104, 653] width 200 height 65
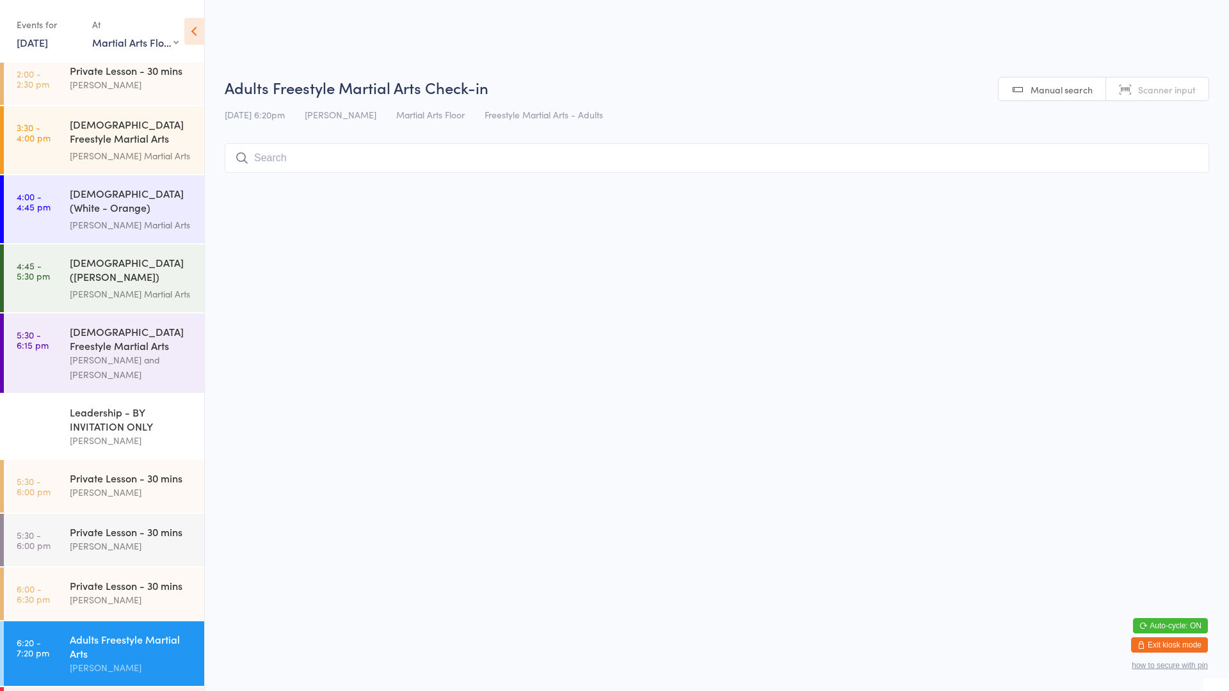
click at [291, 169] on input "search" at bounding box center [717, 157] width 984 height 29
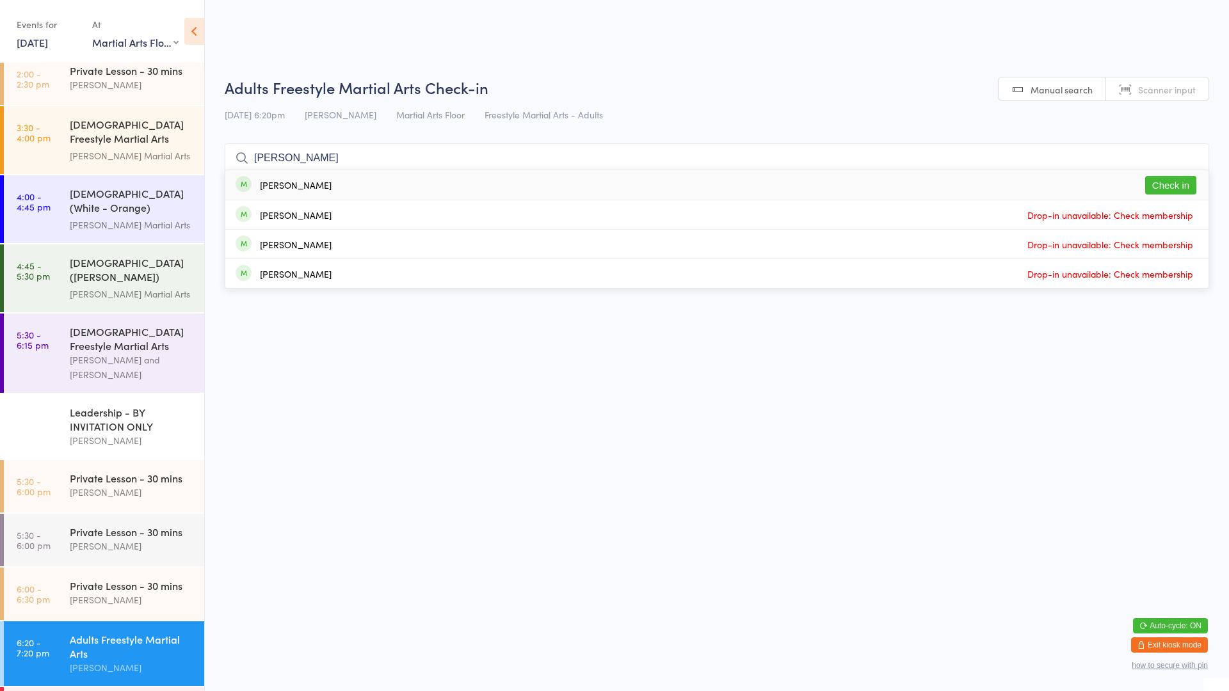
type input "[PERSON_NAME]"
click at [367, 191] on div "[PERSON_NAME] Check in" at bounding box center [716, 184] width 983 height 29
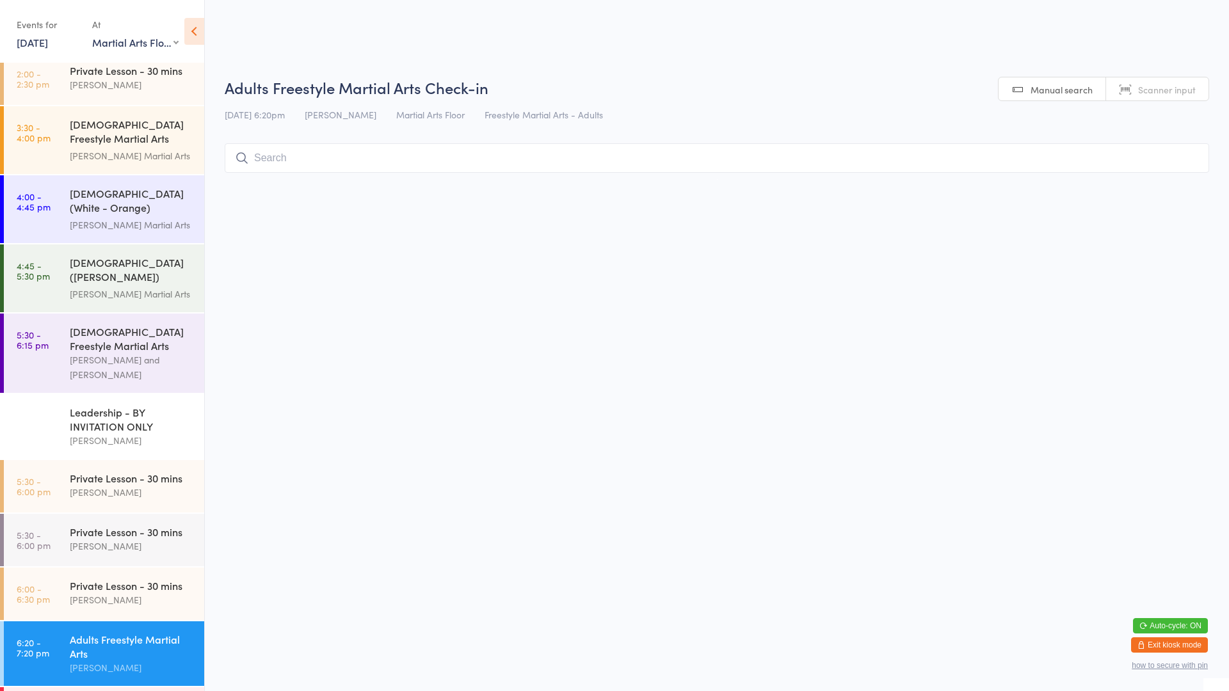
click at [125, 47] on select "Any location Martial Arts Floor MMA / BJJ Floor Cage Area" at bounding box center [135, 42] width 86 height 14
click at [92, 35] on select "Any location Martial Arts Floor MMA / BJJ Floor Cage Area" at bounding box center [135, 42] width 86 height 14
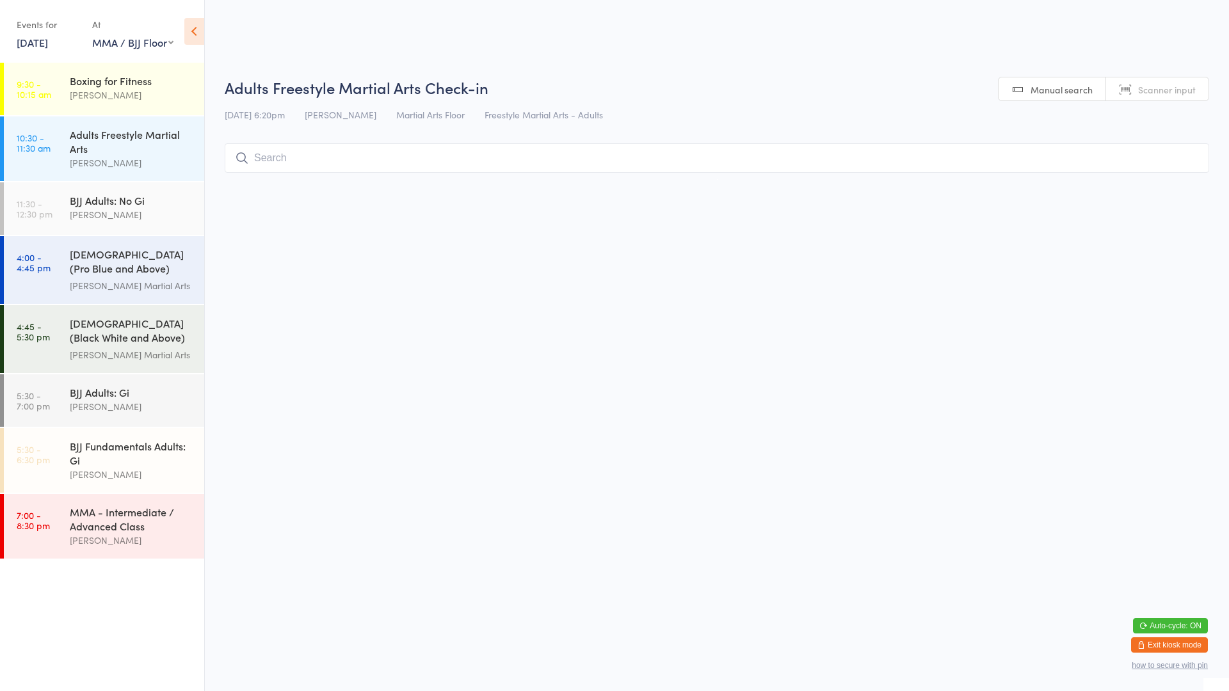
click at [138, 47] on select "Any location Martial Arts Floor MMA / BJJ Floor Cage Area" at bounding box center [132, 42] width 81 height 14
select select "0"
click at [92, 35] on select "Any location Martial Arts Floor MMA / BJJ Floor Cage Area" at bounding box center [132, 42] width 81 height 14
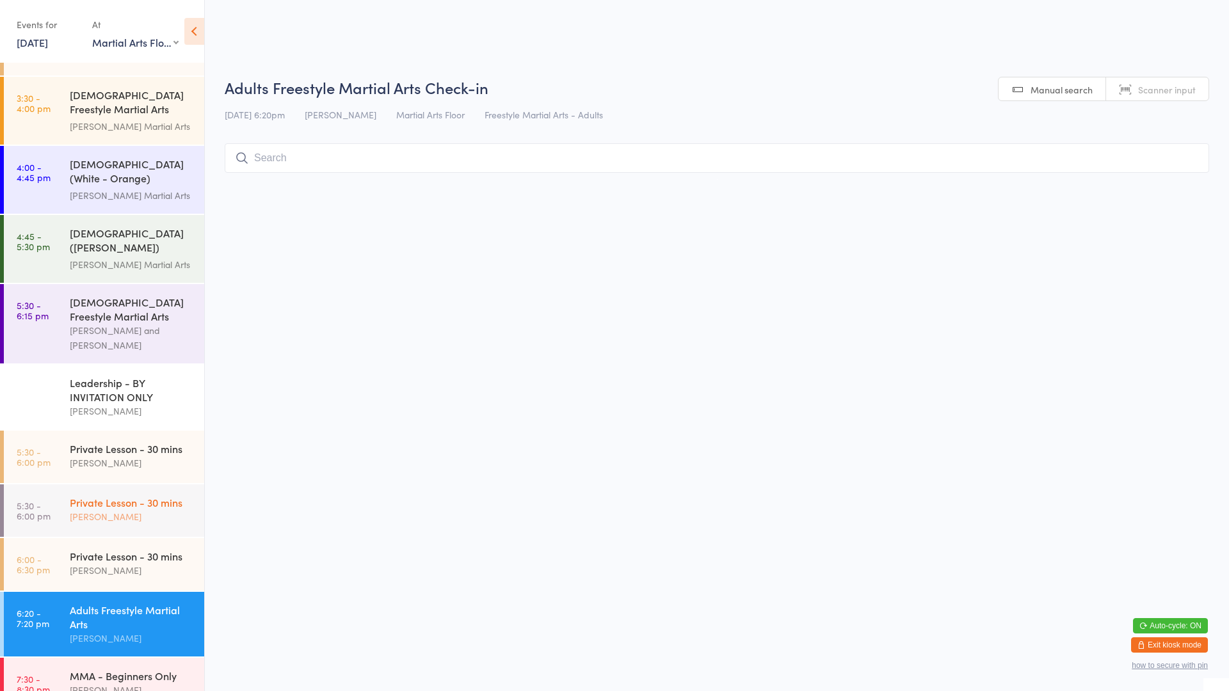
scroll to position [104, 0]
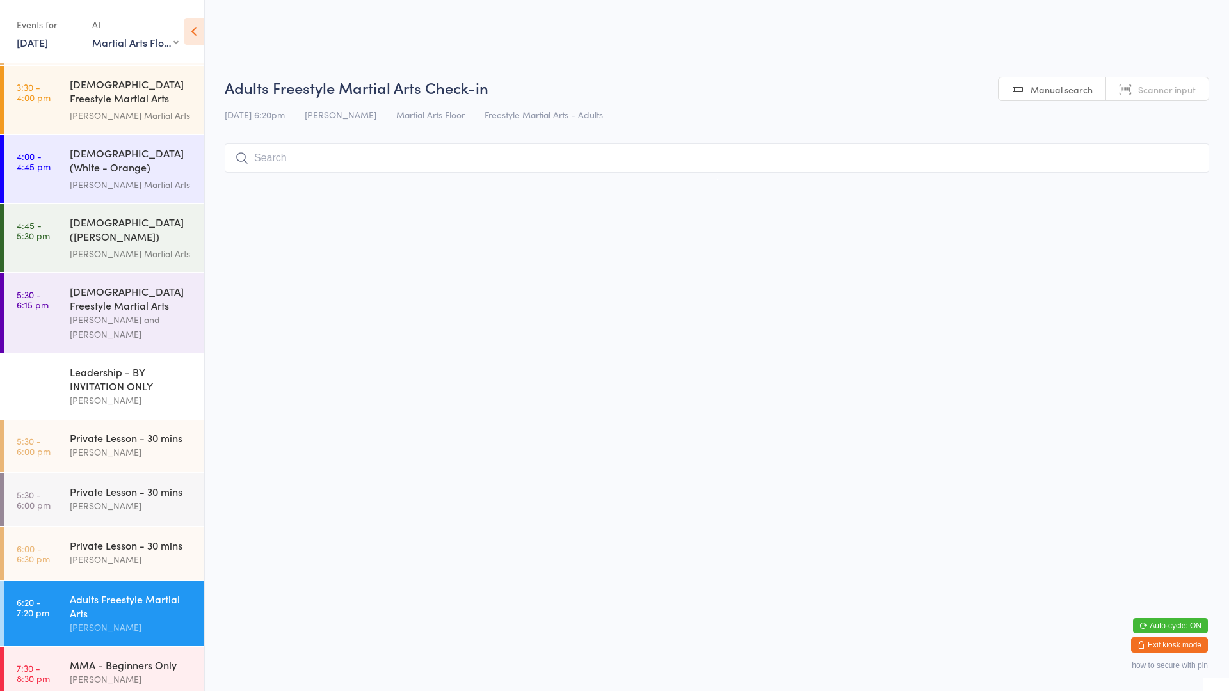
click at [111, 592] on div "Adults Freestyle Martial Arts" at bounding box center [132, 606] width 124 height 28
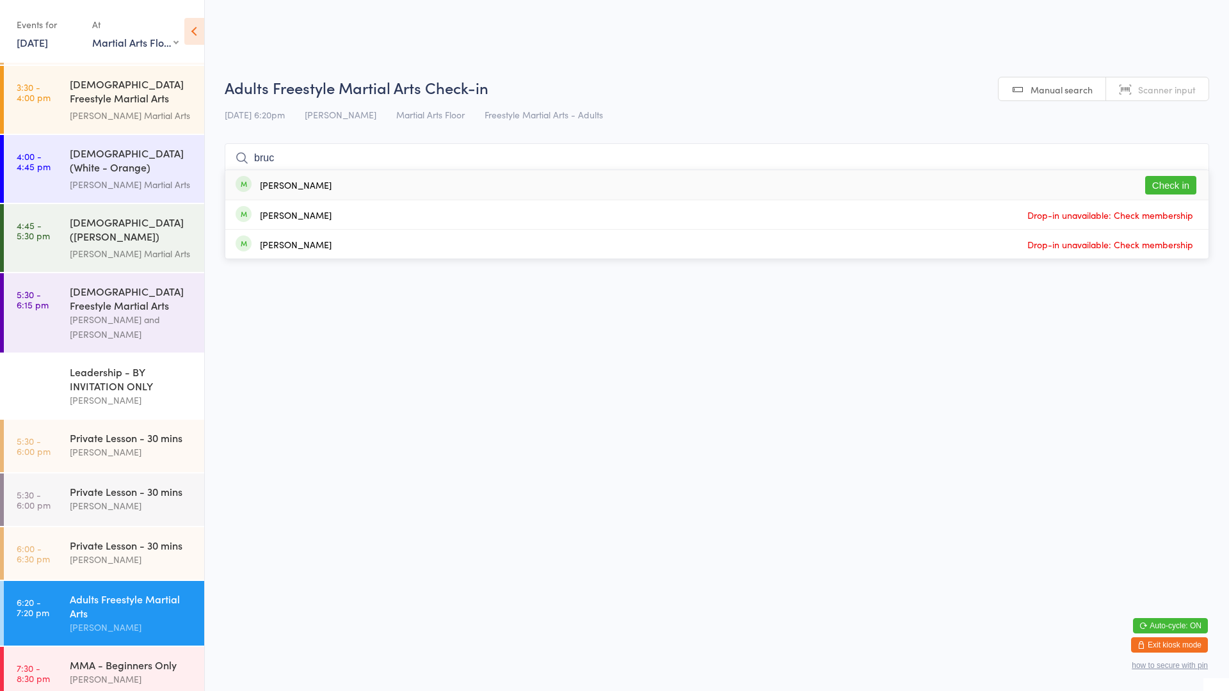
type input "bruc"
click at [1167, 187] on button "Check in" at bounding box center [1170, 185] width 51 height 19
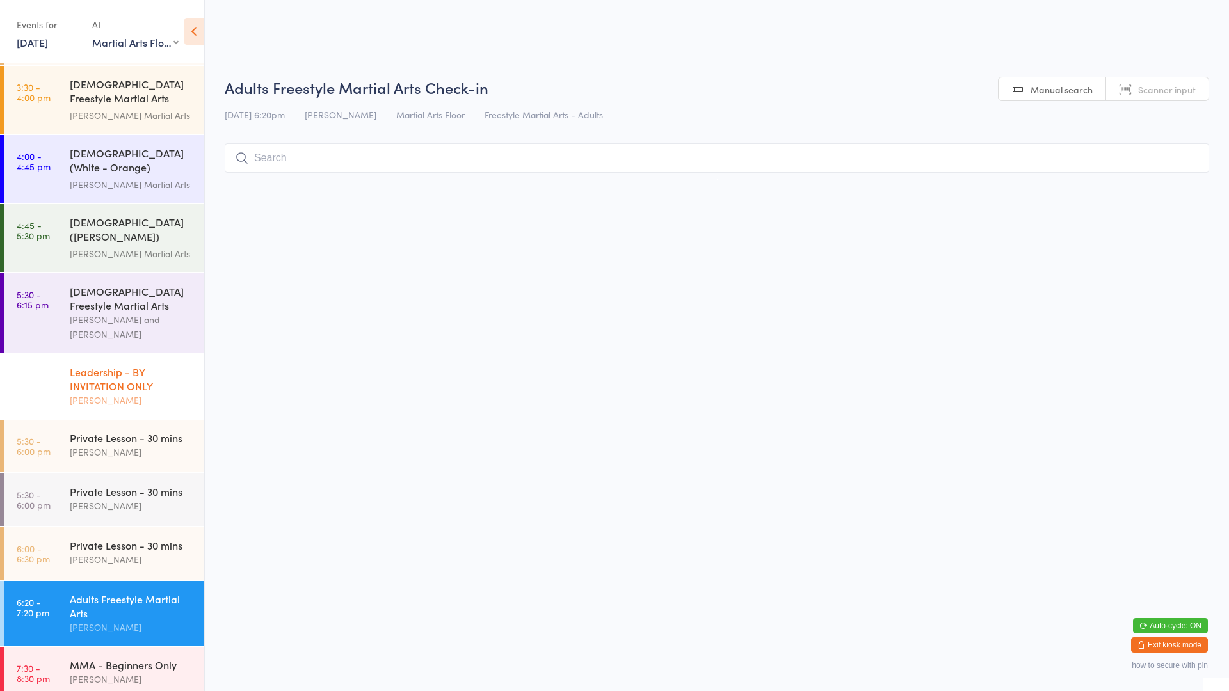
click at [107, 393] on div "[PERSON_NAME]" at bounding box center [132, 400] width 124 height 15
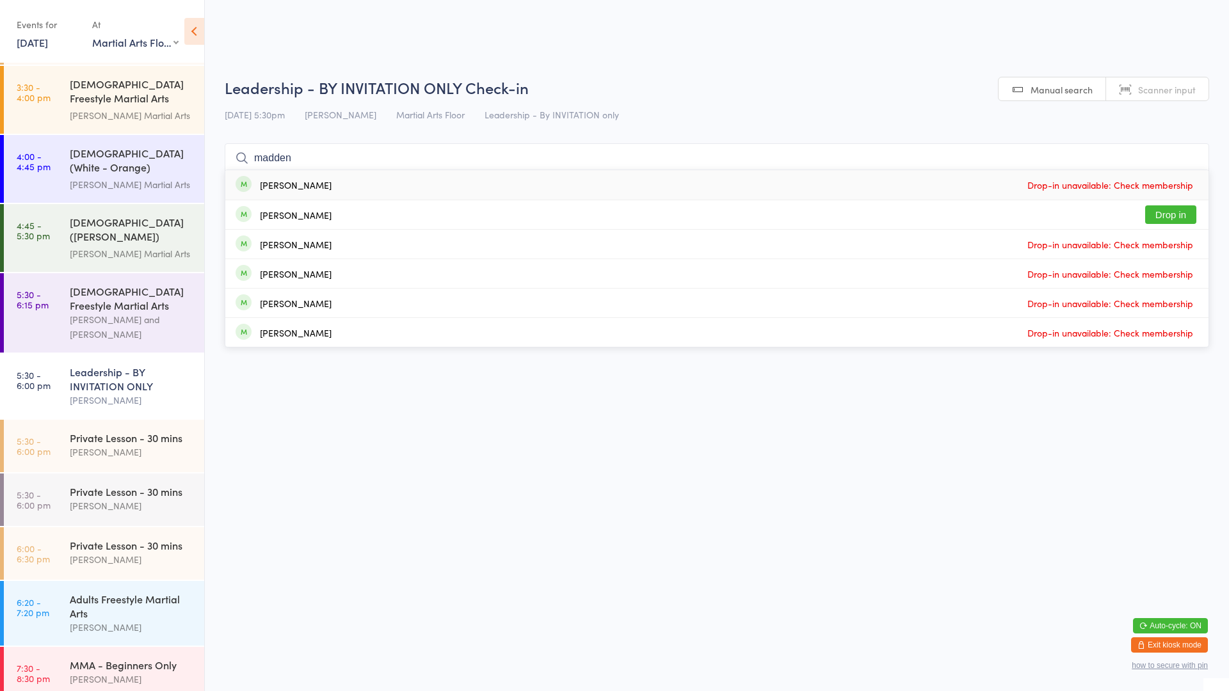
type input "madden"
click at [1171, 220] on button "Drop in" at bounding box center [1170, 214] width 51 height 19
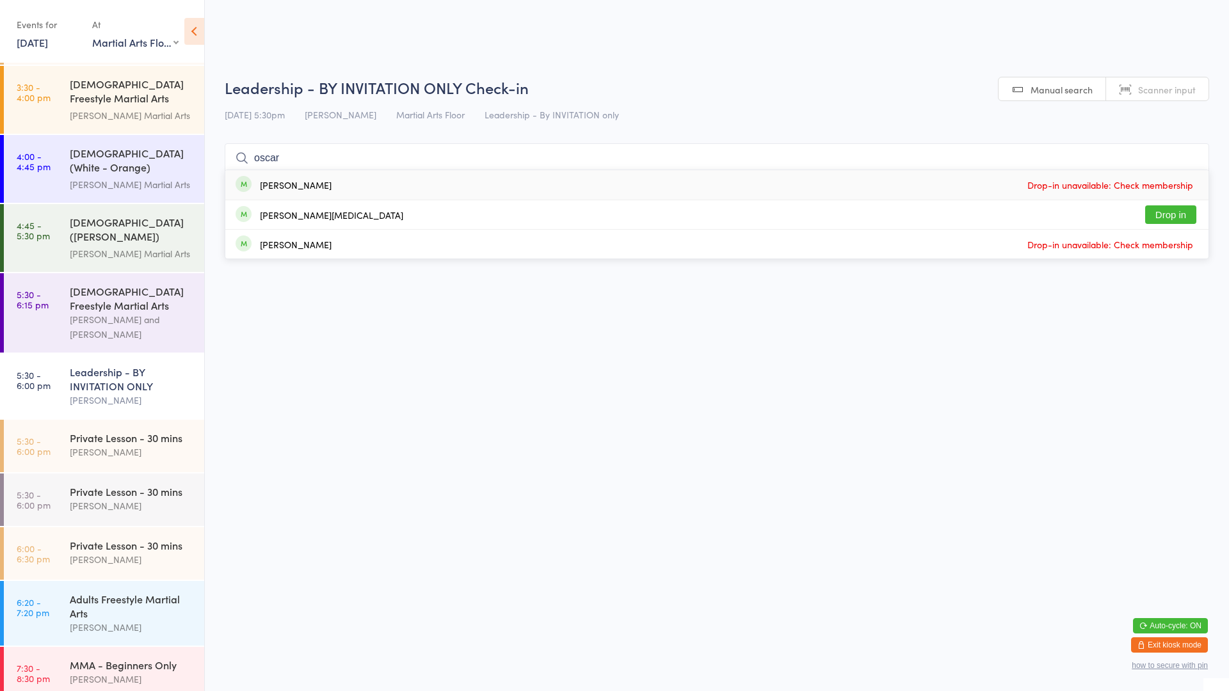
drag, startPoint x: 298, startPoint y: 199, endPoint x: 296, endPoint y: 218, distance: 19.4
click at [297, 211] on ul "[PERSON_NAME] Drop-in unavailable: Check membership [PERSON_NAME][MEDICAL_DATA]…" at bounding box center [717, 215] width 984 height 90
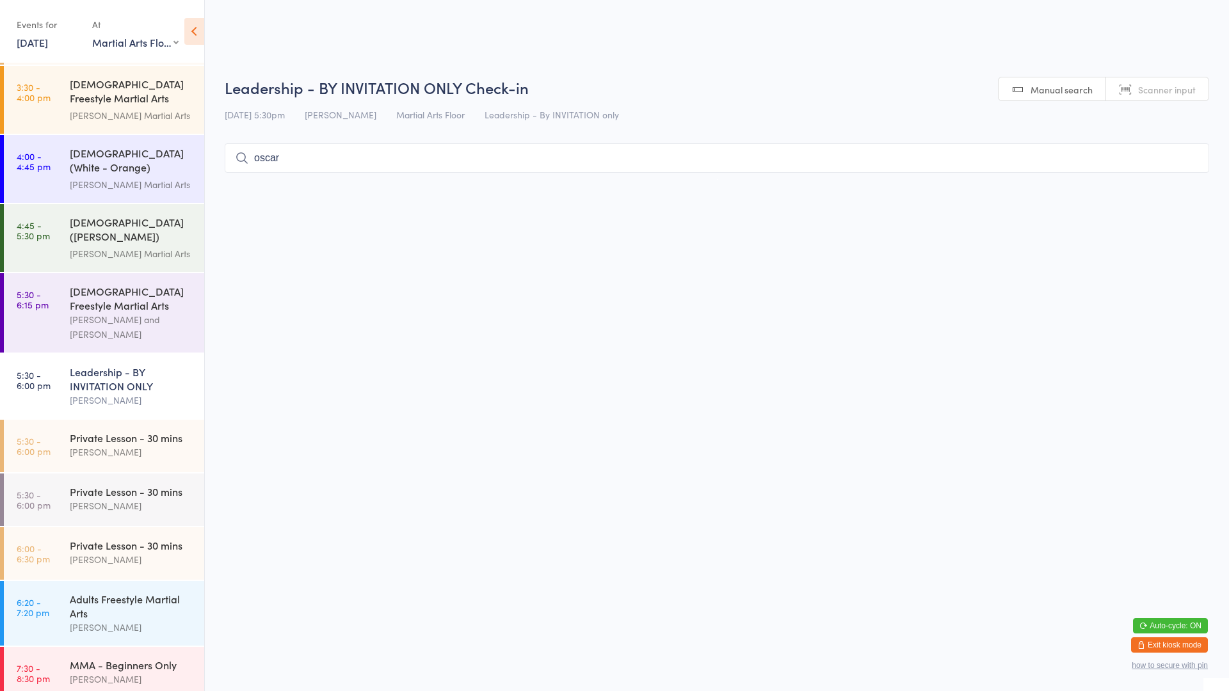
click at [417, 164] on input "oscar" at bounding box center [717, 157] width 984 height 29
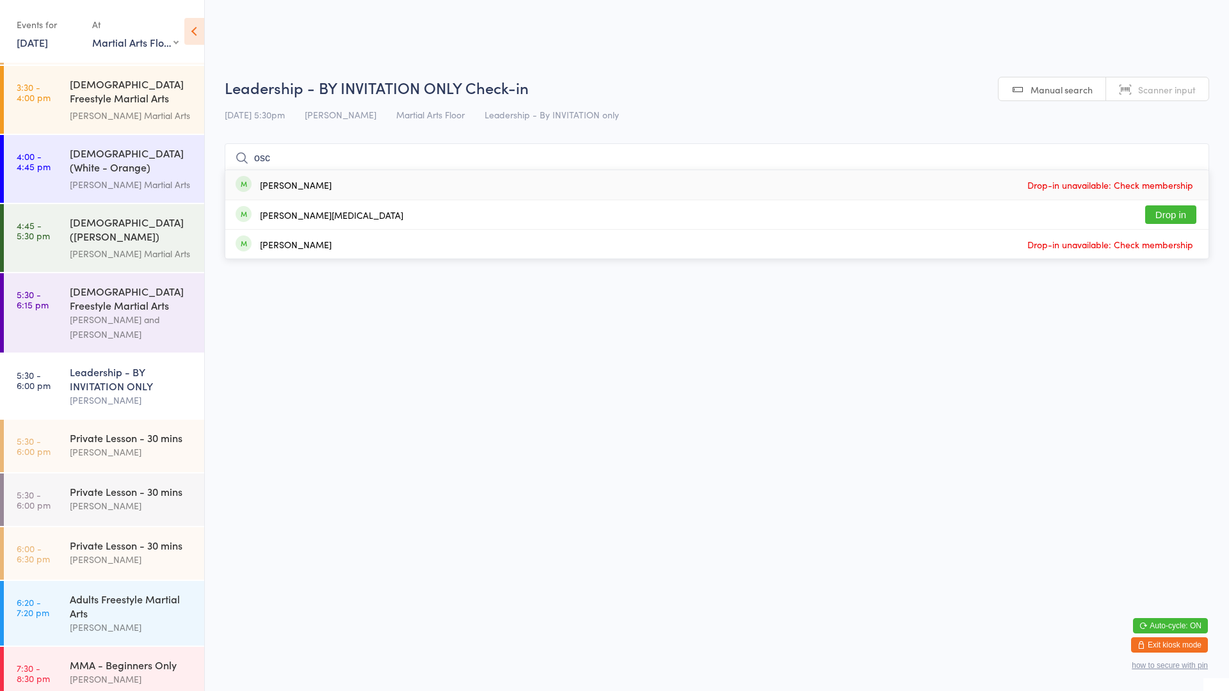
drag, startPoint x: 294, startPoint y: 161, endPoint x: 269, endPoint y: 158, distance: 25.1
click at [271, 158] on input "osc" at bounding box center [717, 157] width 984 height 29
type input "o"
type input "oskar"
click at [315, 221] on div "[PERSON_NAME][MEDICAL_DATA] Drop in" at bounding box center [716, 214] width 983 height 29
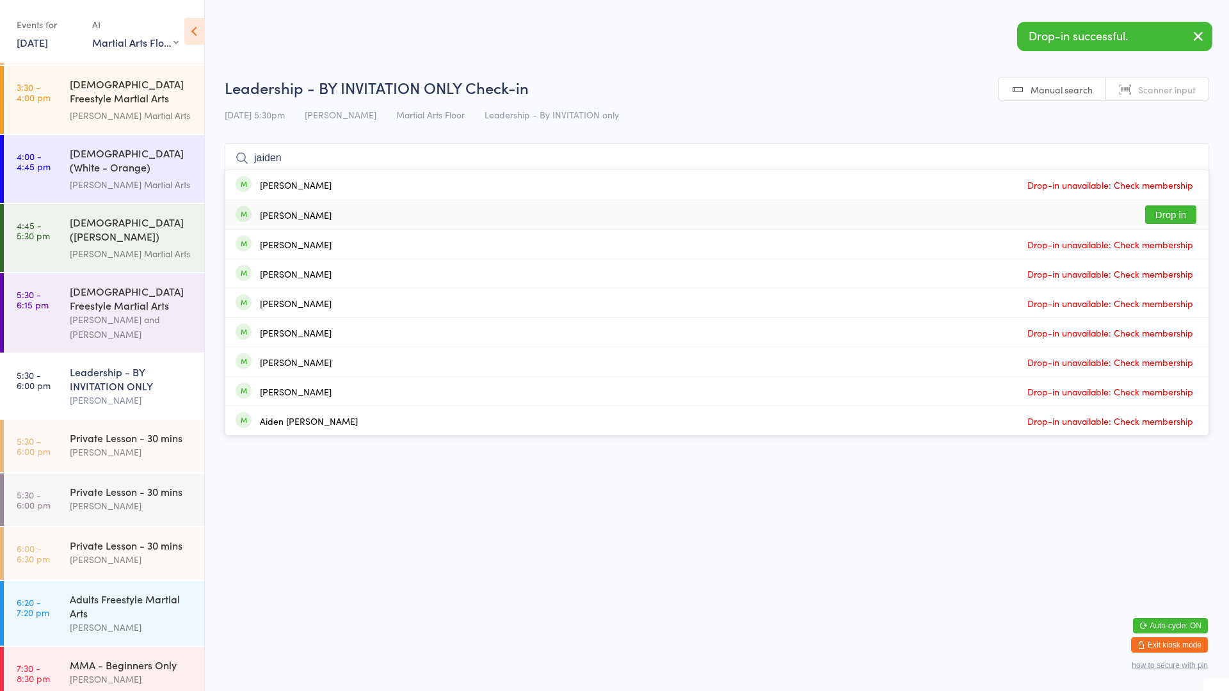
type input "jaiden"
click at [326, 218] on div "Jaiden Annakin Drop in" at bounding box center [716, 214] width 983 height 29
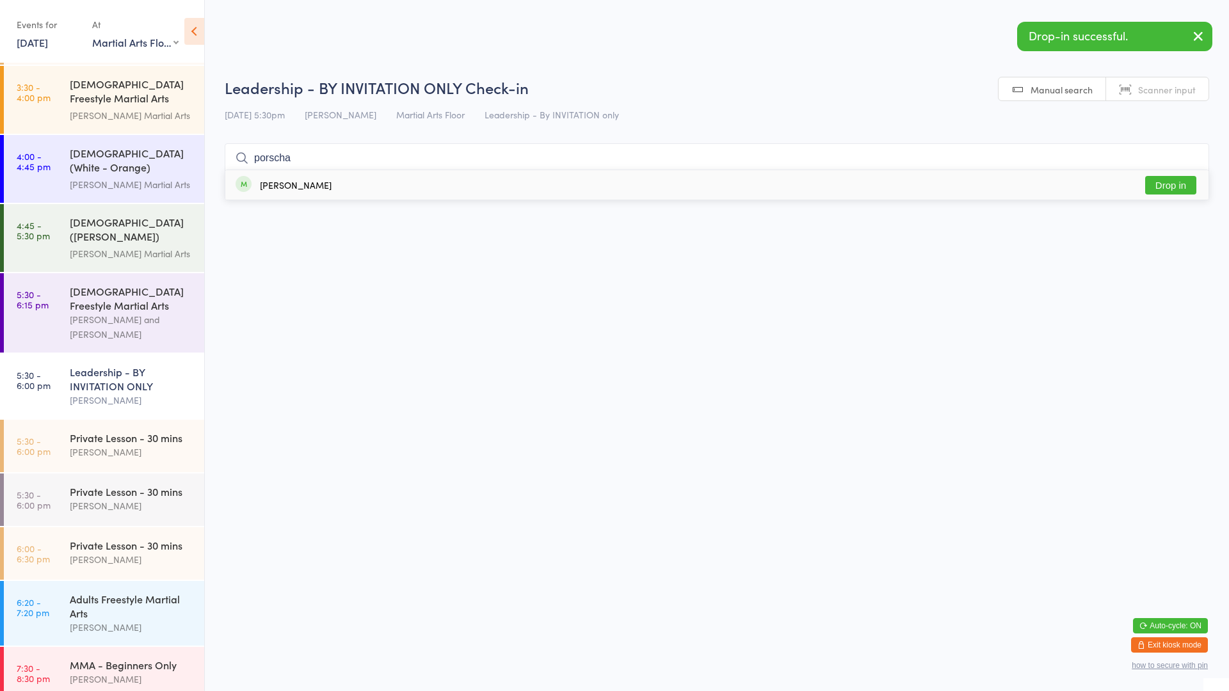
type input "porscha"
click at [337, 190] on div "[PERSON_NAME] Drop in" at bounding box center [716, 184] width 983 height 29
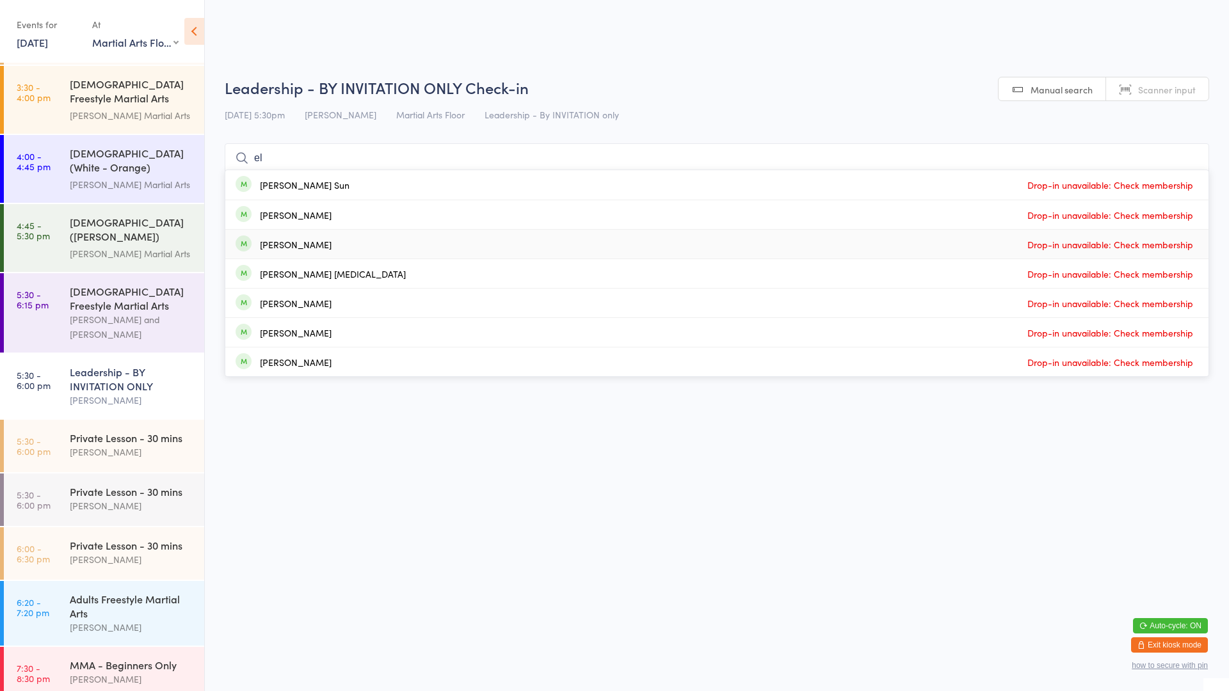
type input "el"
click at [294, 248] on div "[PERSON_NAME]" at bounding box center [296, 244] width 72 height 10
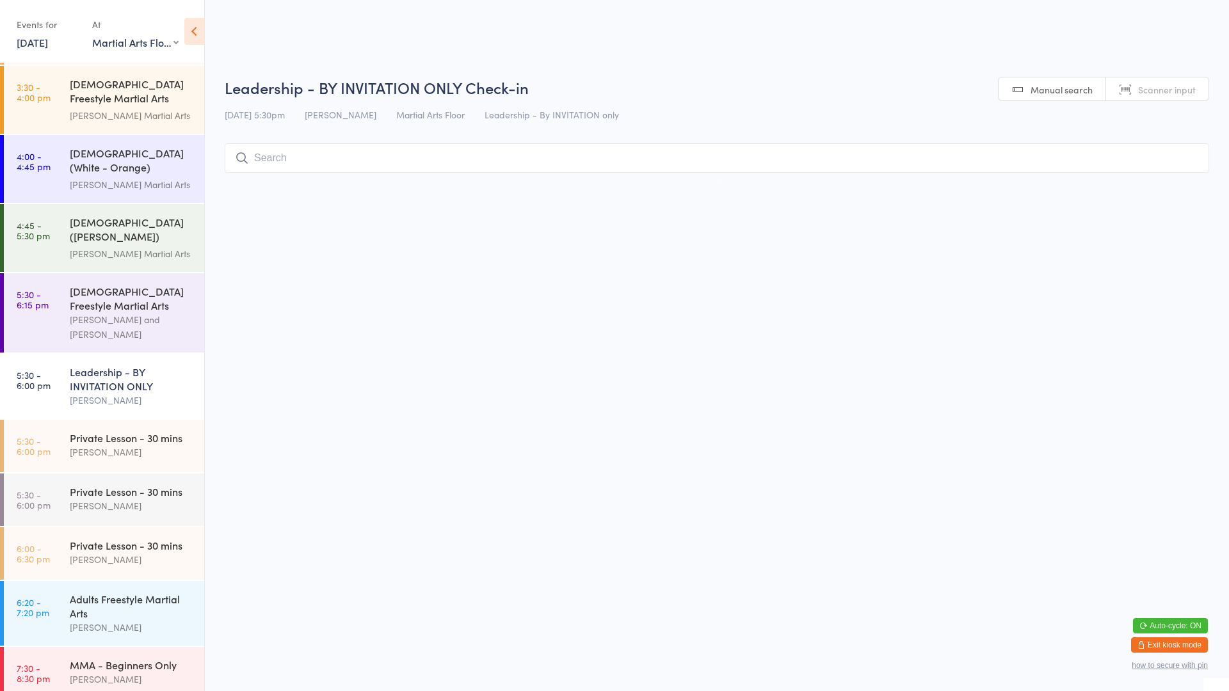
type input "d"
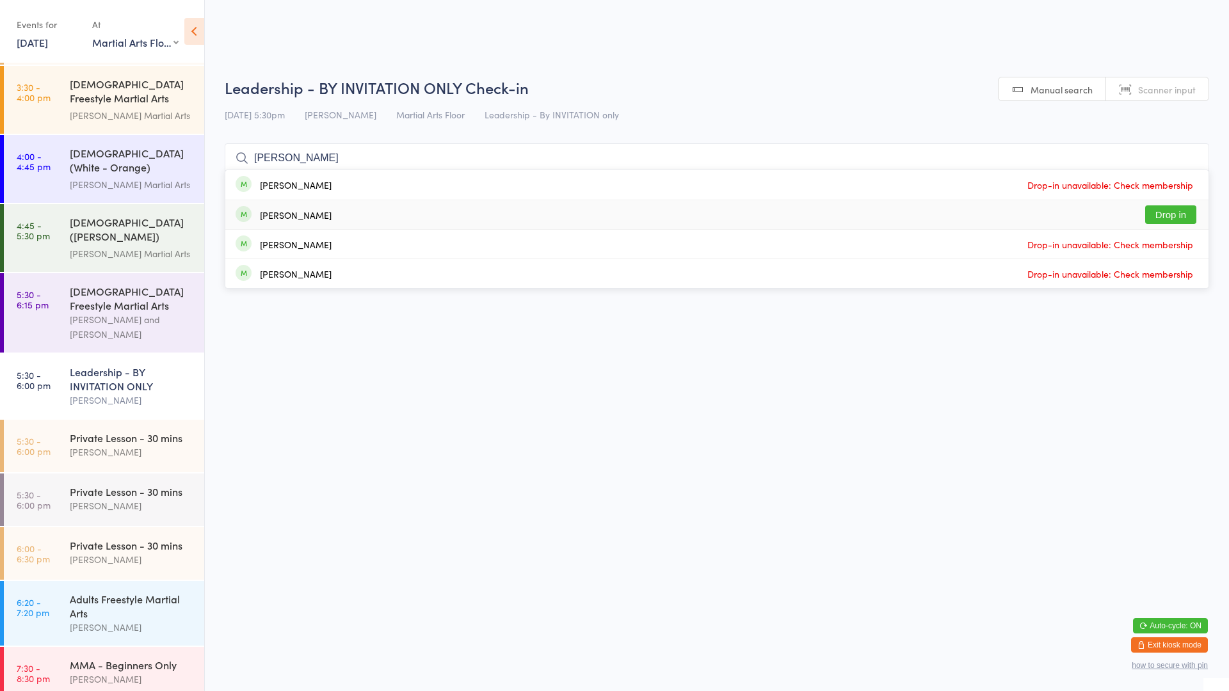
type input "[PERSON_NAME]"
click at [363, 207] on div "[PERSON_NAME] Drop in" at bounding box center [716, 214] width 983 height 29
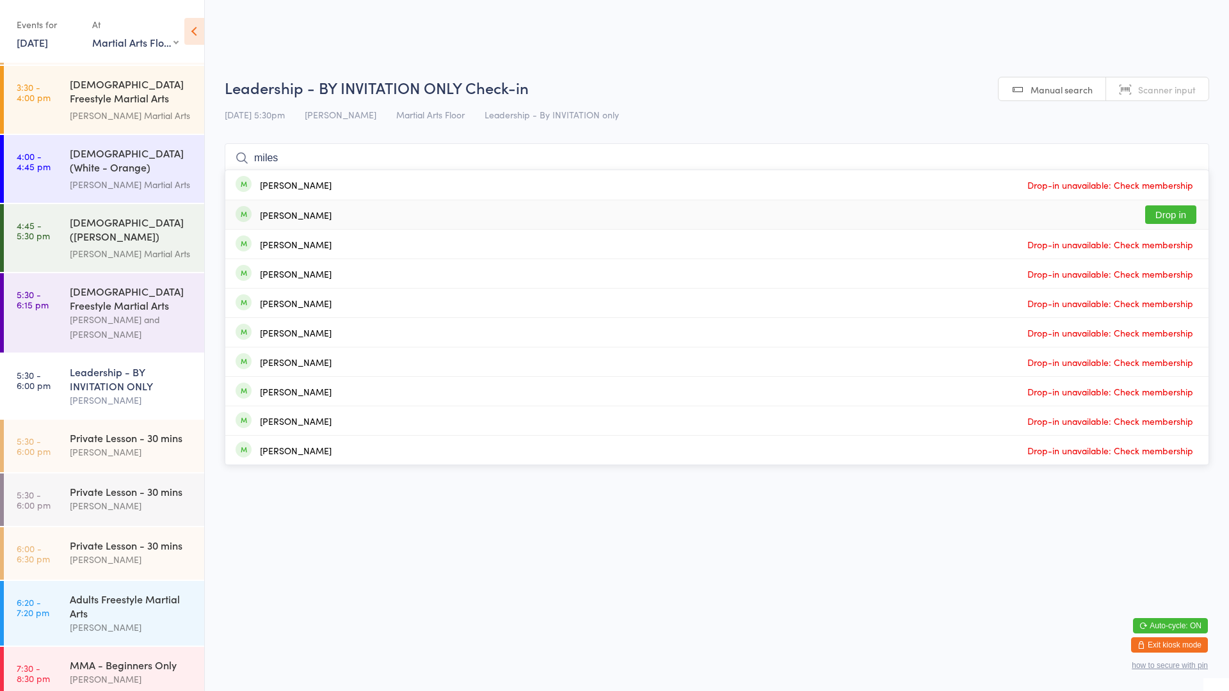
type input "miles"
click at [1153, 219] on button "Drop in" at bounding box center [1170, 214] width 51 height 19
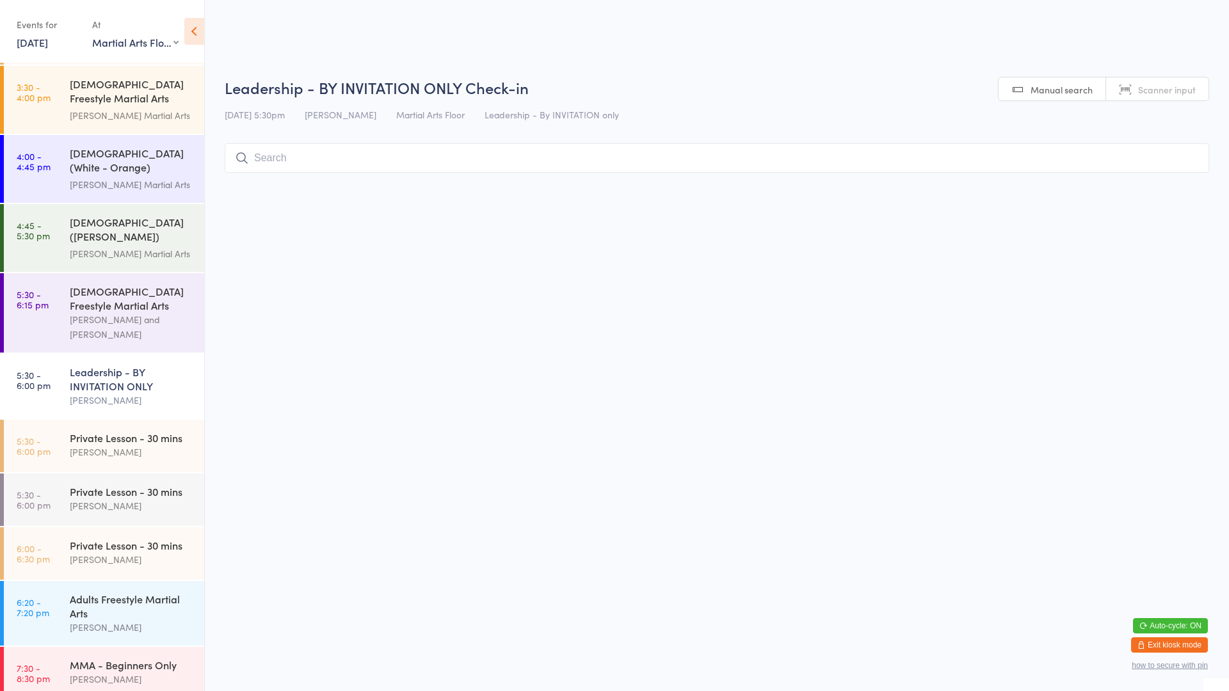
click at [275, 162] on input "search" at bounding box center [717, 157] width 984 height 29
type input "dea"
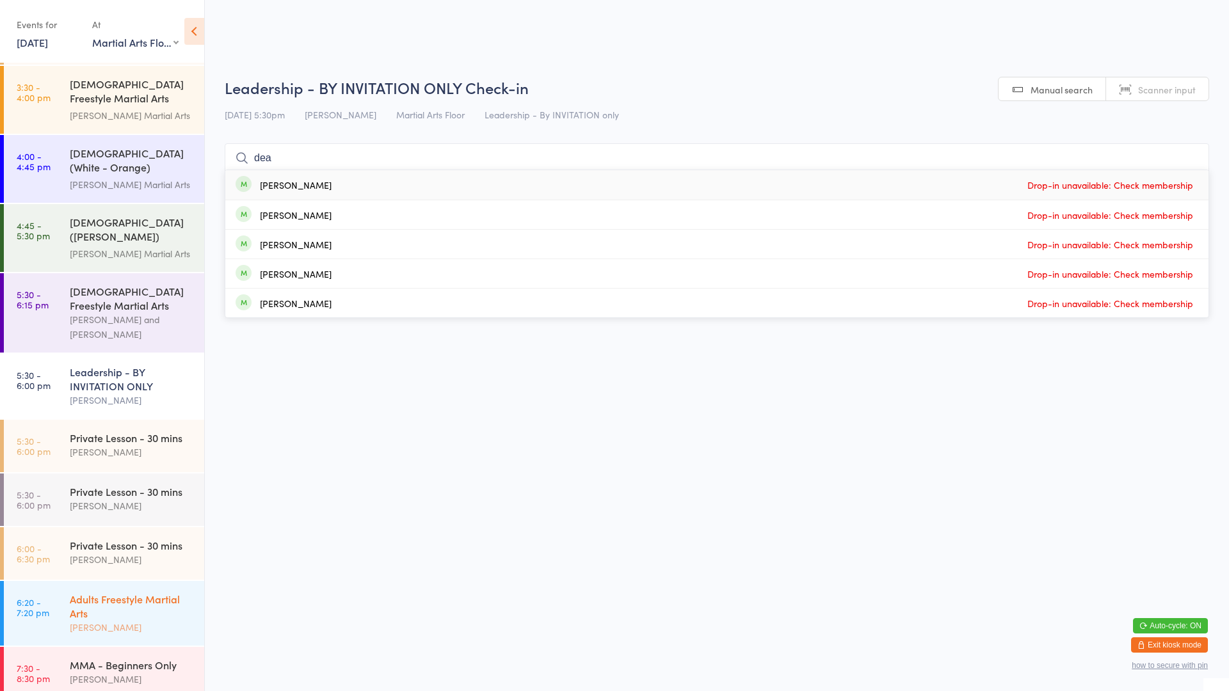
click at [102, 620] on div "[PERSON_NAME]" at bounding box center [132, 627] width 124 height 15
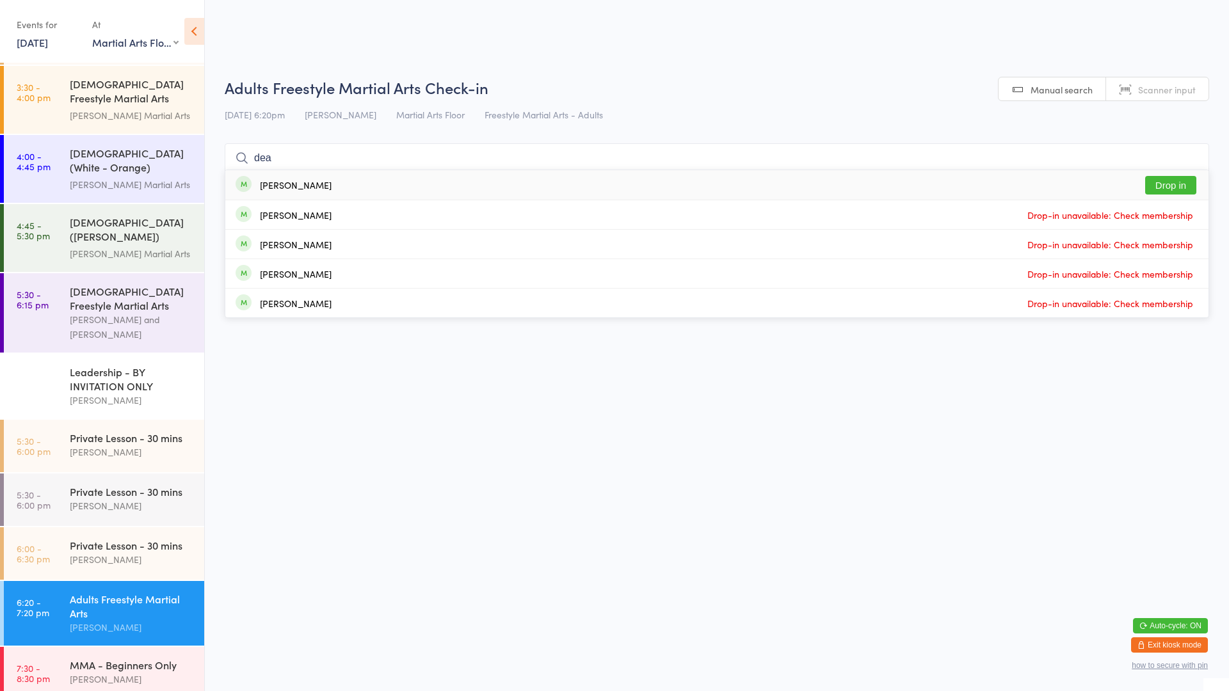
type input "dea"
click at [1168, 188] on button "Drop in" at bounding box center [1170, 185] width 51 height 19
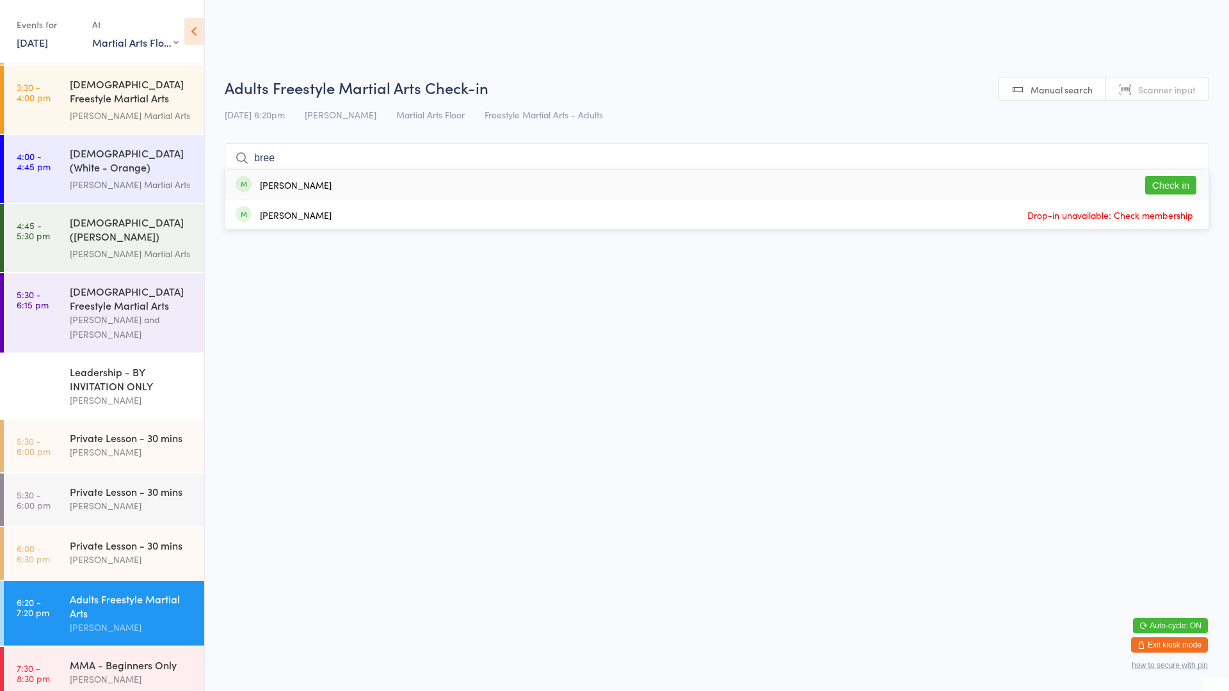
type input "bree"
click at [1162, 181] on button "Check in" at bounding box center [1170, 185] width 51 height 19
type input "[PERSON_NAME]"
click at [1172, 180] on button "Check in" at bounding box center [1170, 185] width 51 height 19
click at [542, 166] on input "search" at bounding box center [717, 157] width 984 height 29
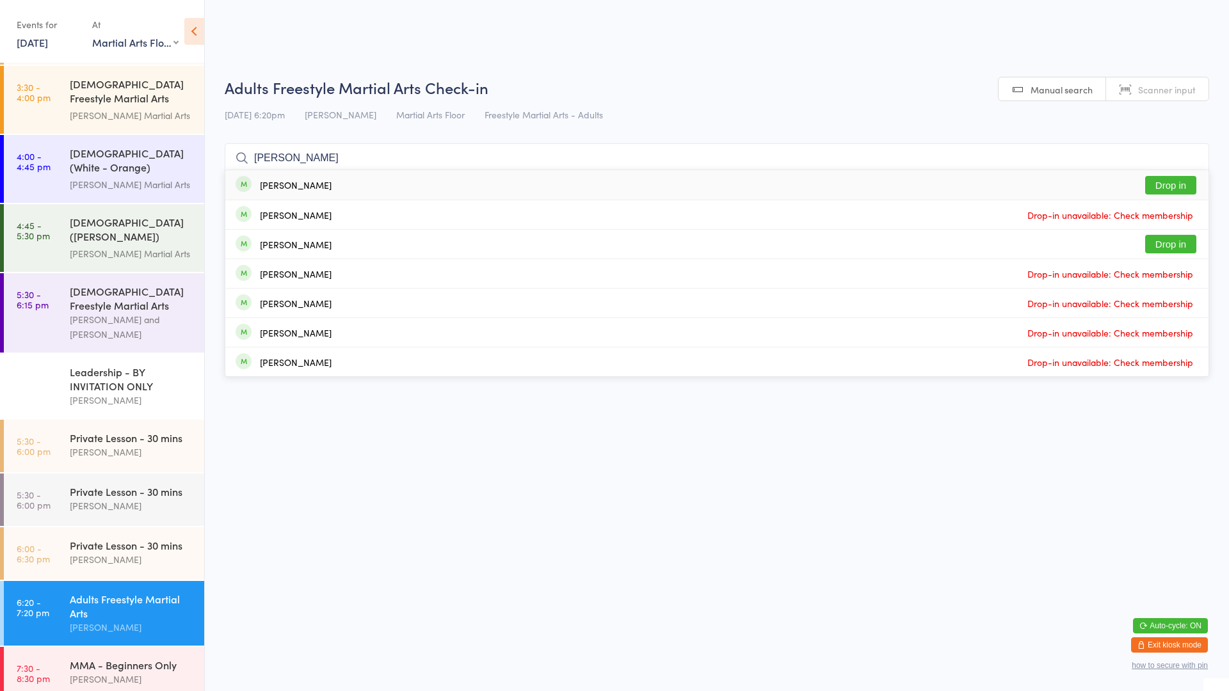
type input "[PERSON_NAME]"
click at [1176, 189] on button "Drop in" at bounding box center [1170, 185] width 51 height 19
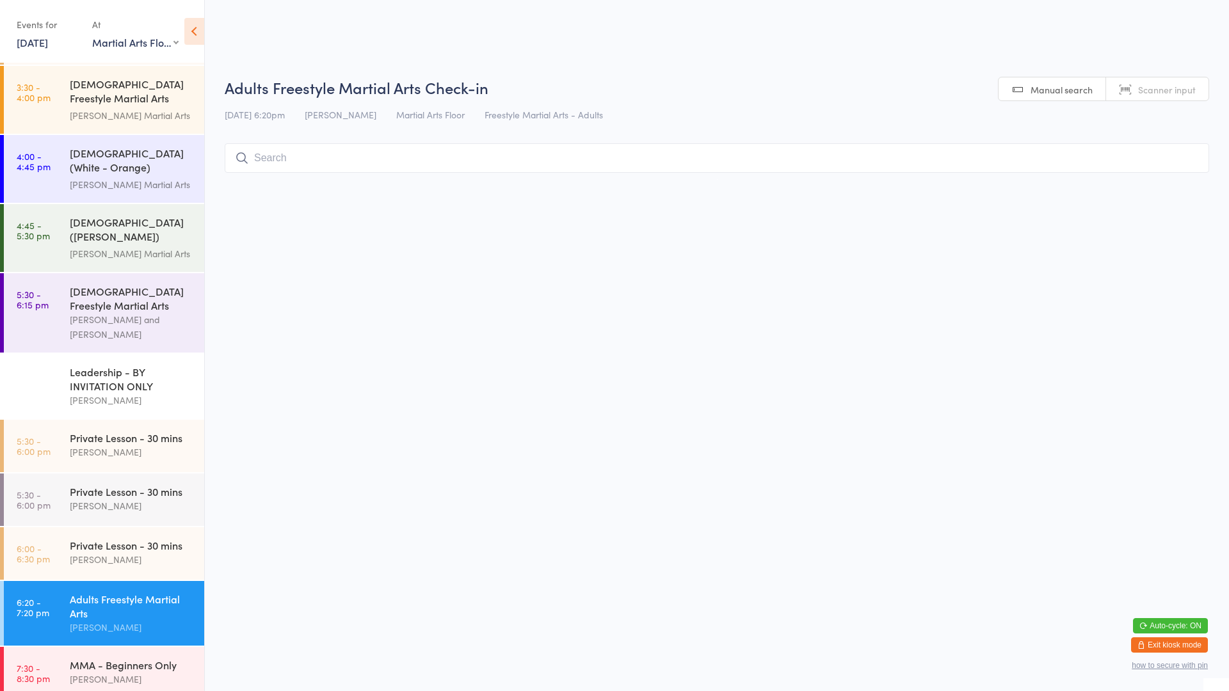
click at [296, 163] on input "search" at bounding box center [717, 157] width 984 height 29
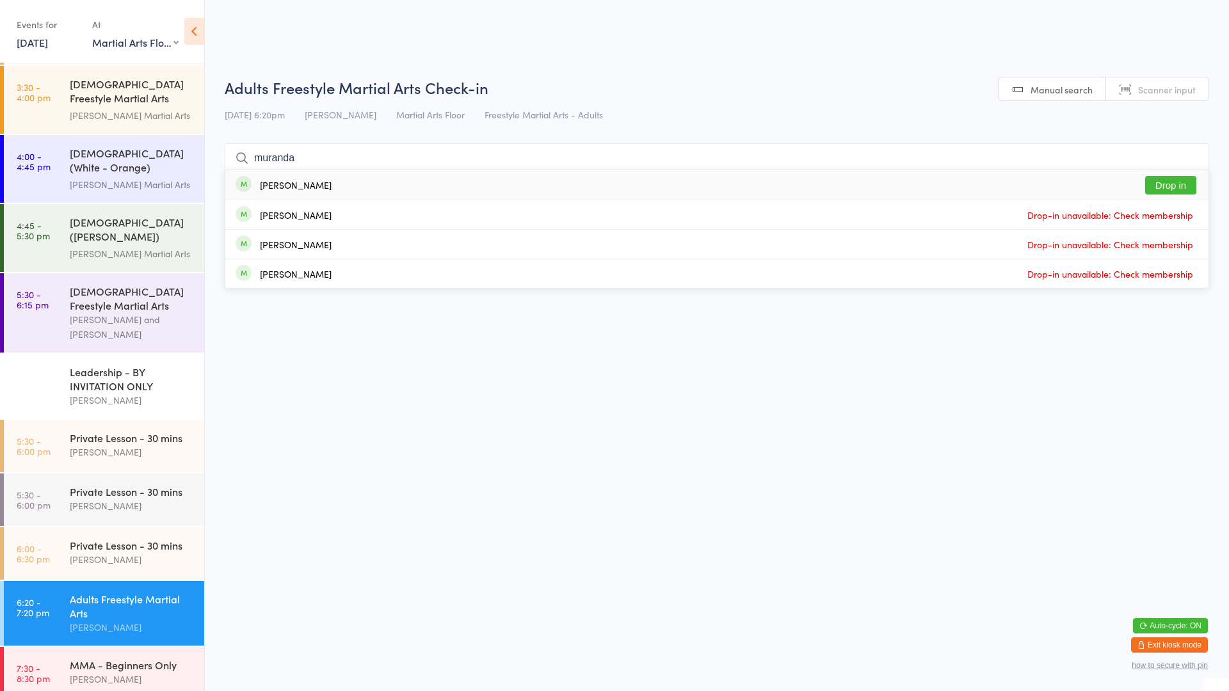
type input "muranda"
click at [1167, 189] on button "Drop in" at bounding box center [1170, 185] width 51 height 19
